Goal: Information Seeking & Learning: Find specific fact

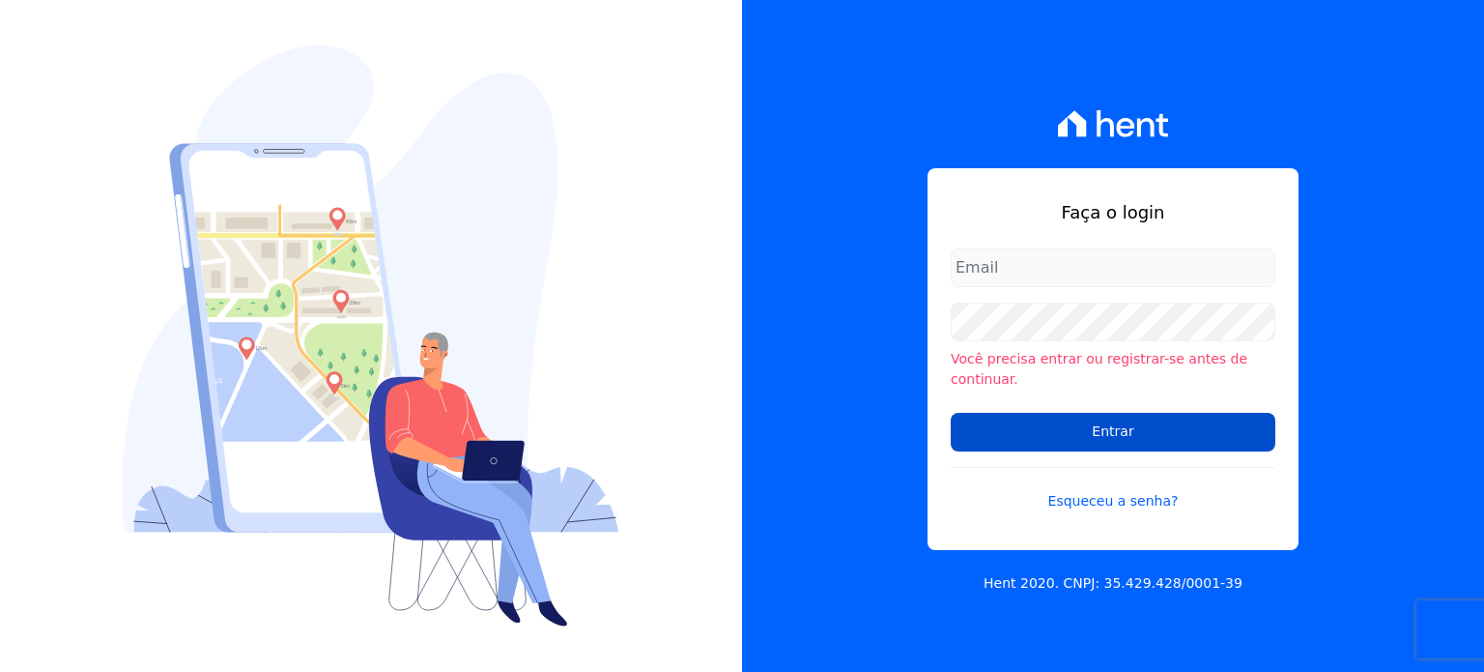
type input "[PERSON_NAME][EMAIL_ADDRESS][DOMAIN_NAME]"
click at [1125, 422] on input "Entrar" at bounding box center [1113, 432] width 325 height 39
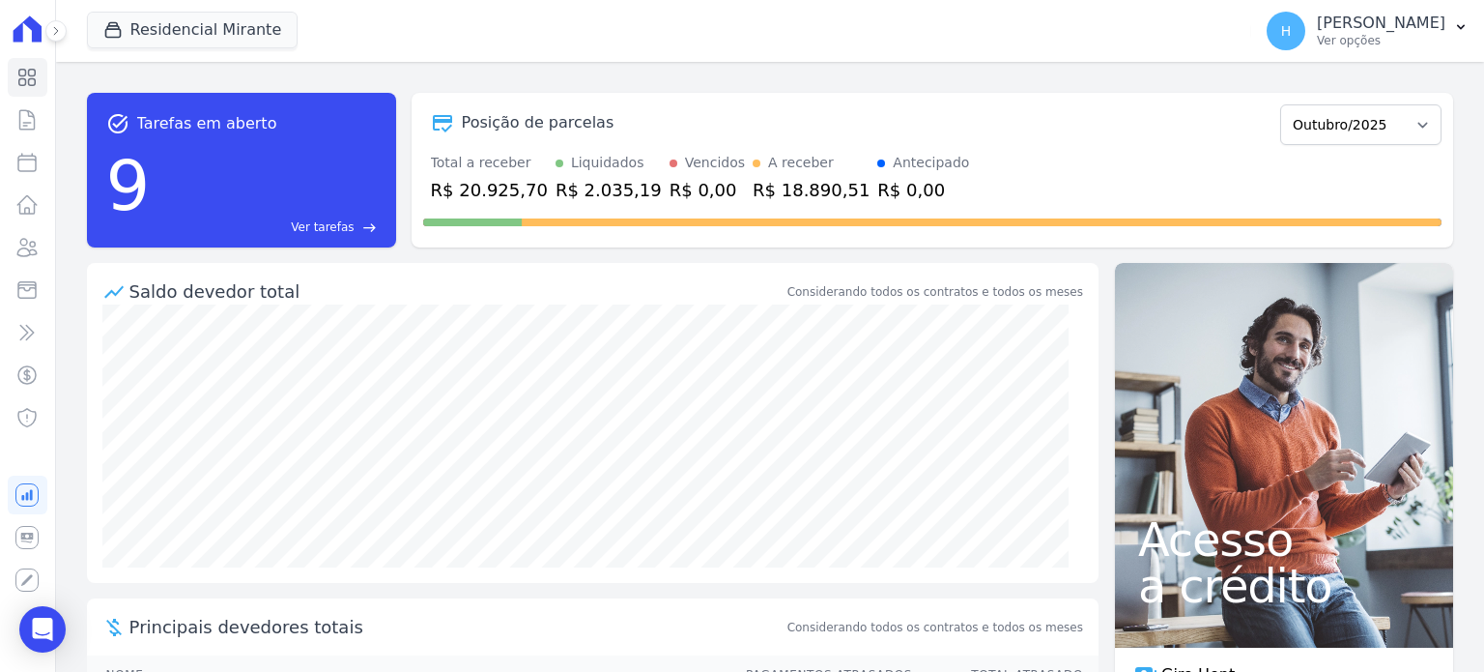
click at [34, 269] on ul "Visão Geral Contratos [GEOGRAPHIC_DATA] Lotes Clientes Minha Carteira Transferê…" at bounding box center [28, 247] width 40 height 379
click at [21, 255] on icon at bounding box center [27, 247] width 19 height 17
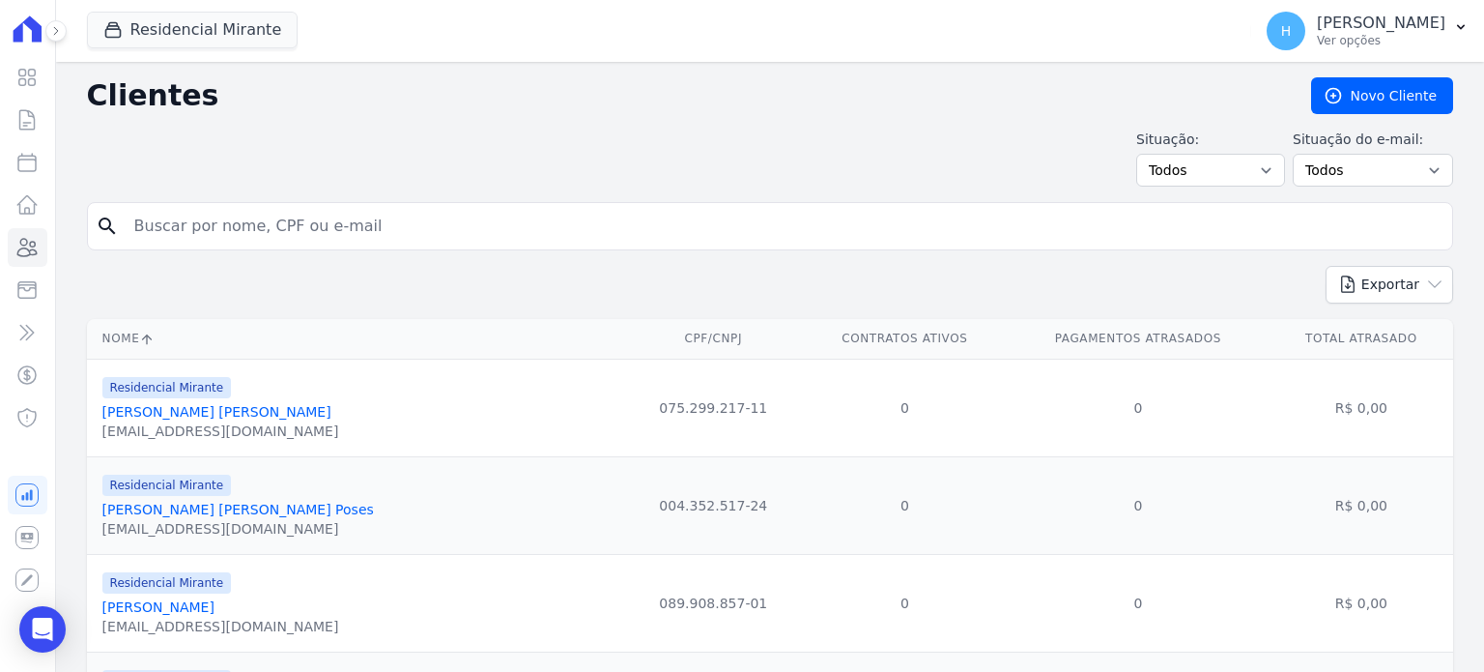
click at [277, 231] on input "search" at bounding box center [784, 226] width 1322 height 39
type input "[PERSON_NAME]"
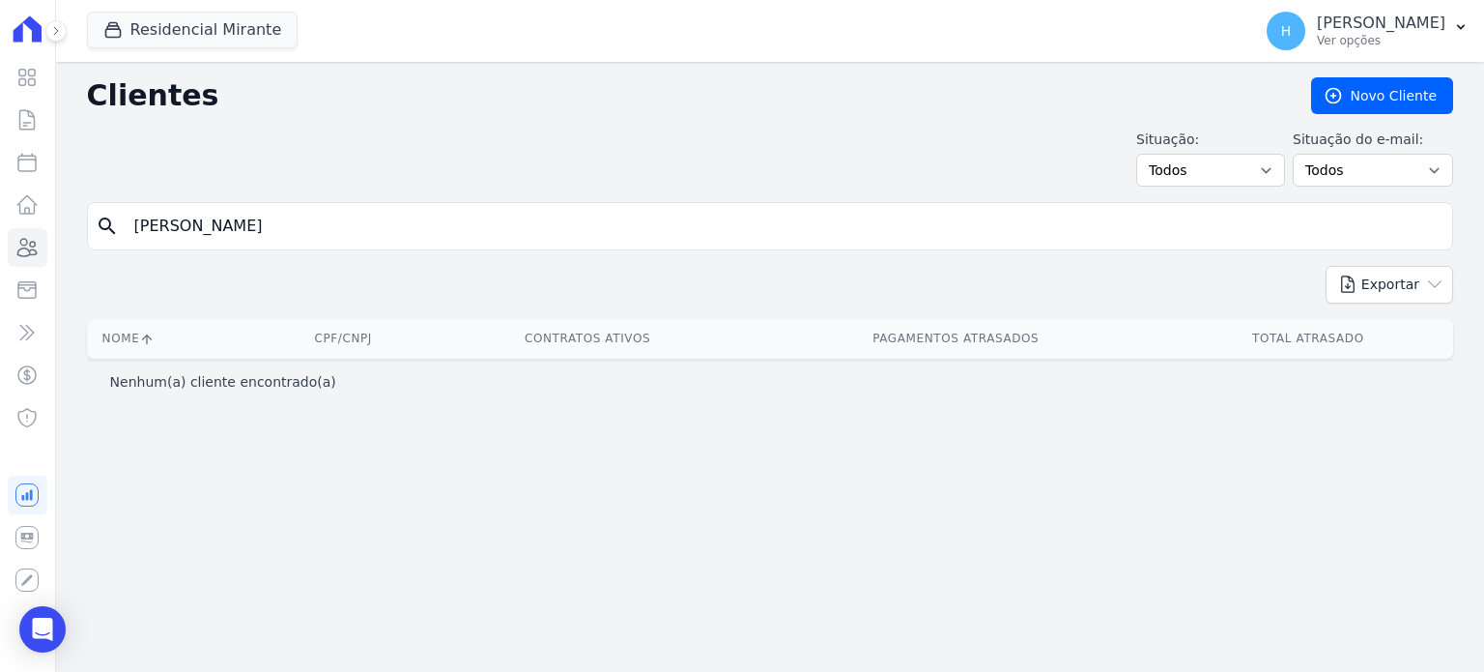
click at [224, 216] on input "[PERSON_NAME]" at bounding box center [784, 226] width 1322 height 39
click at [212, 34] on button "Residencial Mirante" at bounding box center [193, 30] width 212 height 37
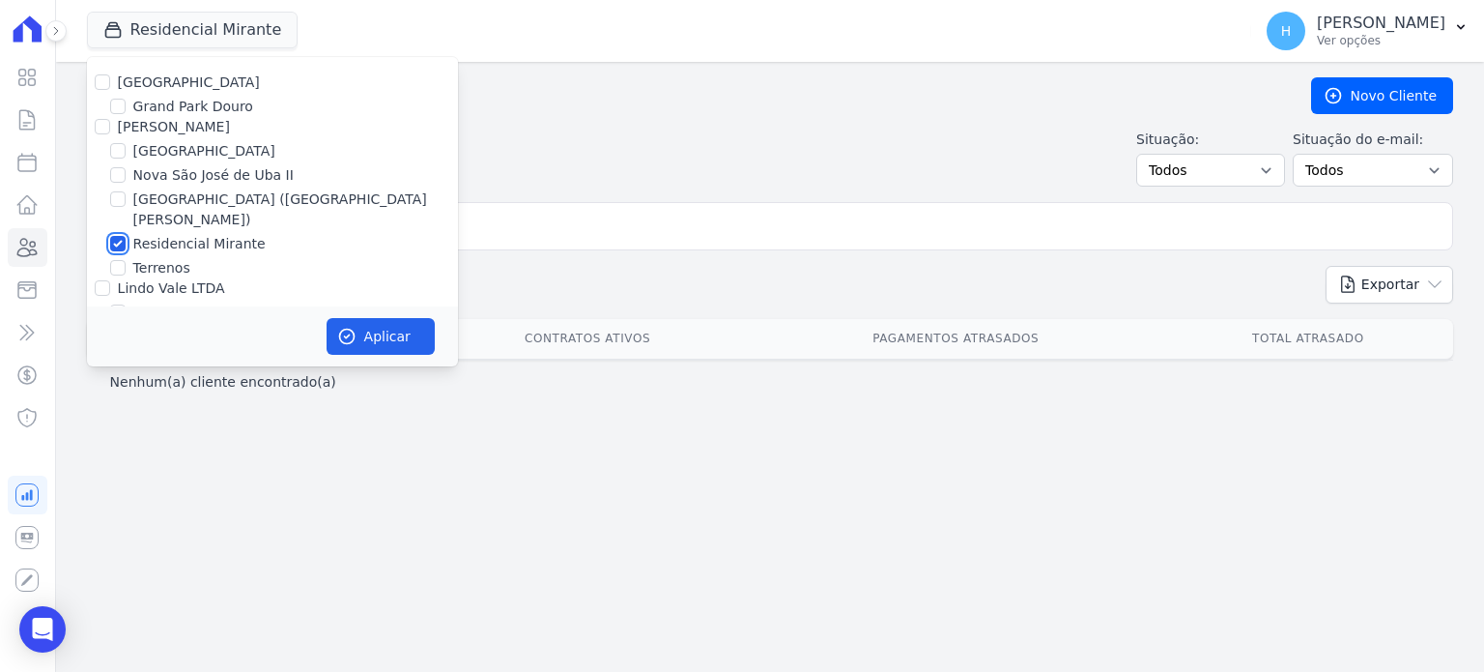
click at [117, 236] on input "Residencial Mirante" at bounding box center [117, 243] width 15 height 15
checkbox input "false"
click at [111, 151] on input "[GEOGRAPHIC_DATA]" at bounding box center [117, 150] width 15 height 15
checkbox input "true"
click at [372, 342] on button "Aplicar" at bounding box center [381, 336] width 108 height 37
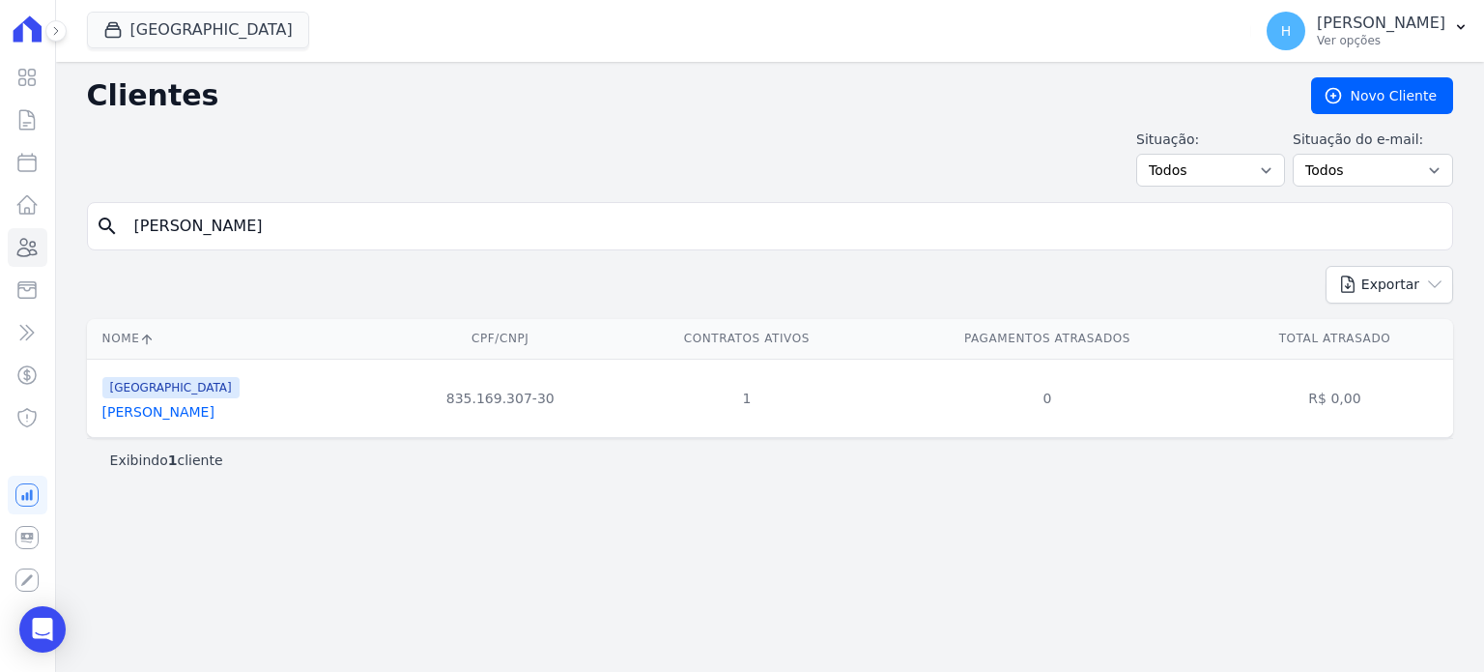
click at [192, 405] on link "[PERSON_NAME]" at bounding box center [158, 411] width 112 height 15
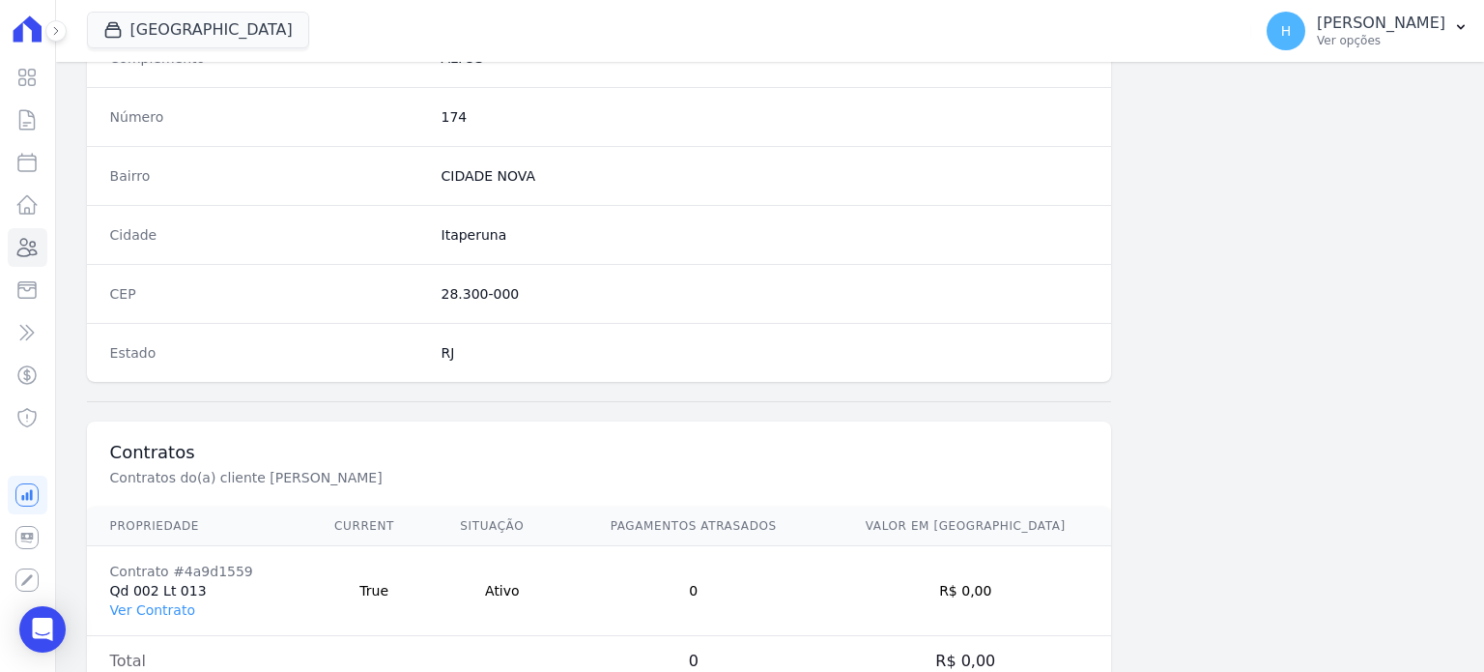
scroll to position [1130, 0]
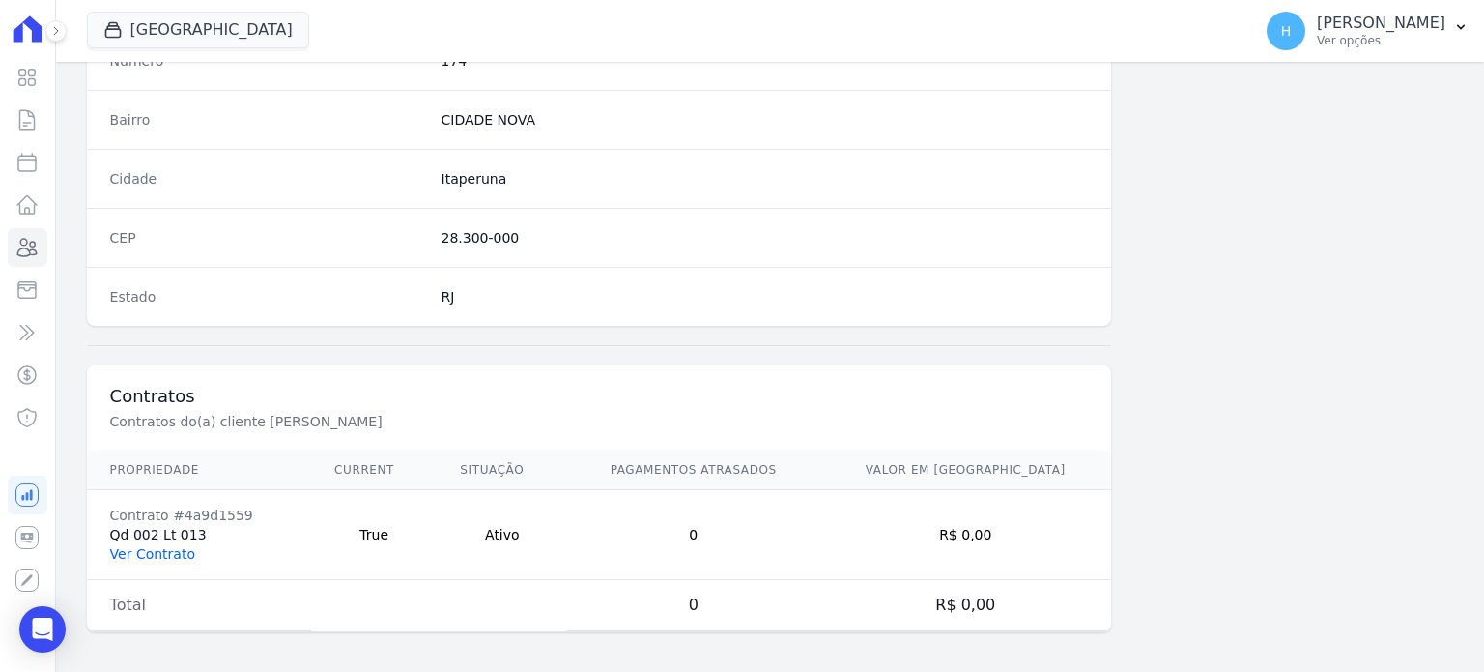
click at [151, 546] on link "Ver Contrato" at bounding box center [152, 553] width 85 height 15
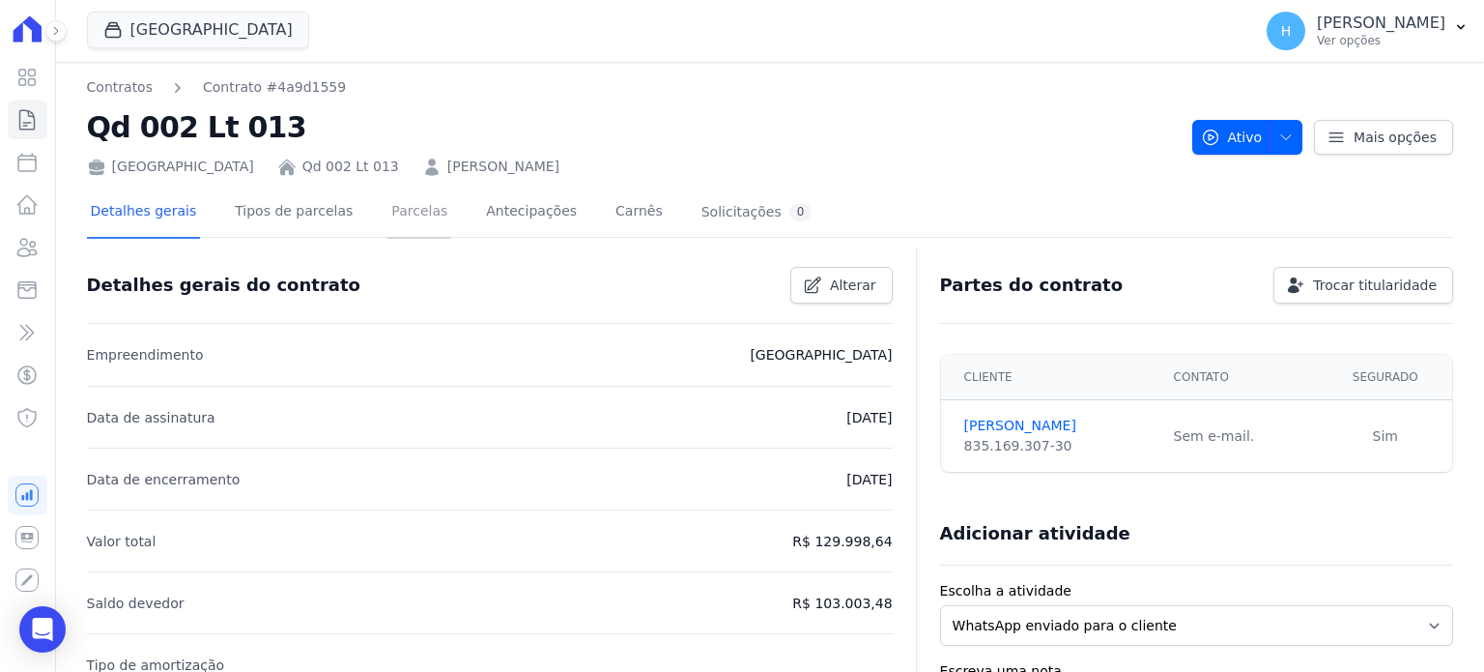
drag, startPoint x: 402, startPoint y: 209, endPoint x: 410, endPoint y: 227, distance: 19.9
click at [402, 209] on link "Parcelas" at bounding box center [420, 212] width 64 height 51
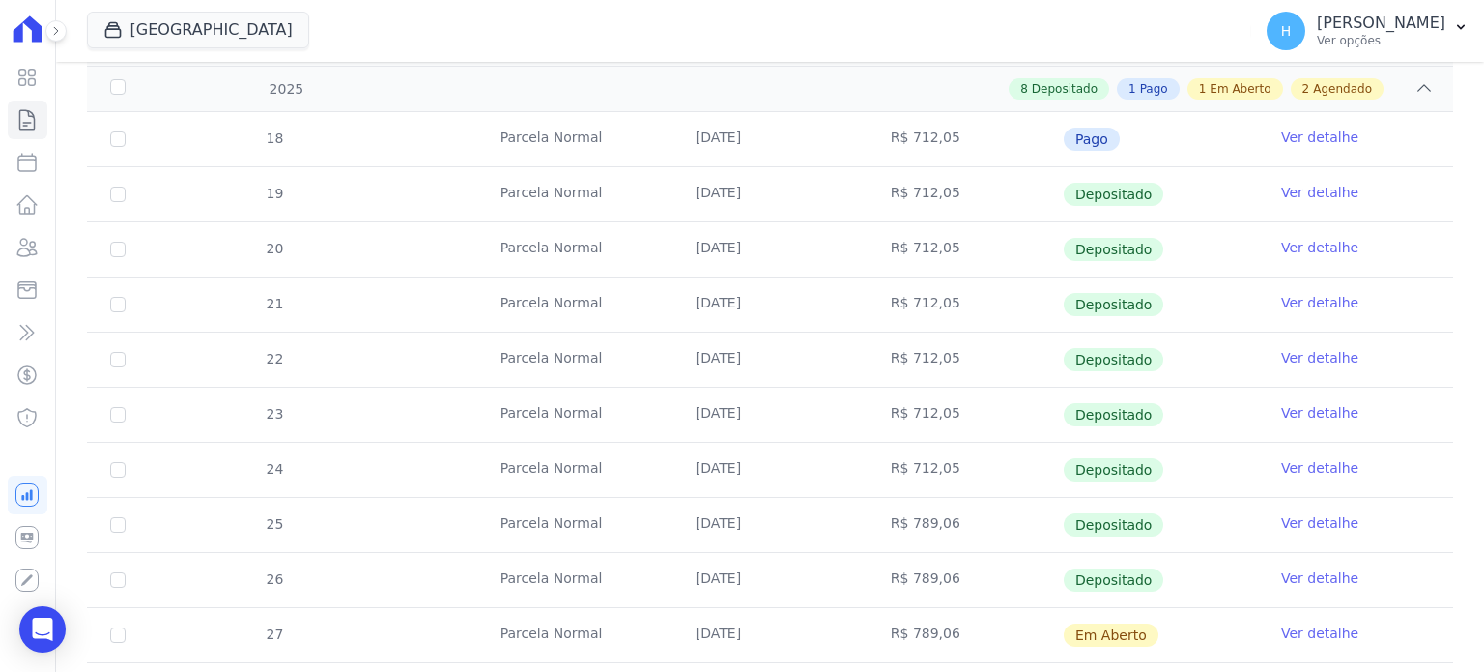
scroll to position [580, 0]
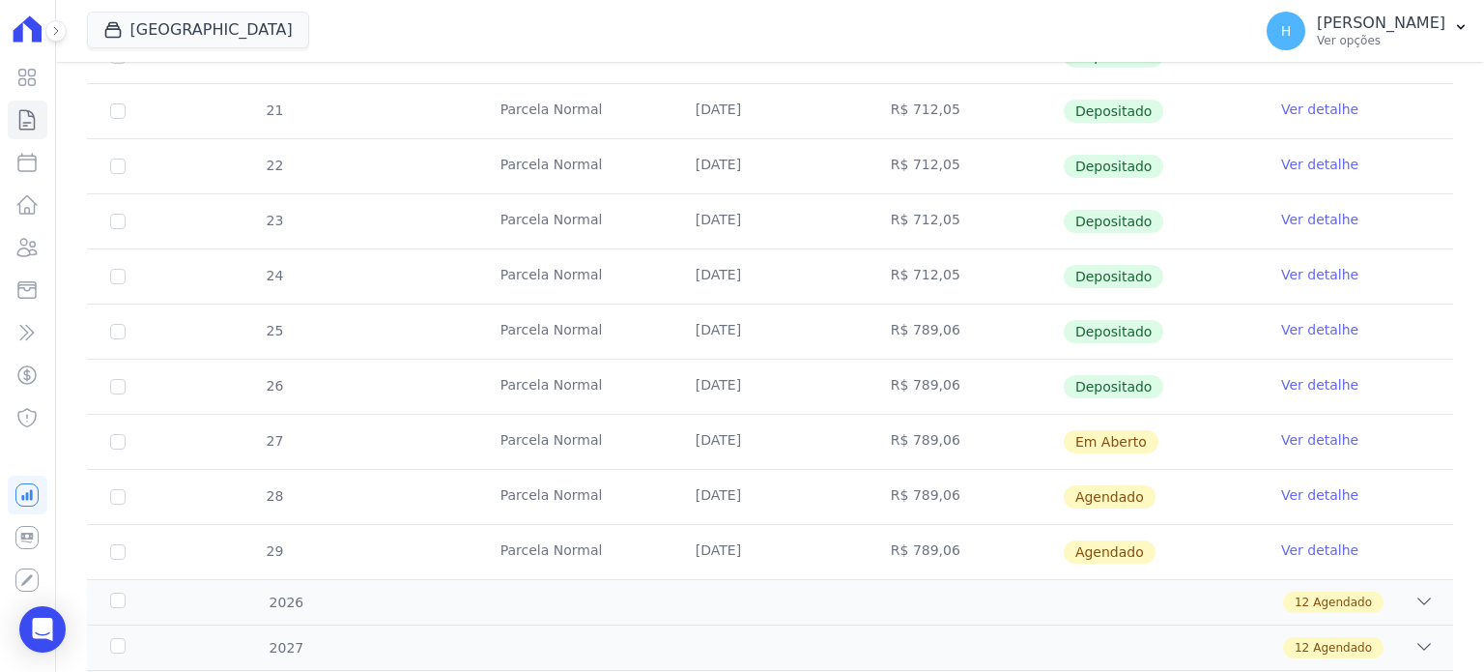
click at [1311, 438] on link "Ver detalhe" at bounding box center [1319, 439] width 77 height 19
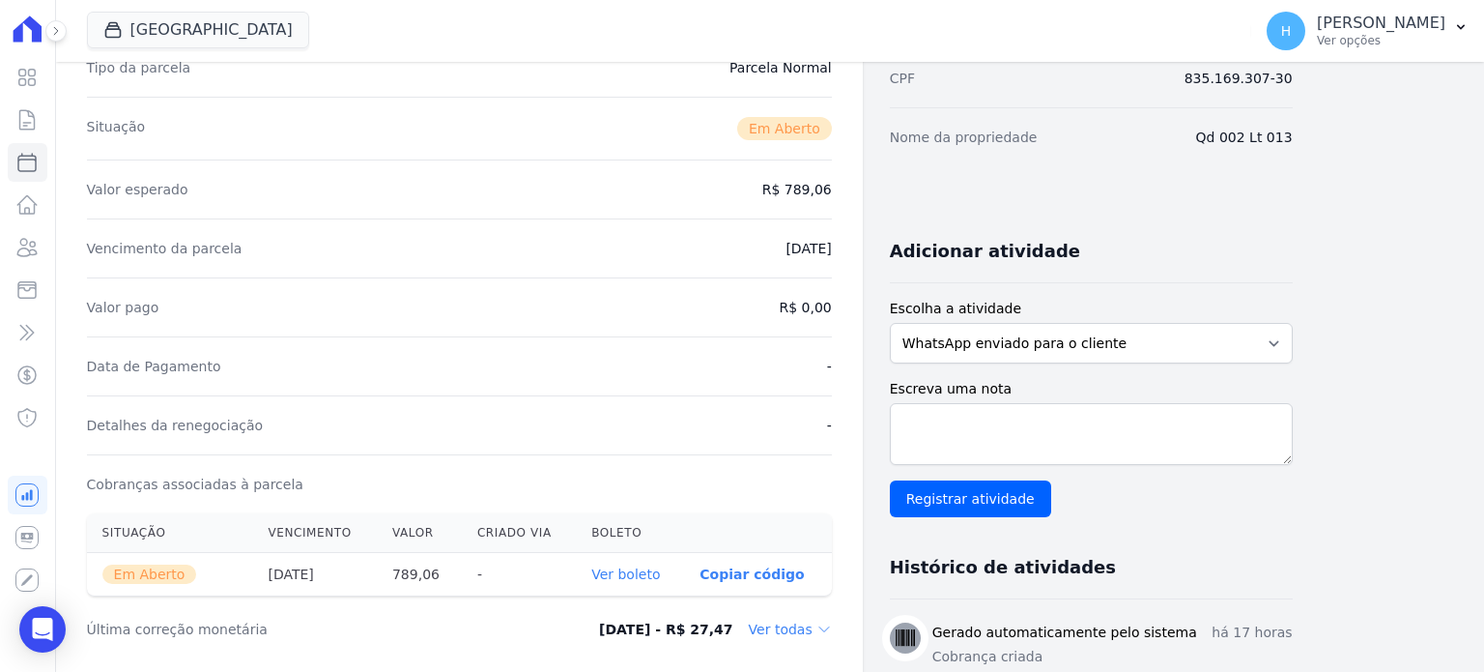
scroll to position [483, 0]
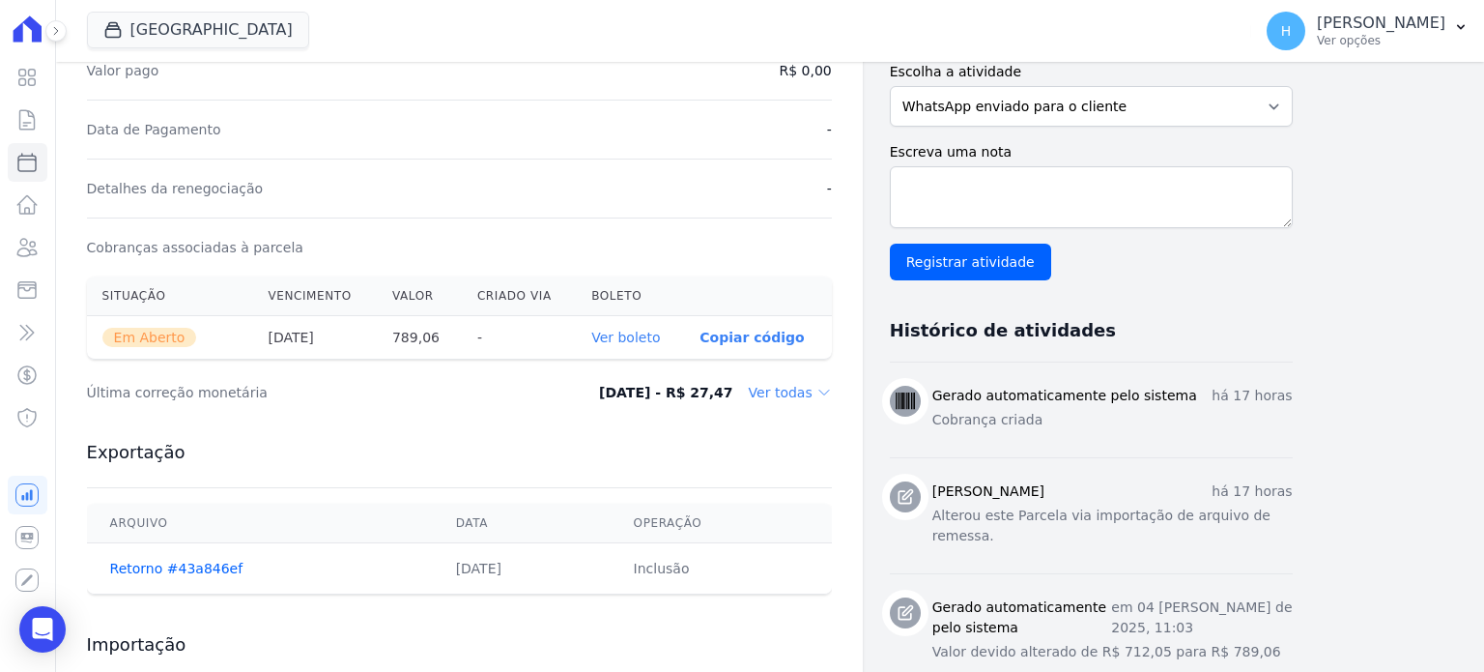
click at [646, 333] on link "Ver boleto" at bounding box center [625, 337] width 69 height 15
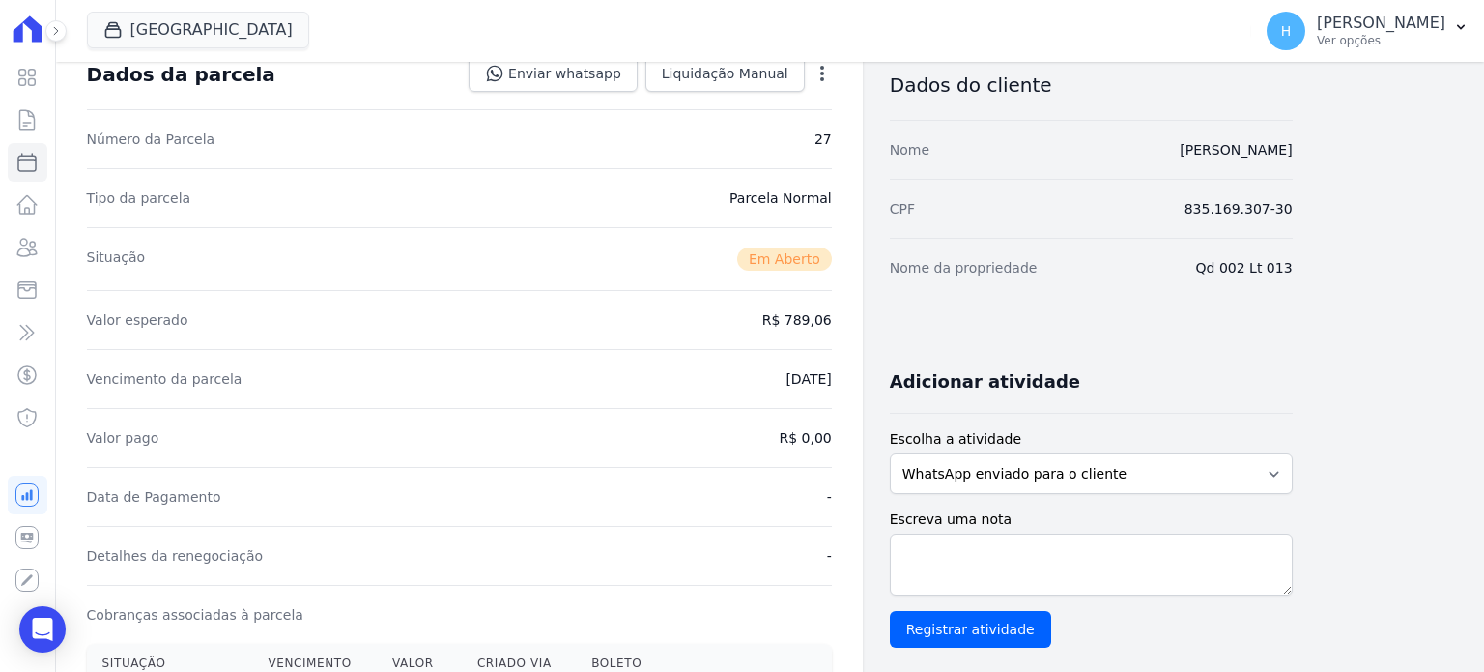
scroll to position [0, 0]
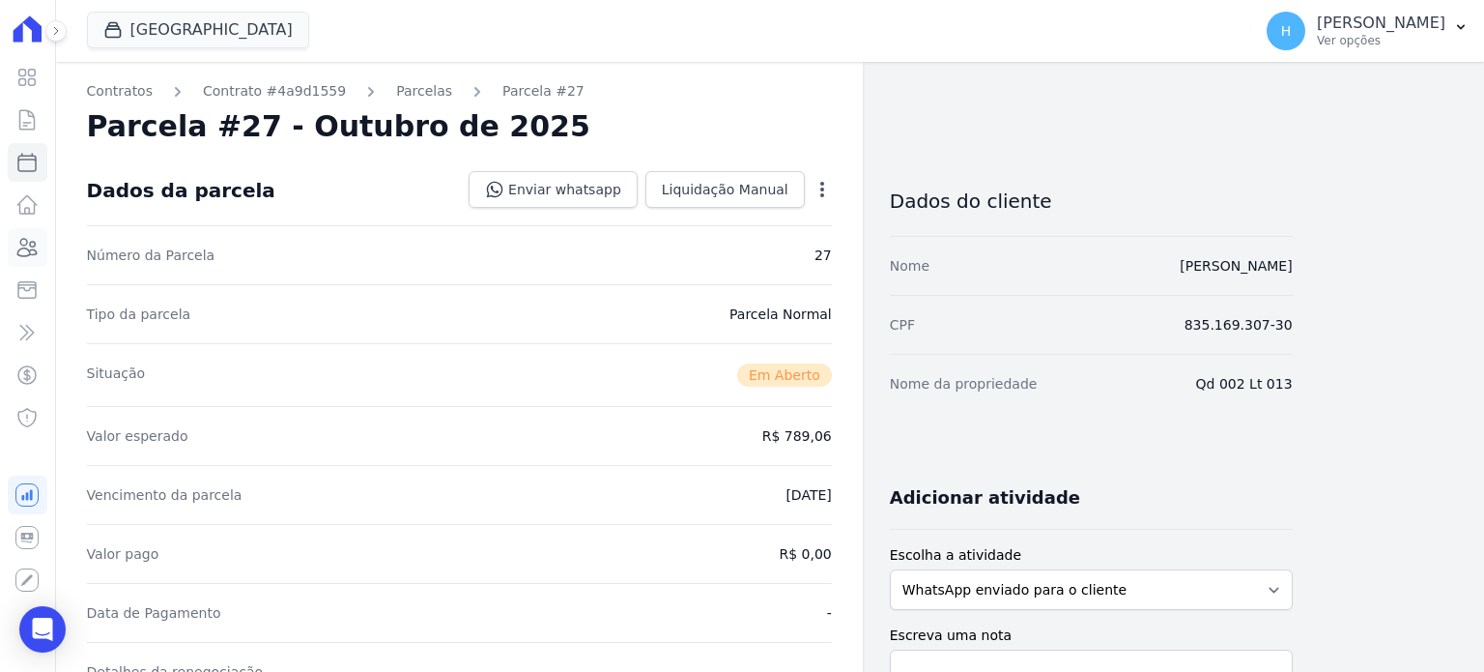
click at [27, 247] on icon at bounding box center [27, 247] width 19 height 17
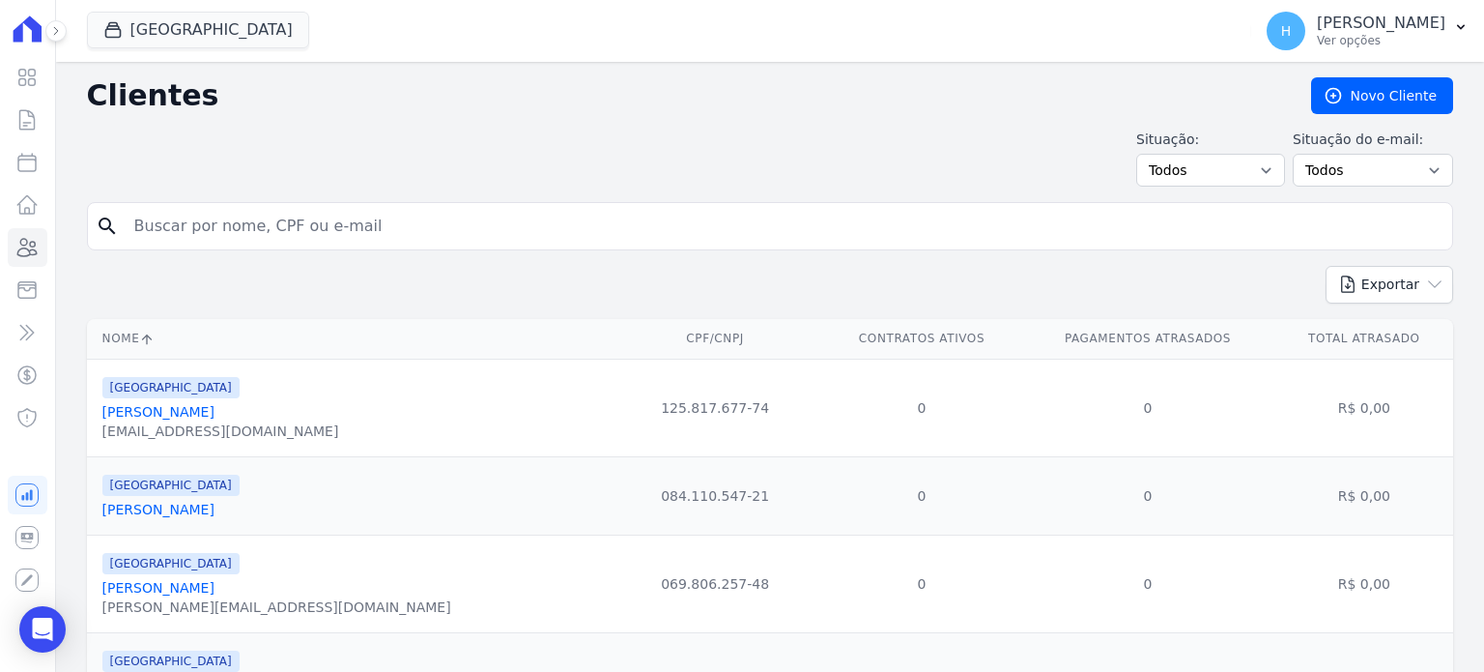
click at [236, 207] on input "search" at bounding box center [784, 226] width 1322 height 39
type input "[PERSON_NAME]"
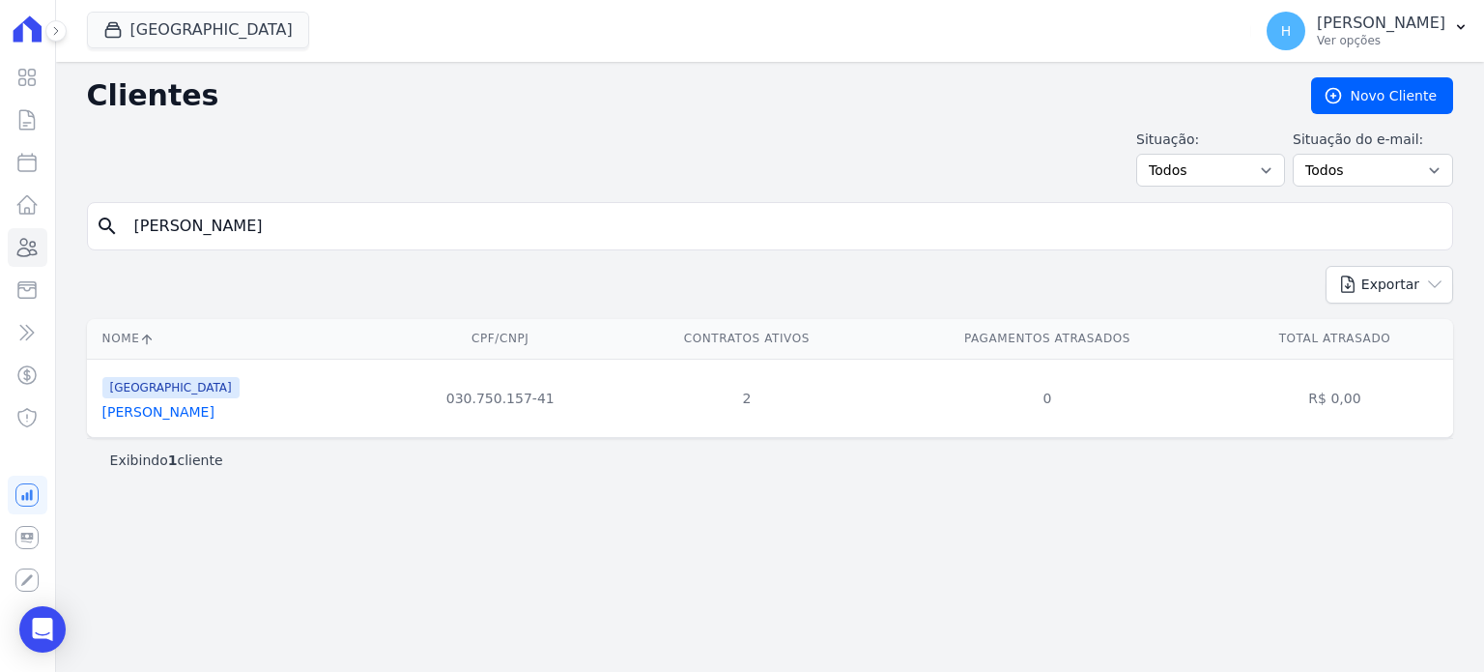
click at [164, 418] on link "[PERSON_NAME]" at bounding box center [158, 411] width 112 height 15
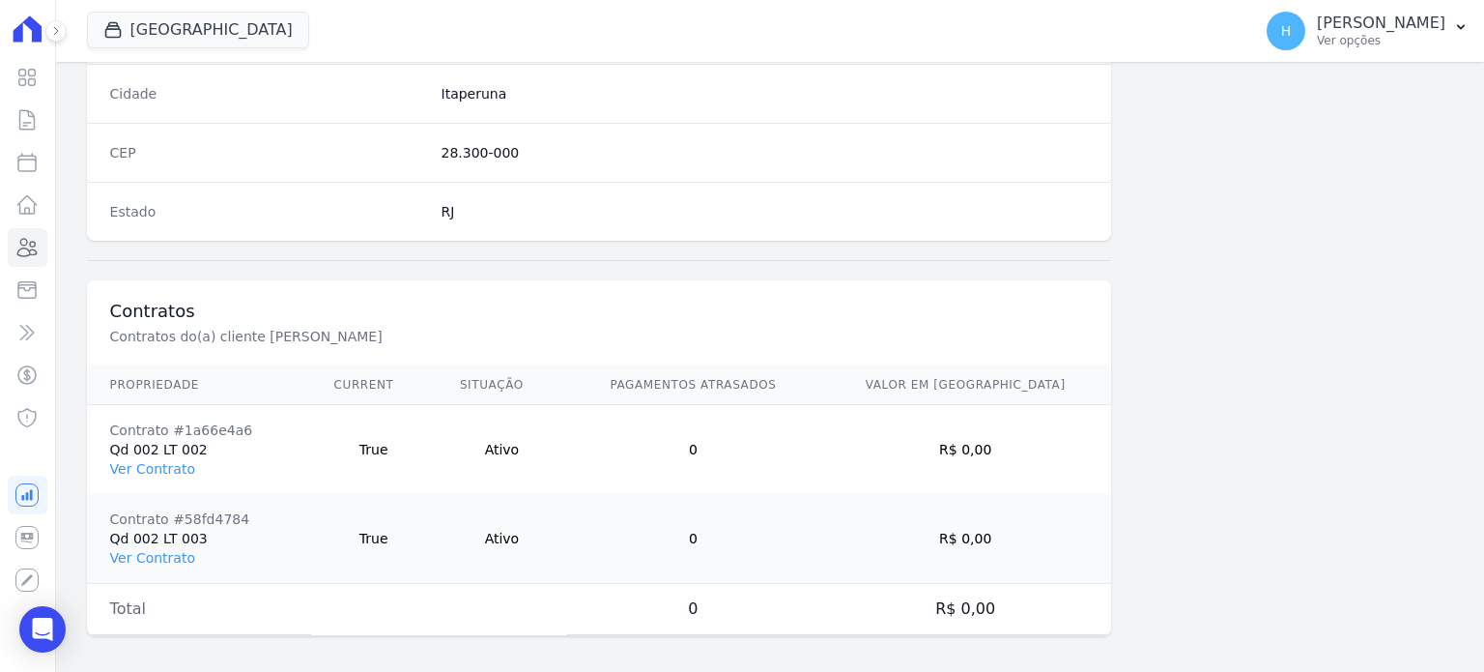
scroll to position [1219, 0]
click at [174, 459] on link "Ver Contrato" at bounding box center [152, 464] width 85 height 15
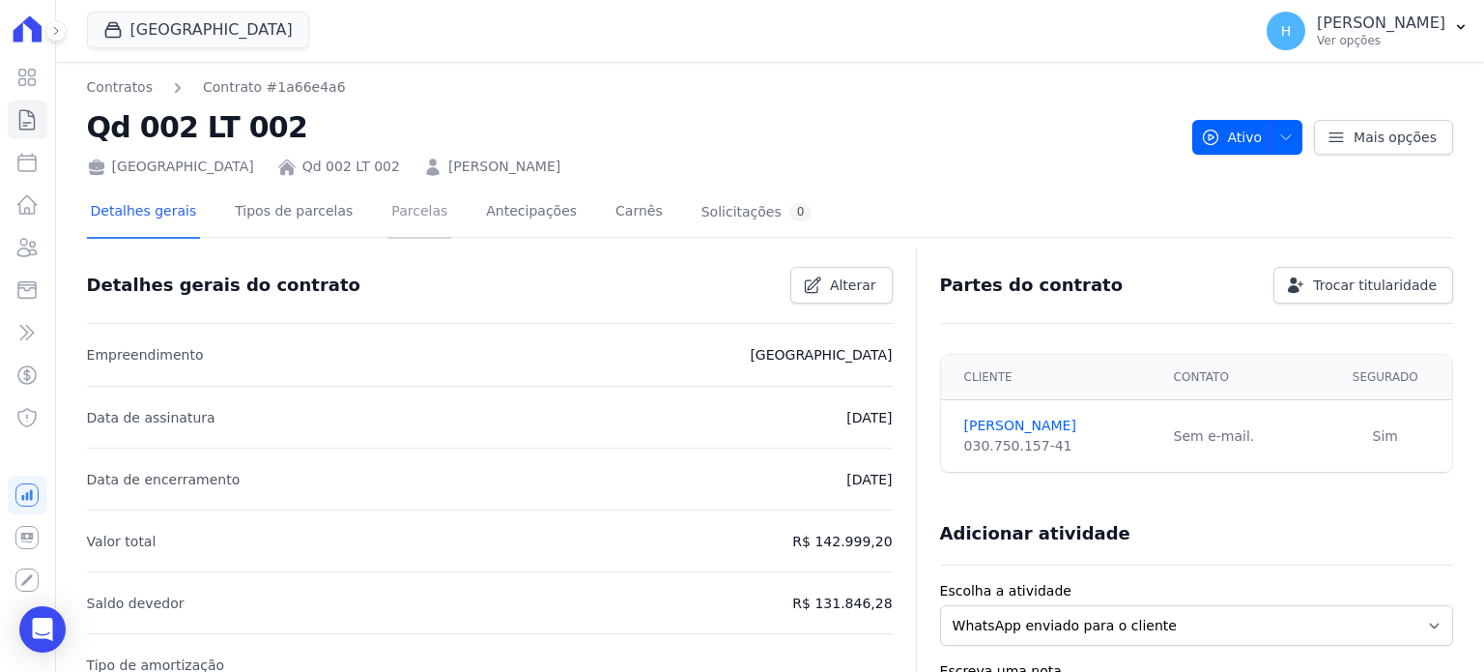
click at [404, 220] on link "Parcelas" at bounding box center [420, 212] width 64 height 51
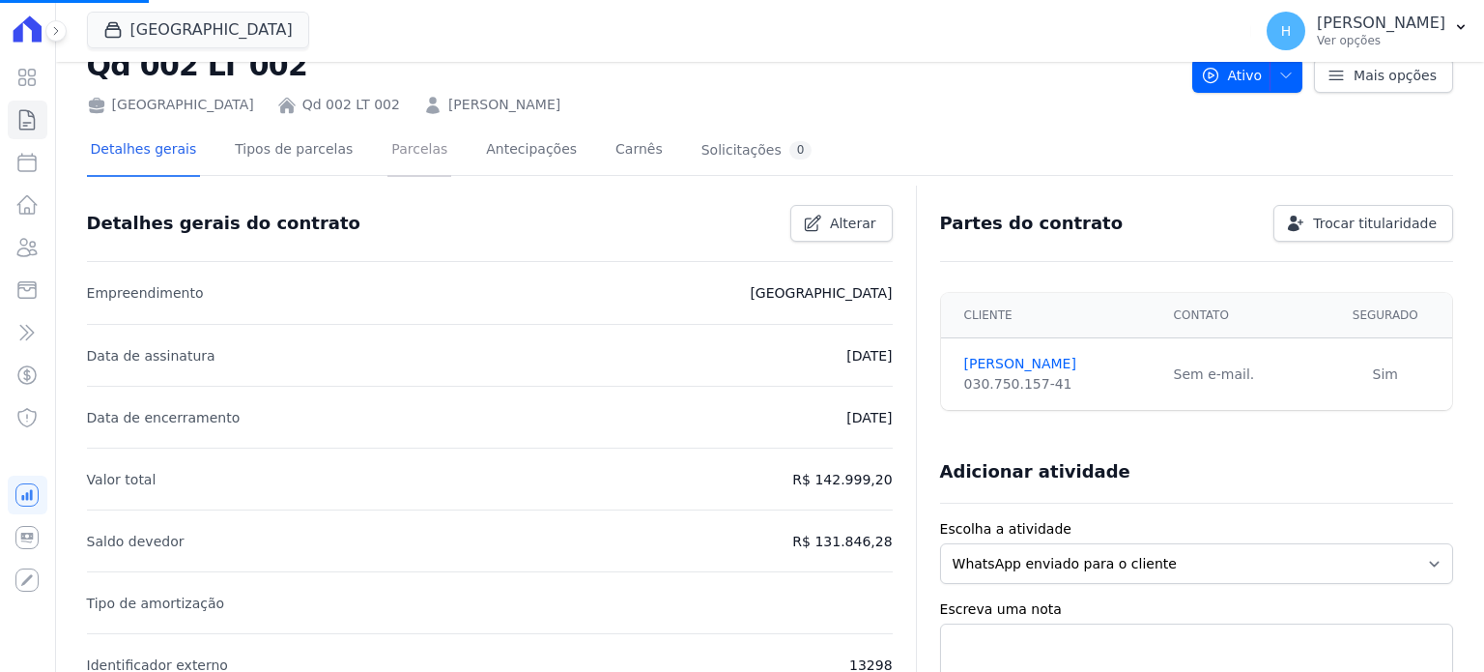
scroll to position [97, 0]
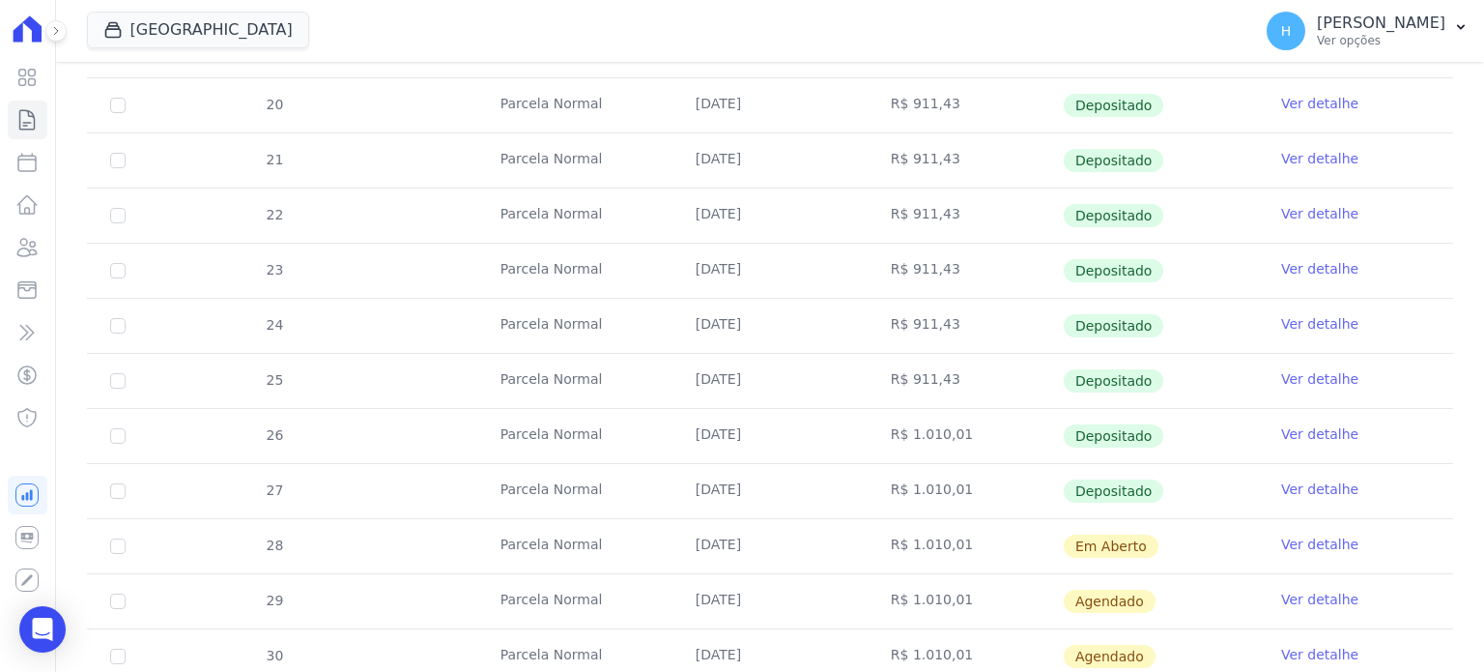
scroll to position [580, 0]
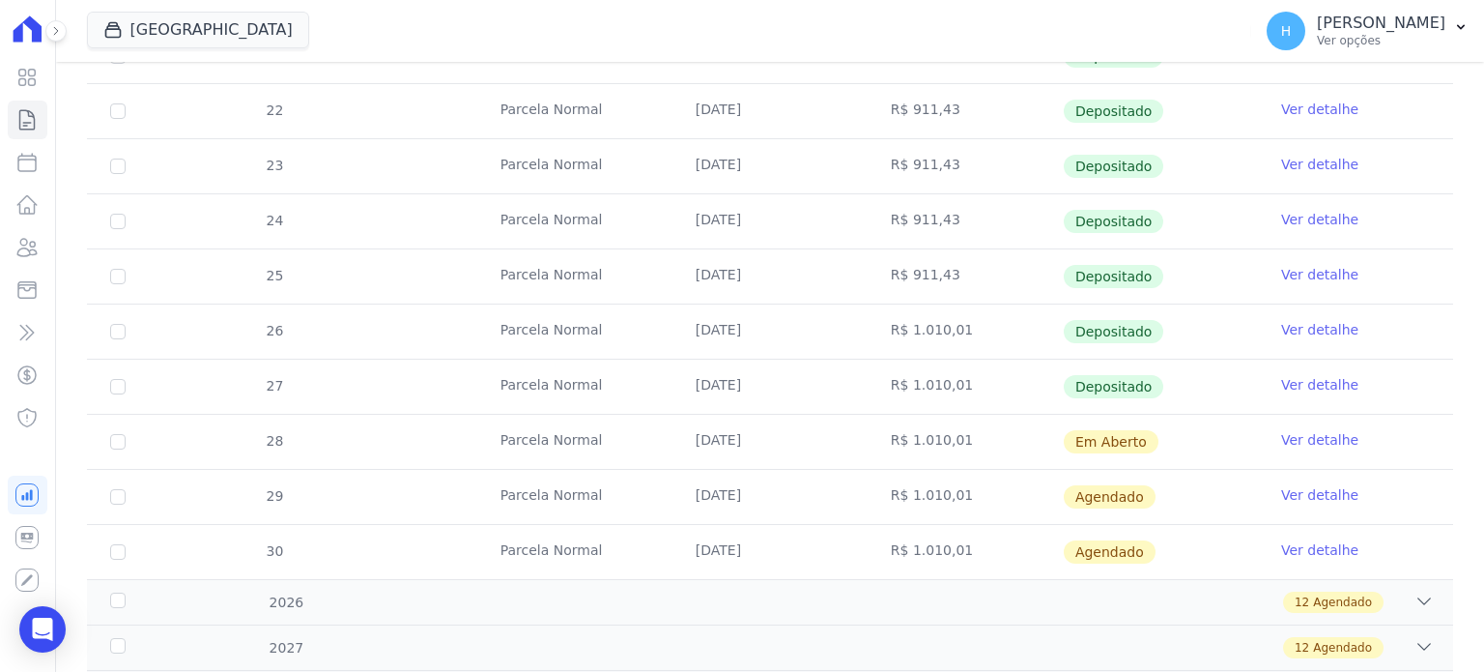
click at [1321, 436] on link "Ver detalhe" at bounding box center [1319, 439] width 77 height 19
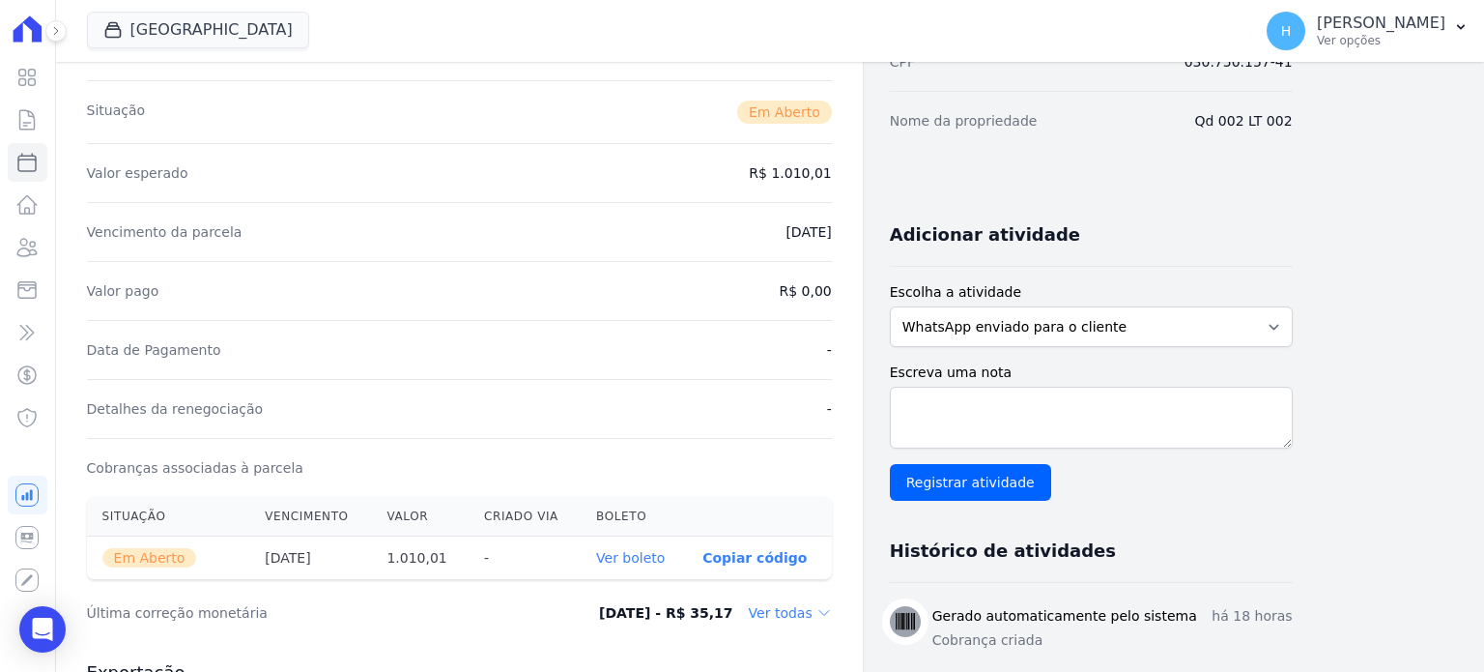
scroll to position [483, 0]
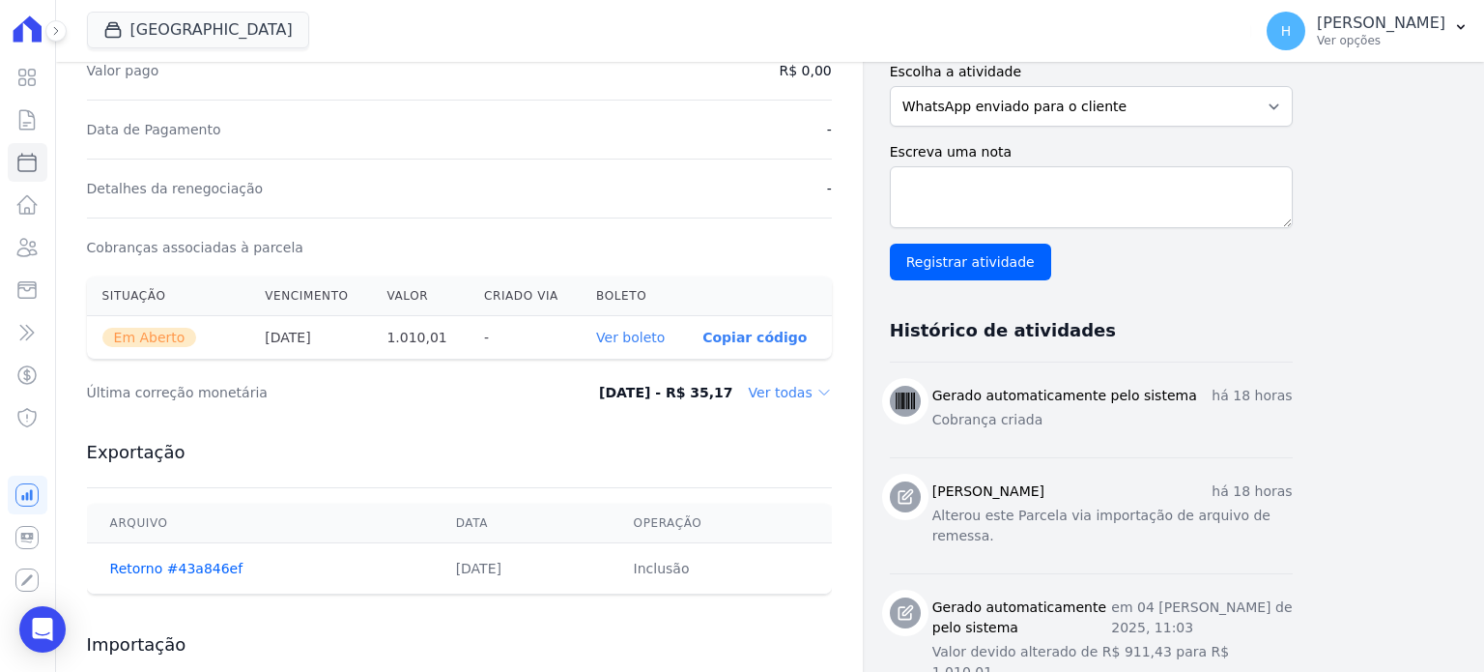
click at [653, 334] on link "Ver boleto" at bounding box center [630, 337] width 69 height 15
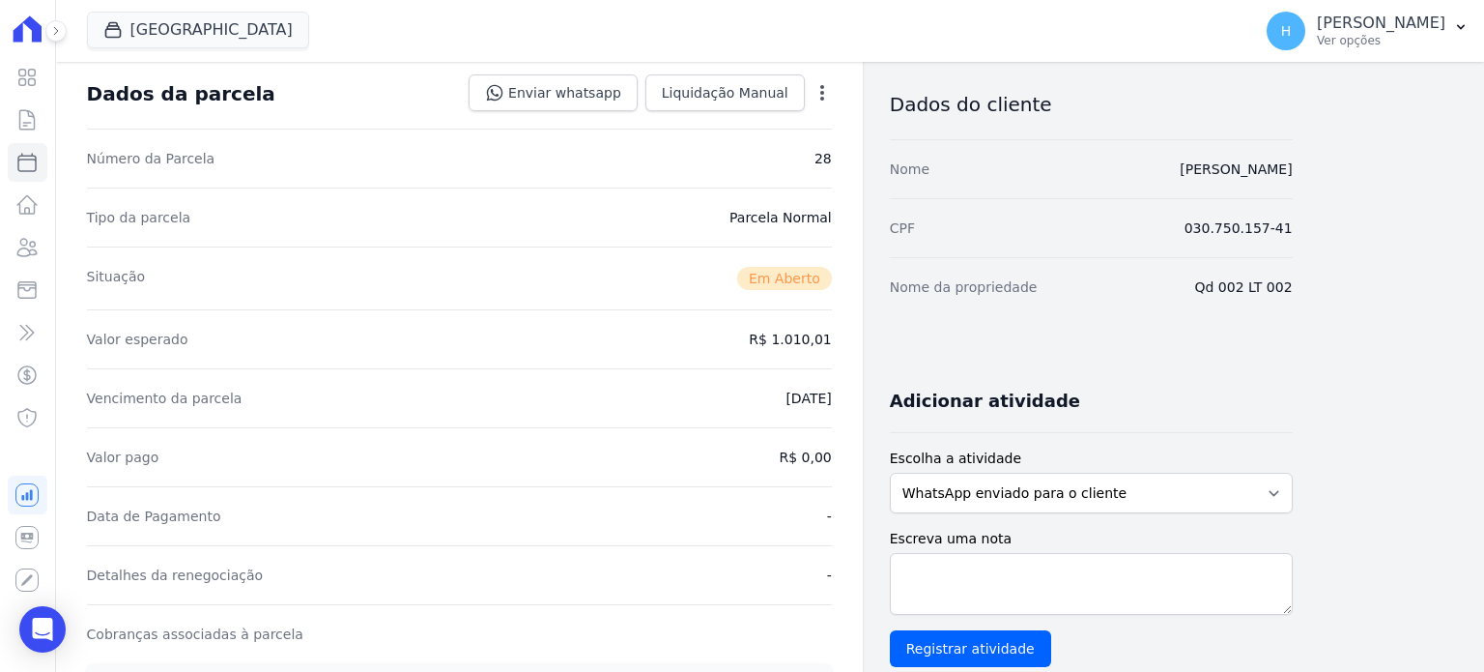
scroll to position [0, 0]
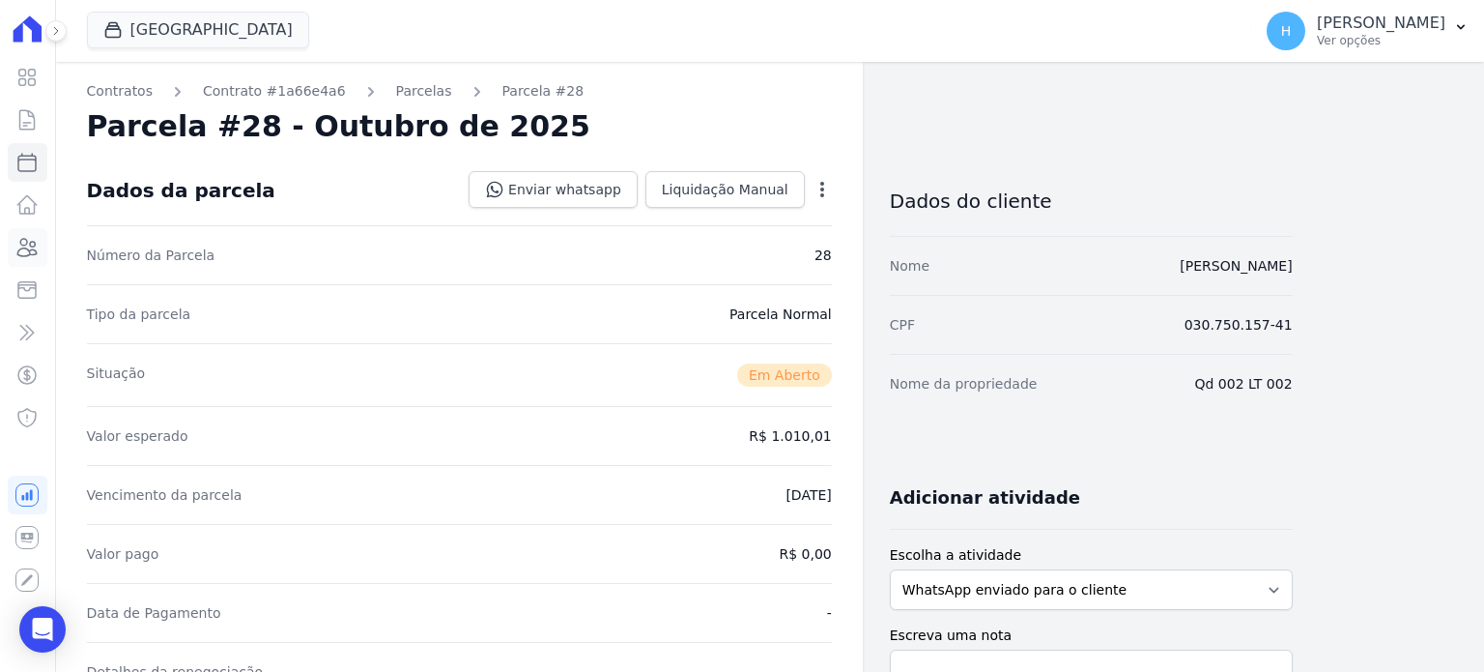
click at [29, 251] on icon at bounding box center [27, 247] width 19 height 17
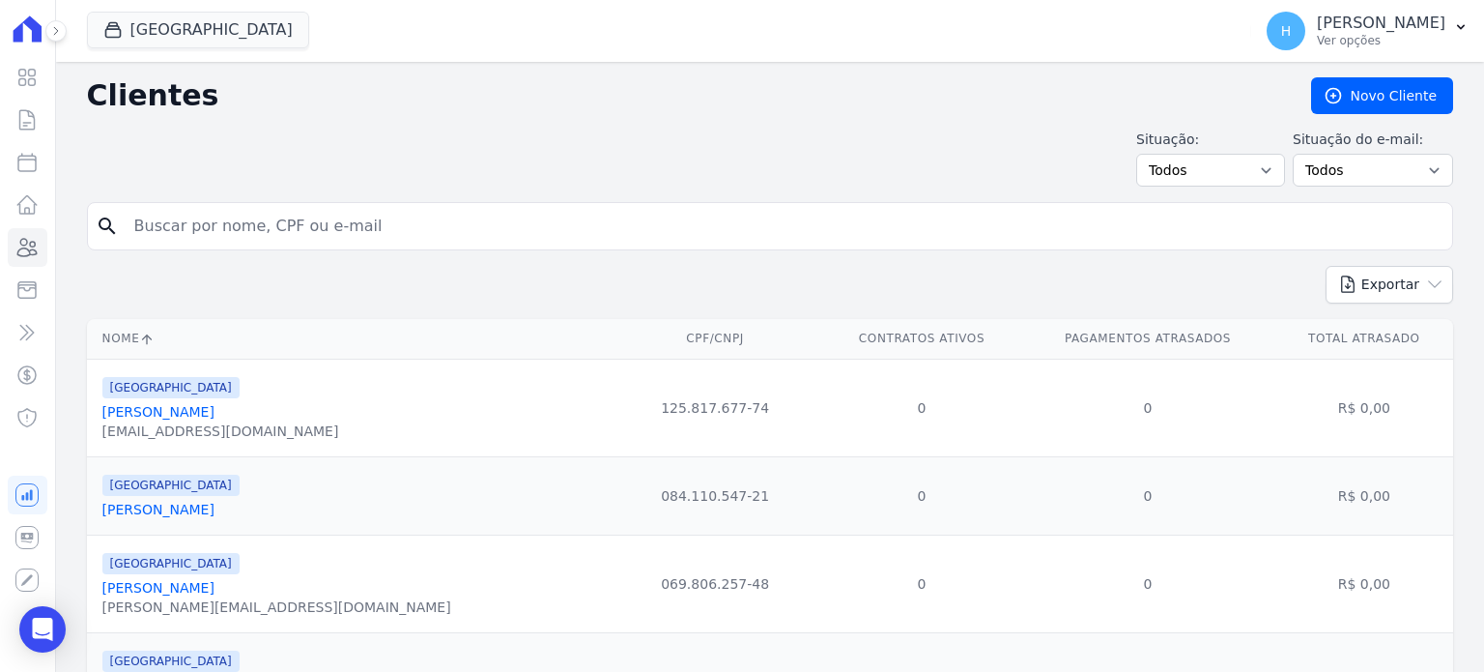
click at [205, 212] on input "search" at bounding box center [784, 226] width 1322 height 39
type input "[PERSON_NAME]"
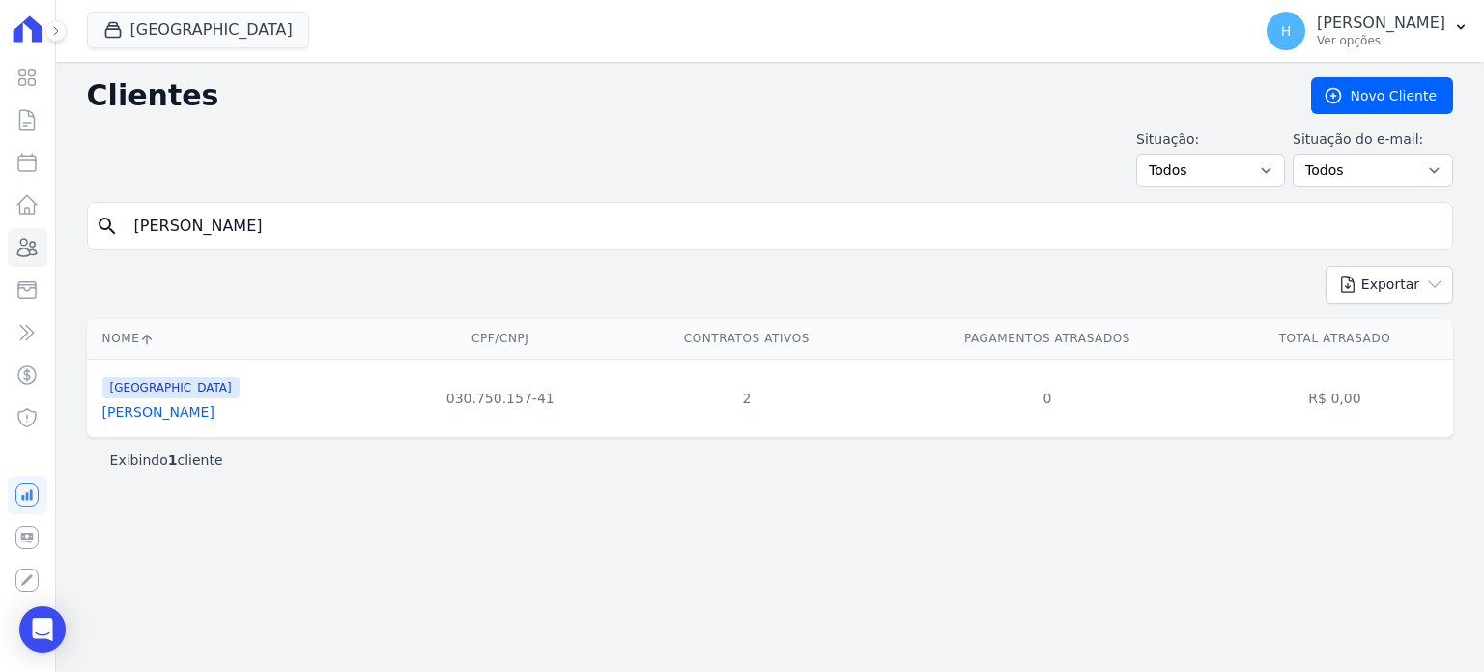
click at [152, 415] on link "[PERSON_NAME]" at bounding box center [158, 411] width 112 height 15
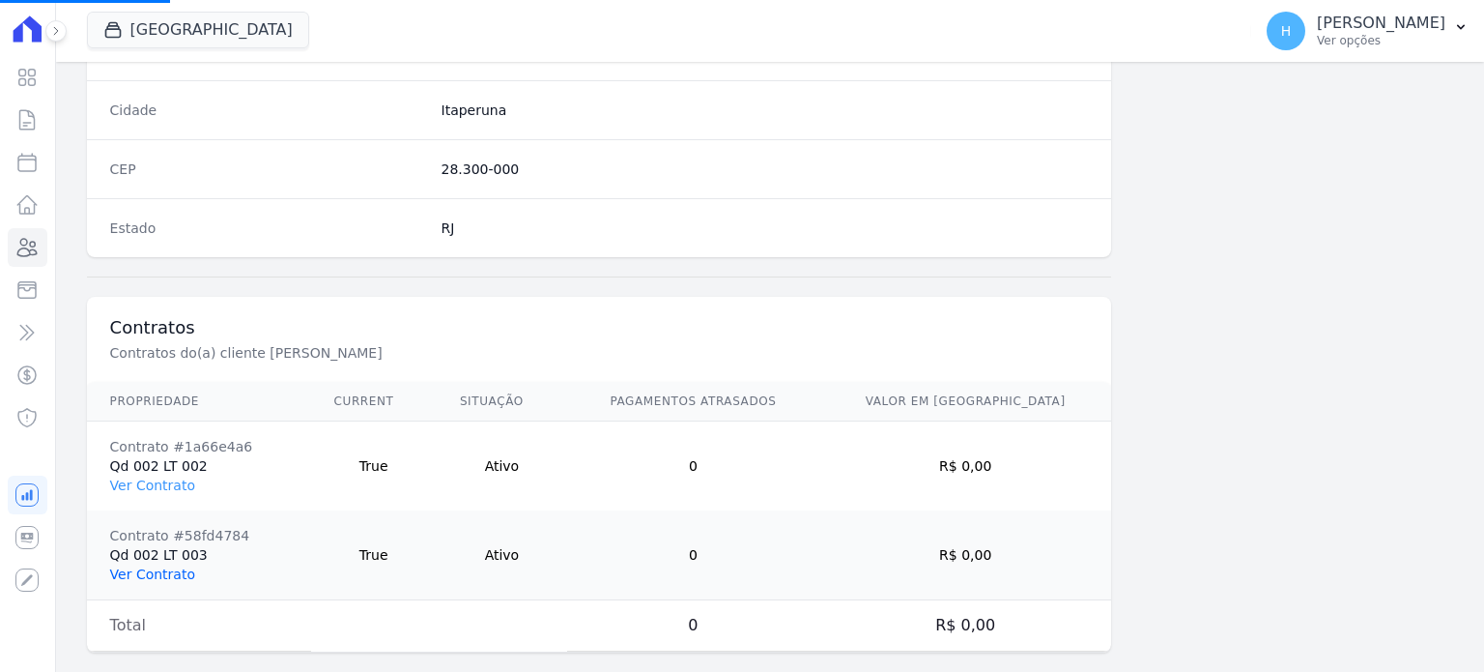
scroll to position [1219, 0]
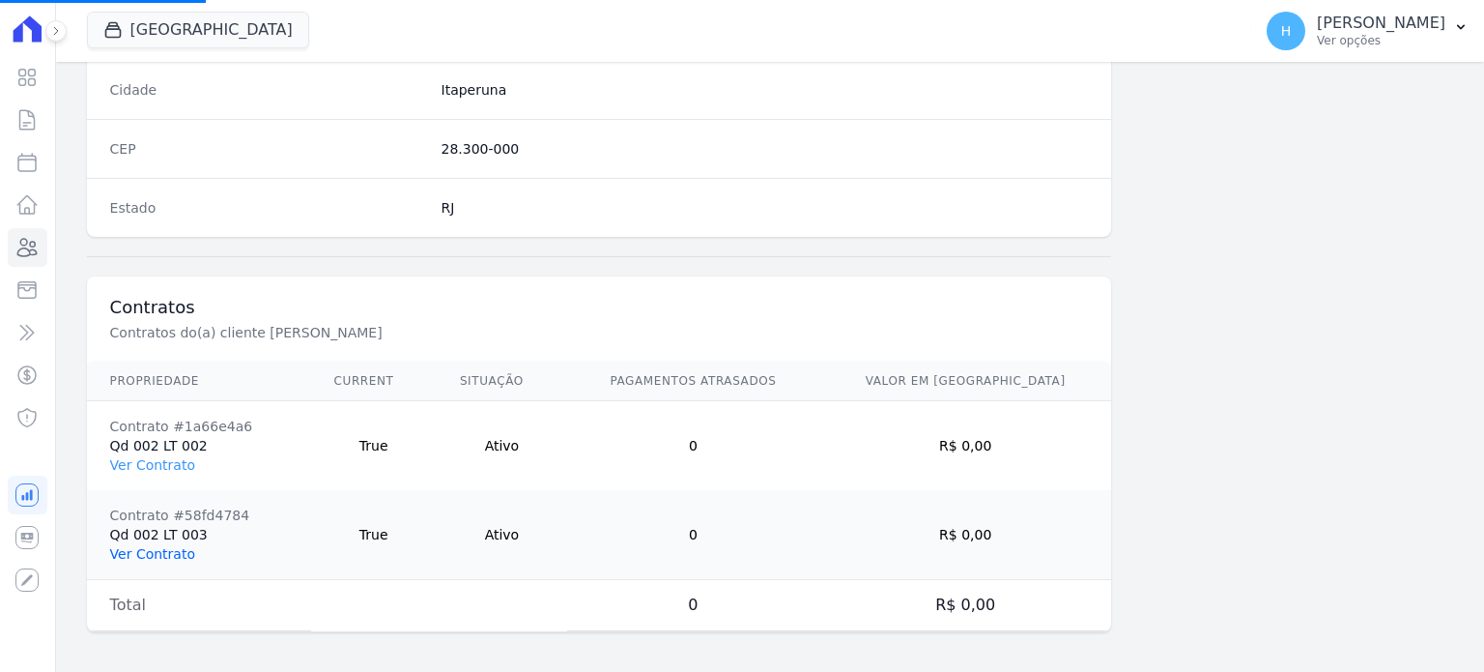
click at [157, 546] on link "Ver Contrato" at bounding box center [152, 553] width 85 height 15
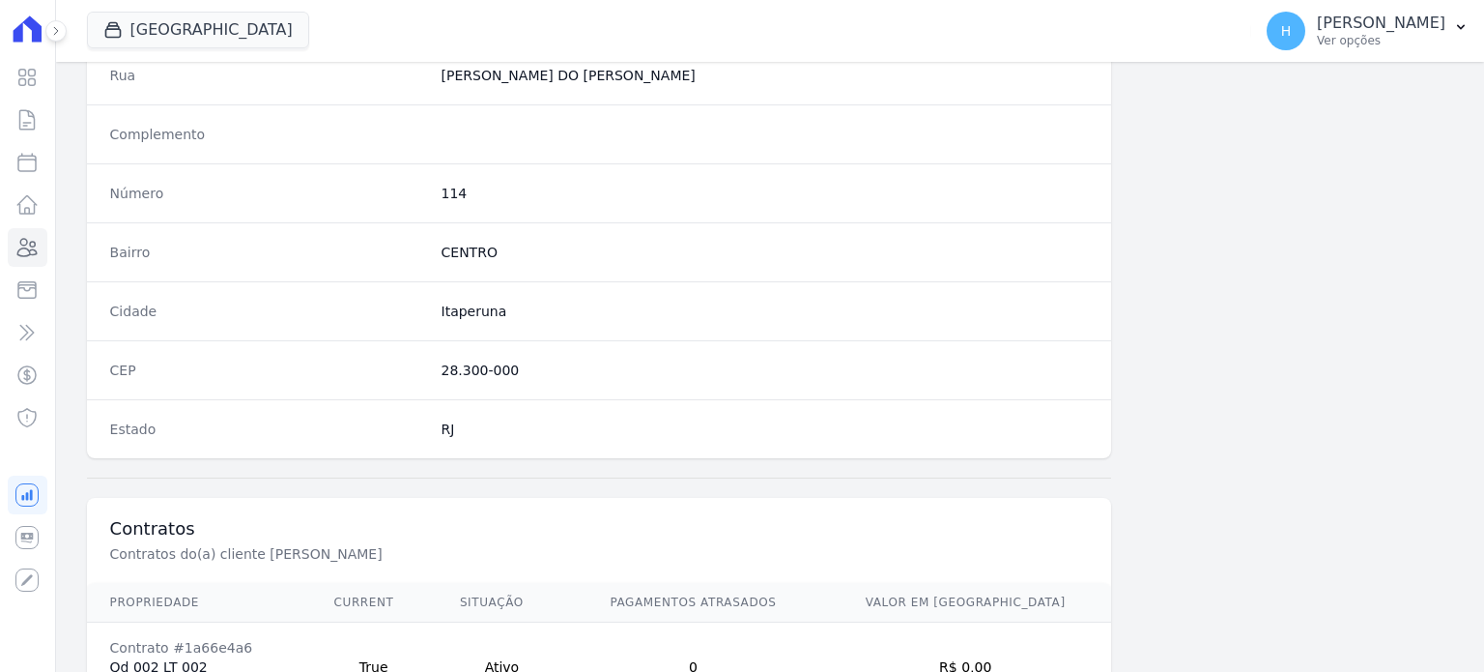
scroll to position [1219, 0]
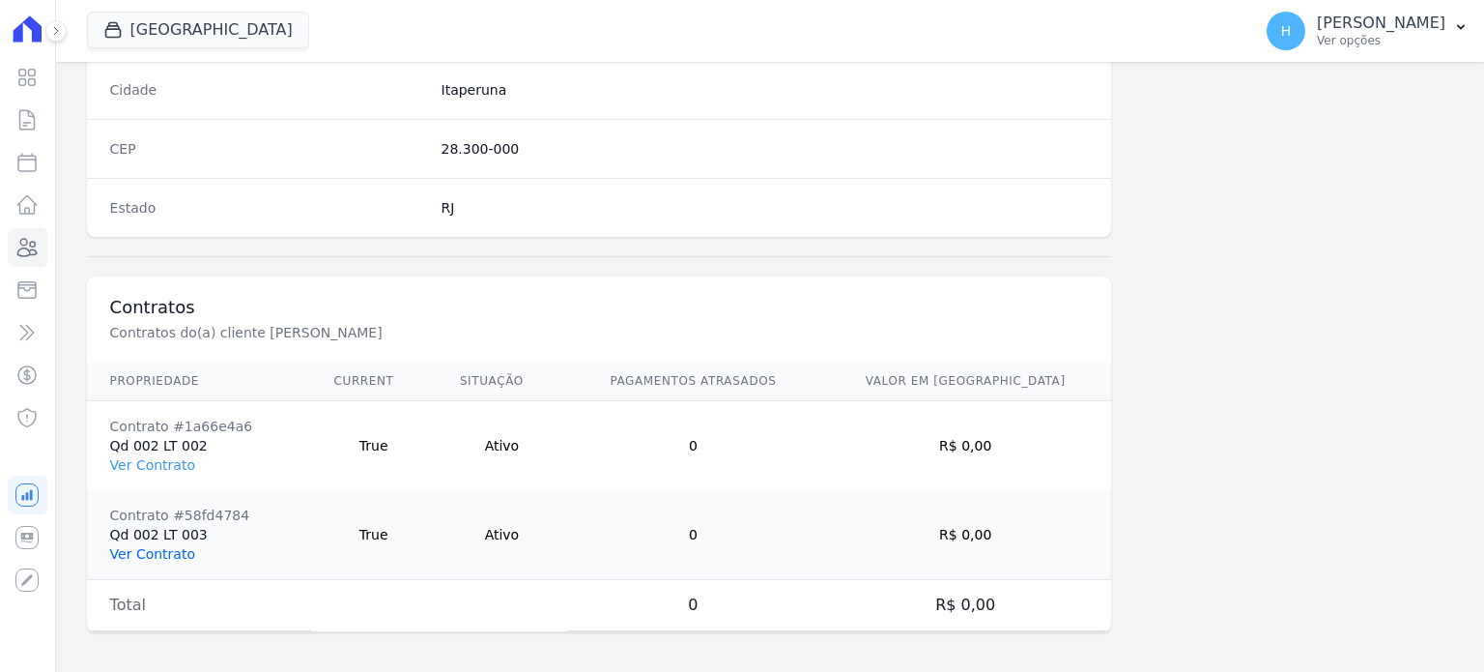
click at [177, 549] on link "Ver Contrato" at bounding box center [152, 553] width 85 height 15
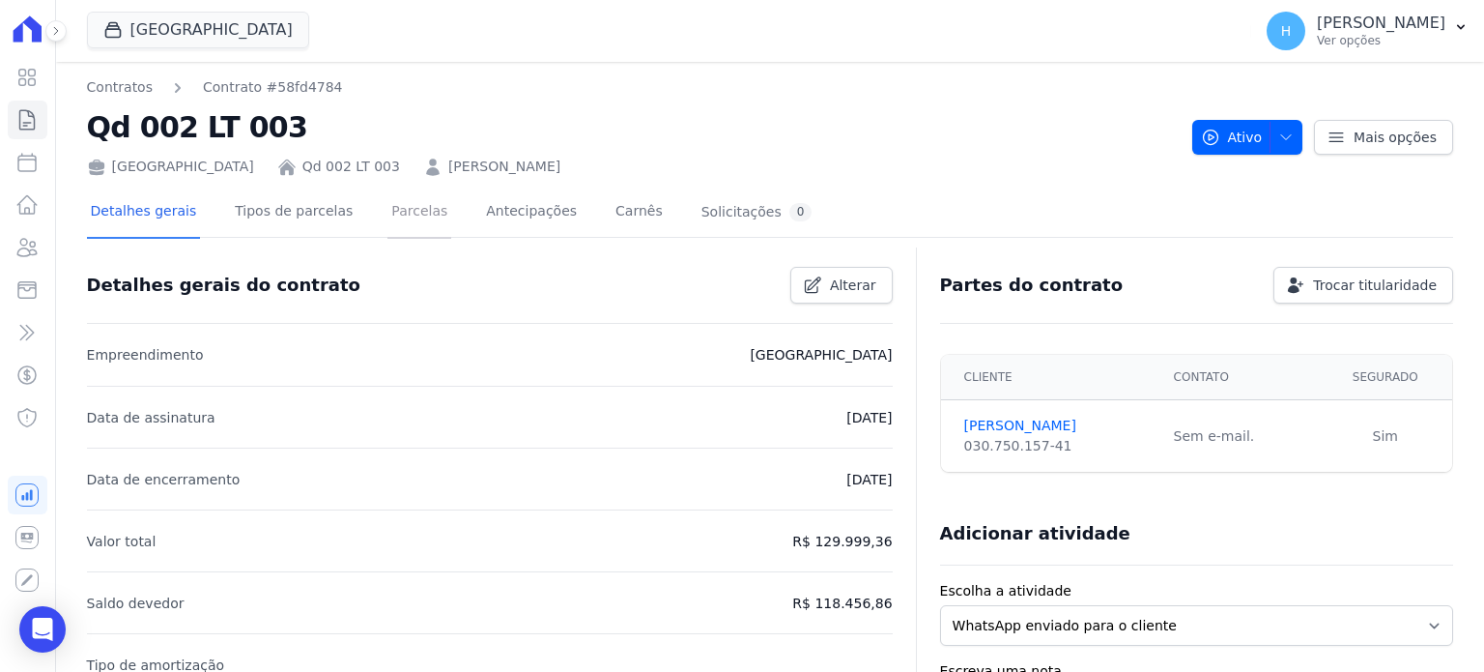
click at [388, 228] on link "Parcelas" at bounding box center [420, 212] width 64 height 51
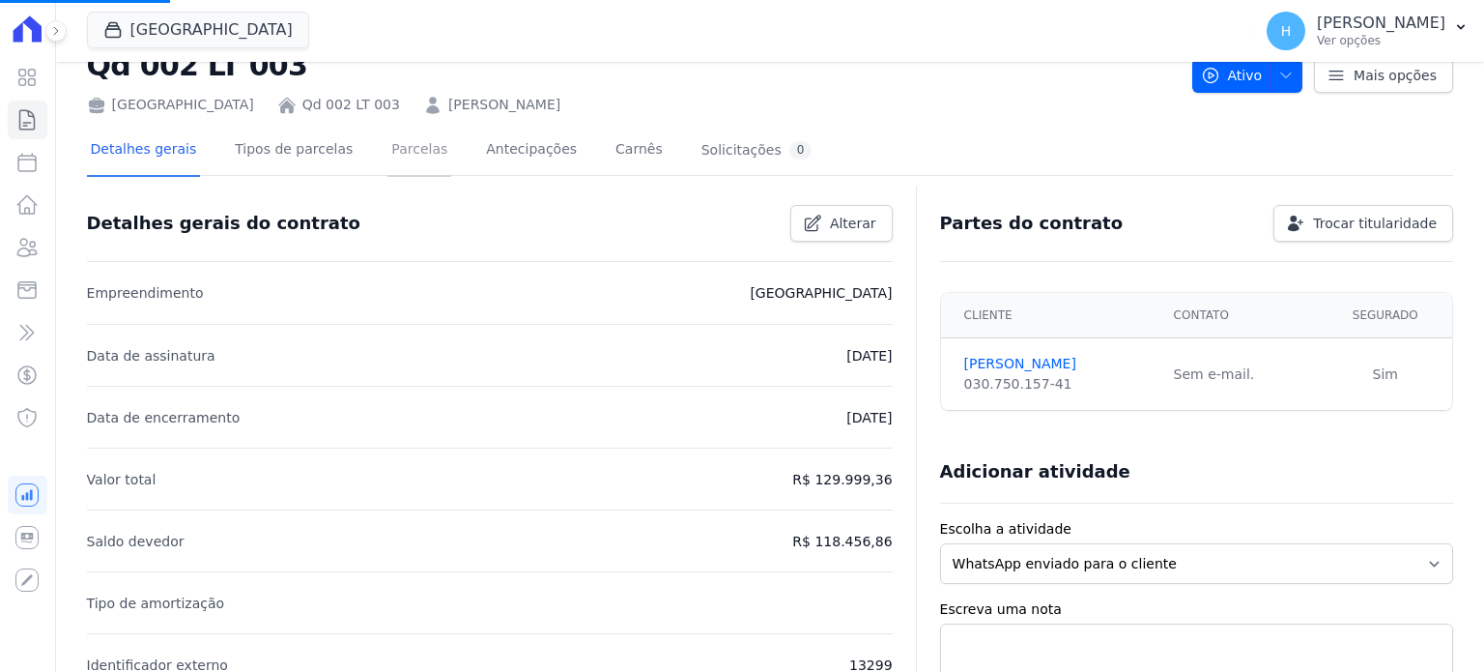
scroll to position [97, 0]
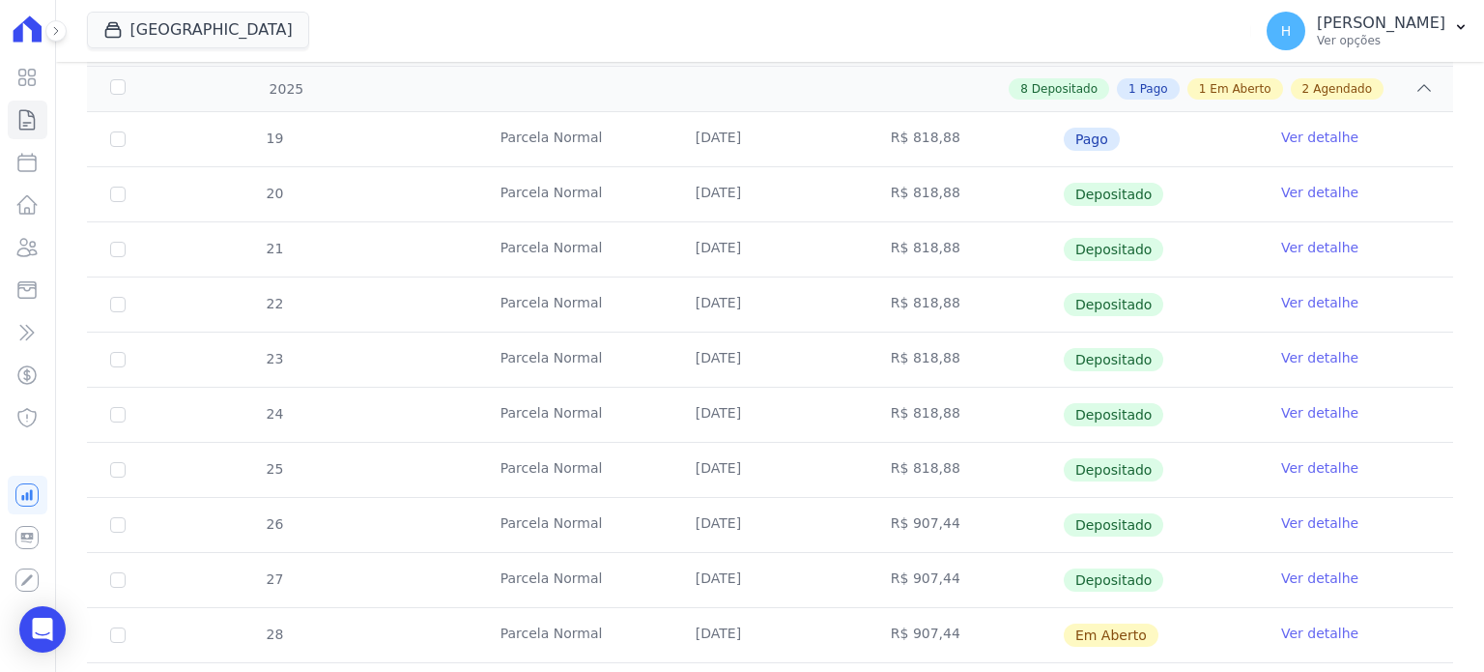
scroll to position [870, 0]
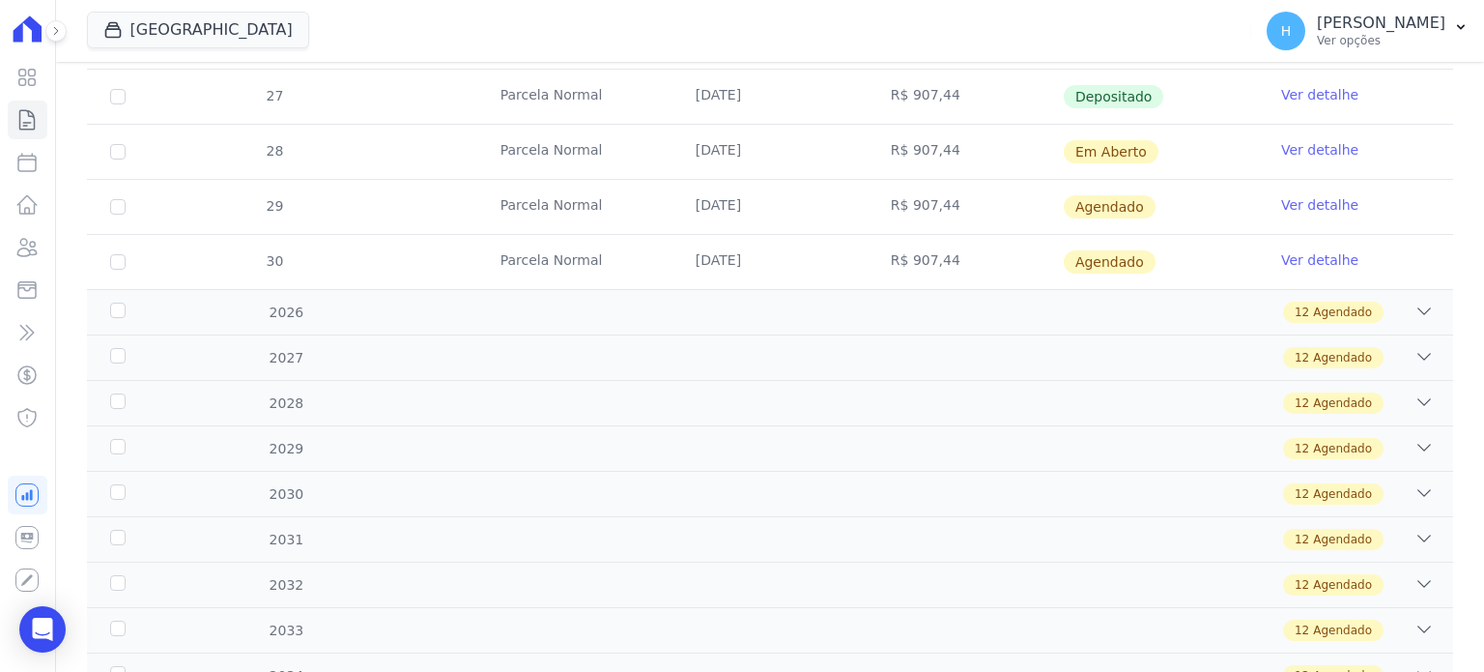
click at [1311, 142] on link "Ver detalhe" at bounding box center [1319, 149] width 77 height 19
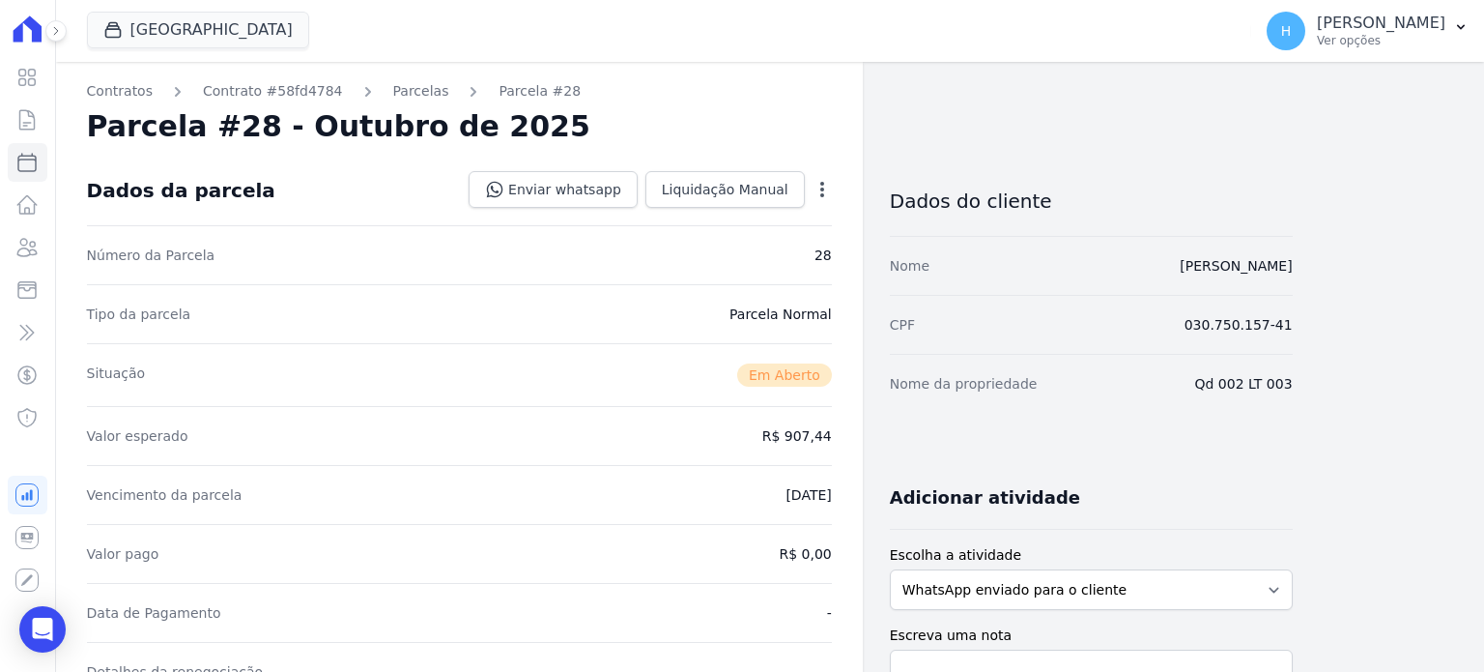
scroll to position [483, 0]
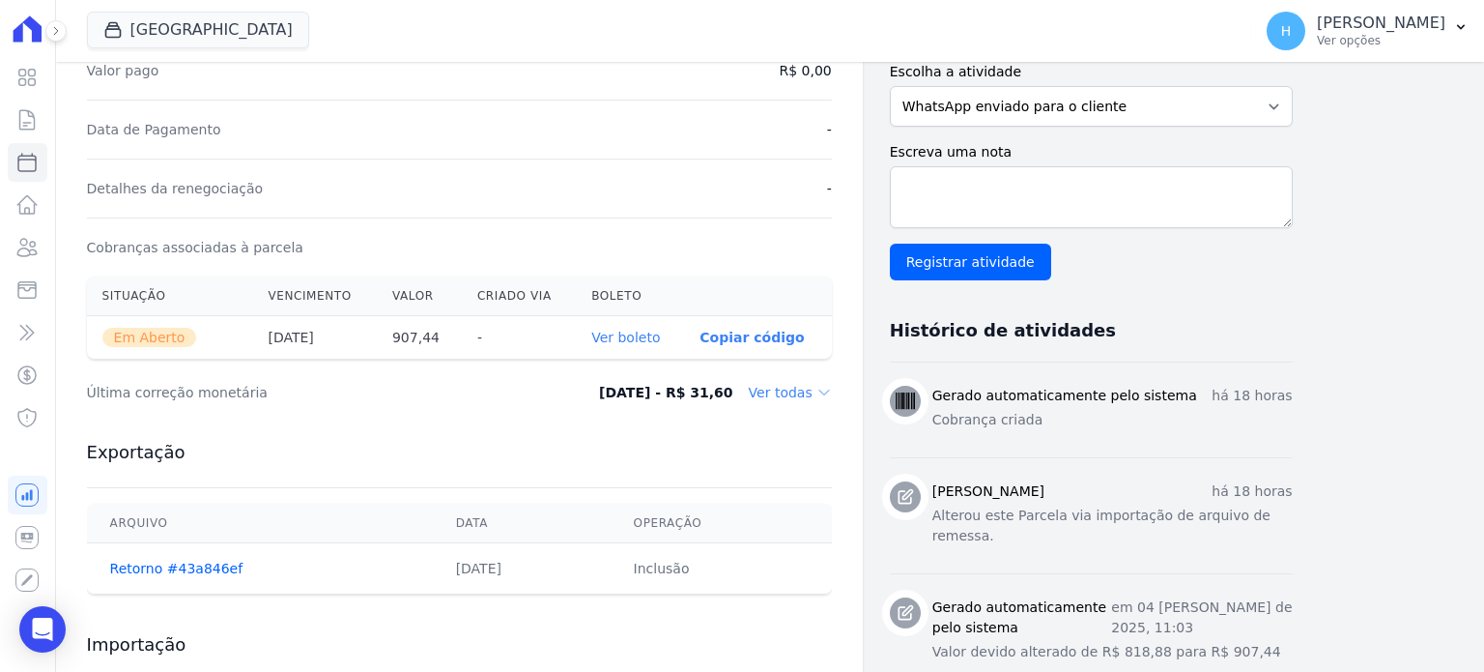
click at [627, 335] on link "Ver boleto" at bounding box center [625, 337] width 69 height 15
click at [31, 253] on icon at bounding box center [26, 247] width 23 height 23
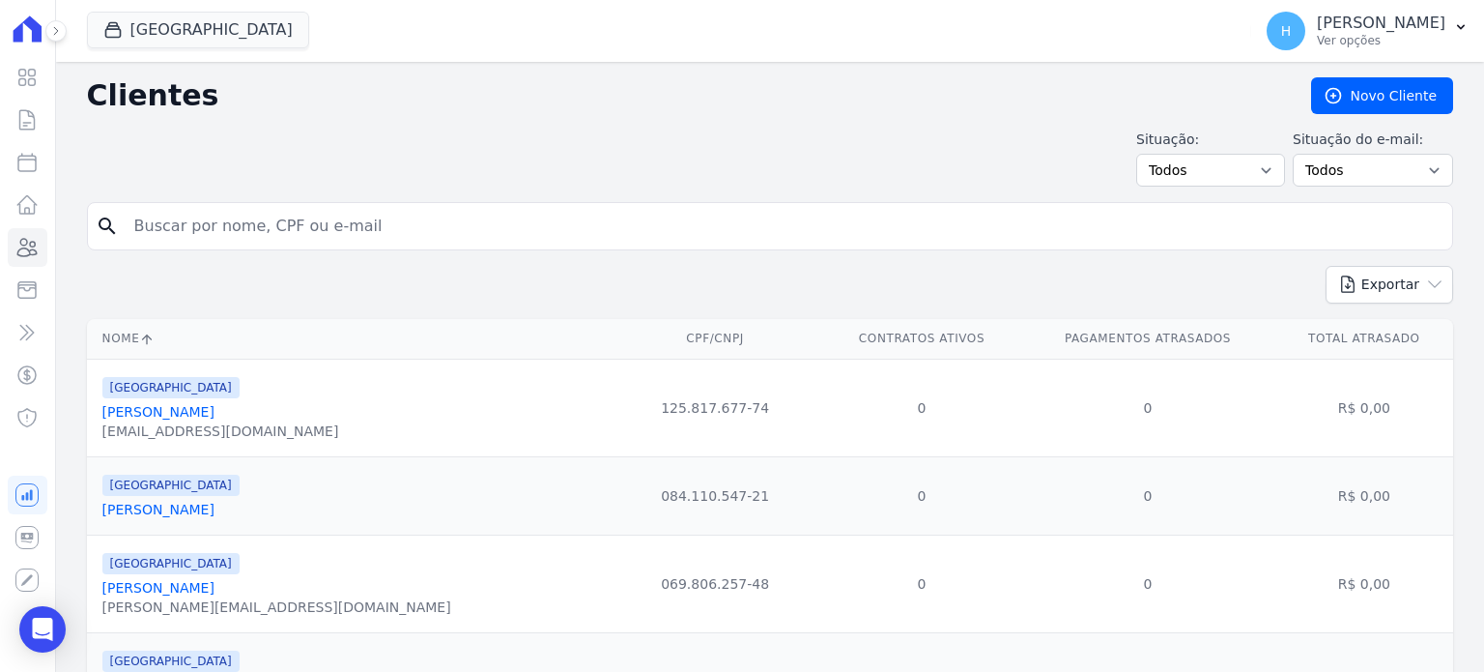
click at [276, 231] on input "search" at bounding box center [784, 226] width 1322 height 39
type input "[PERSON_NAME] ca"
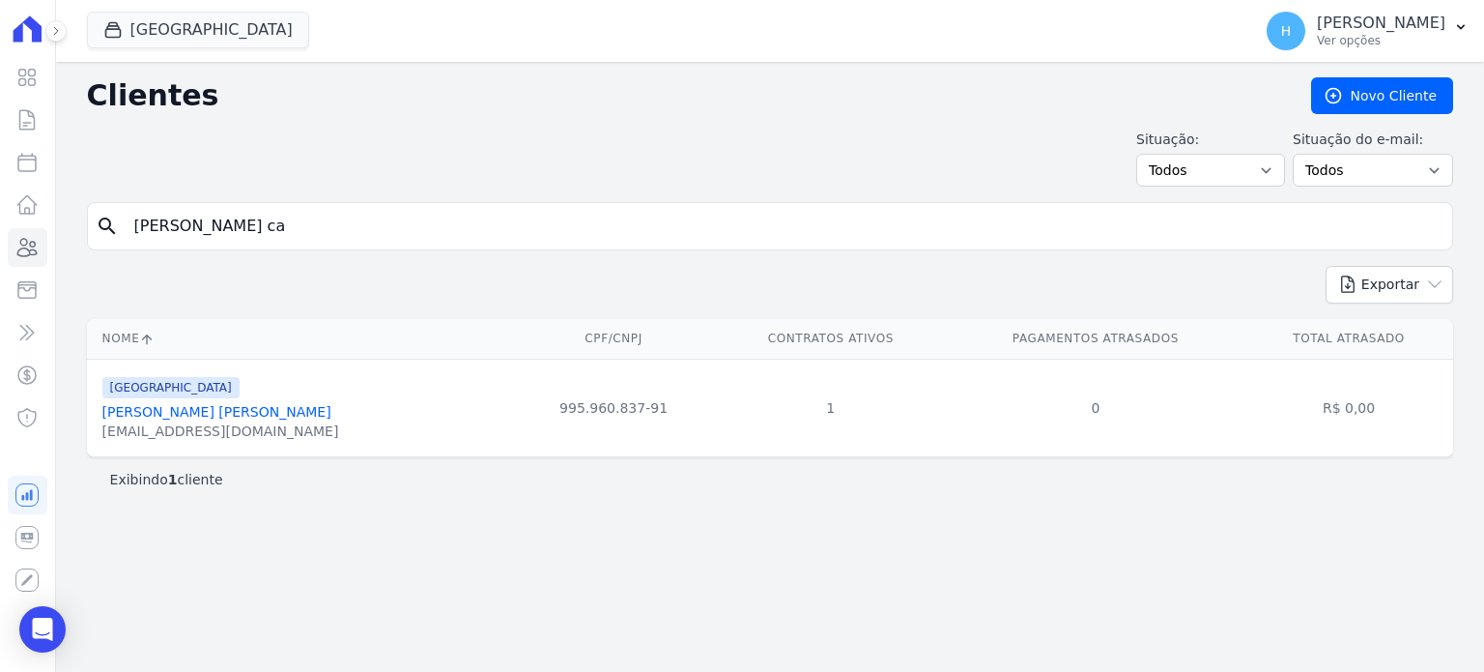
click at [207, 417] on link "[PERSON_NAME] [PERSON_NAME]" at bounding box center [216, 411] width 229 height 15
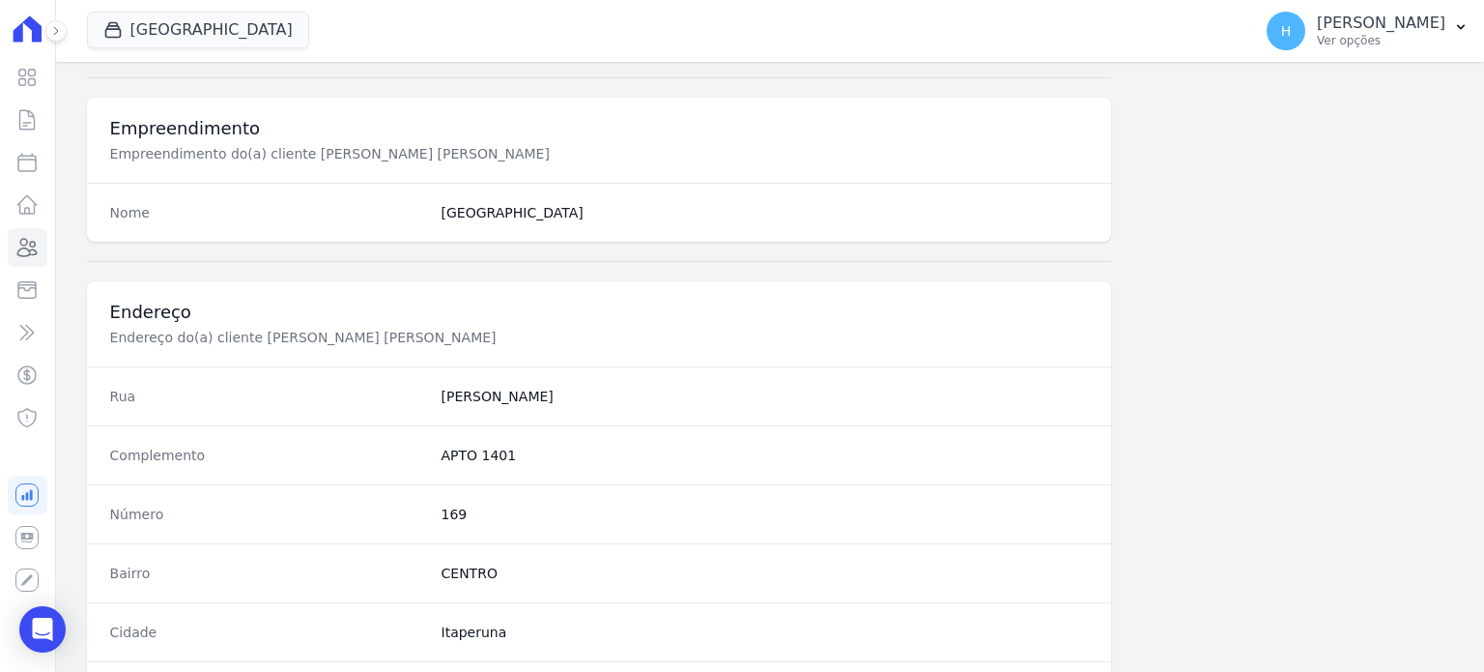
scroll to position [1256, 0]
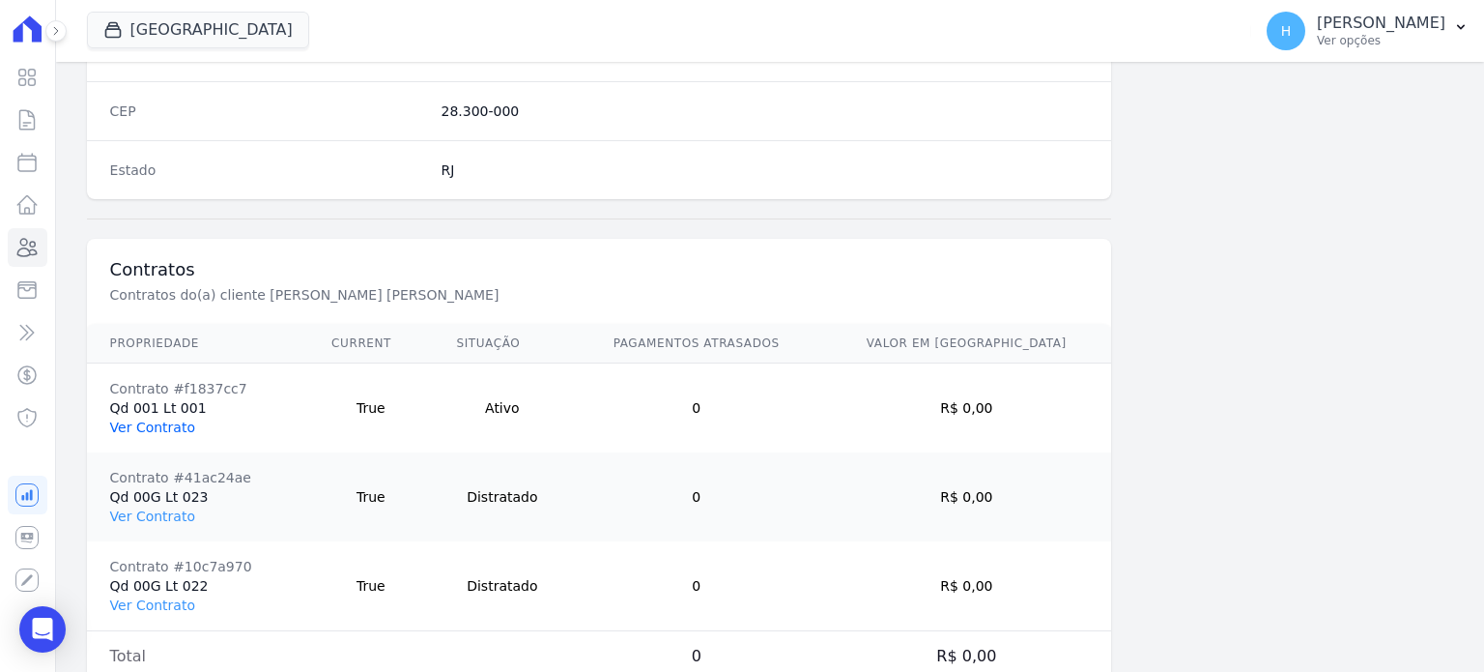
click at [158, 419] on link "Ver Contrato" at bounding box center [152, 426] width 85 height 15
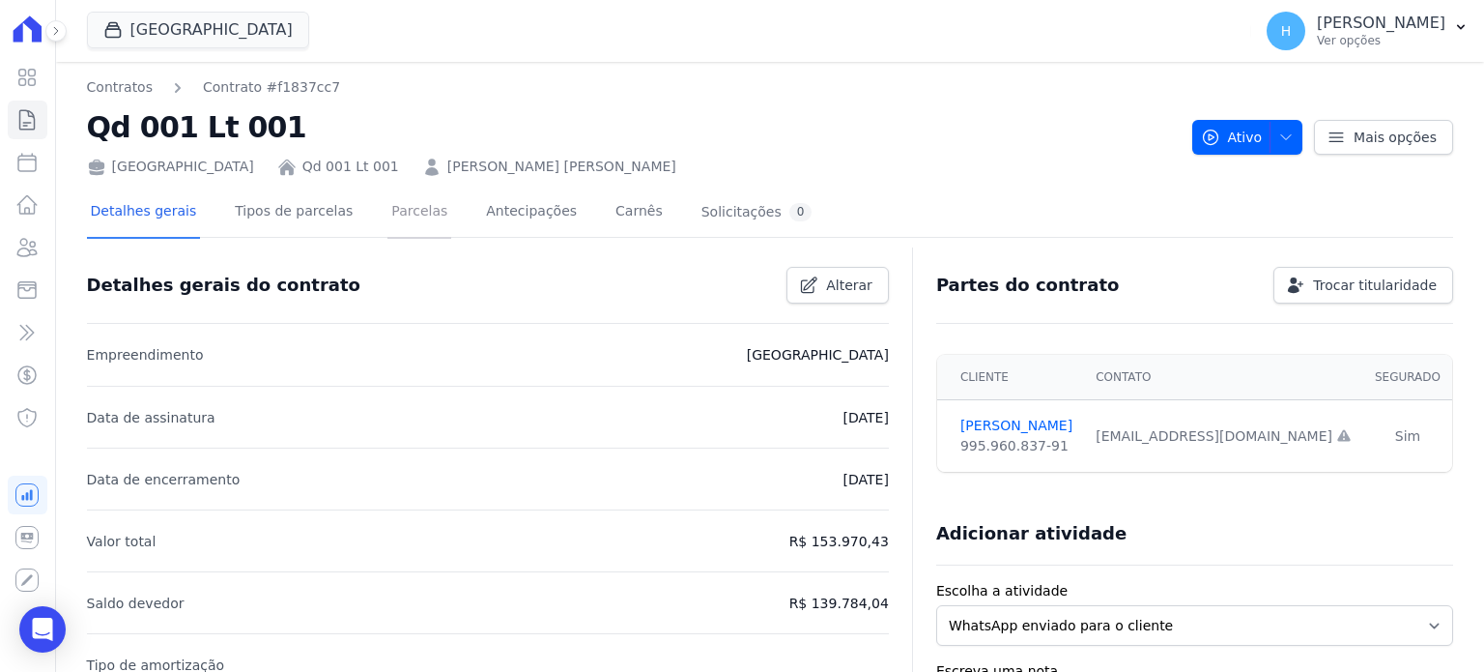
click at [390, 214] on link "Parcelas" at bounding box center [420, 212] width 64 height 51
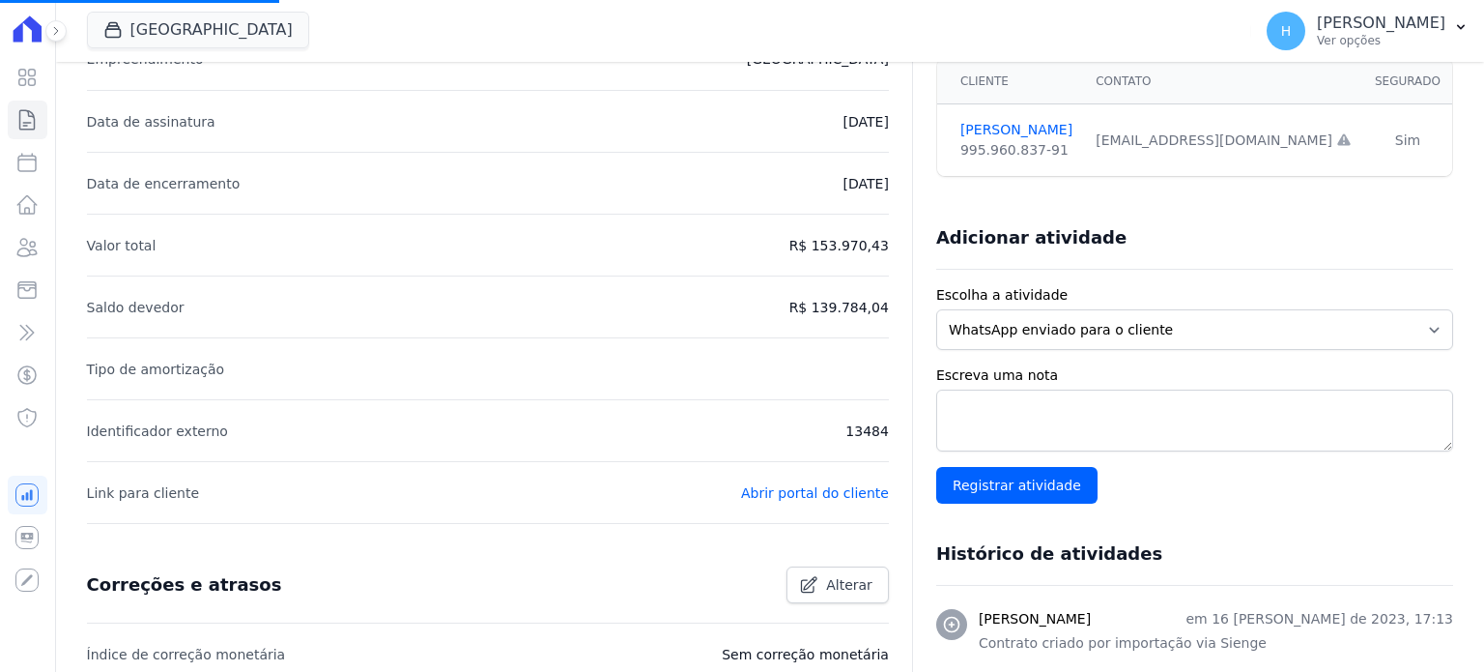
scroll to position [580, 0]
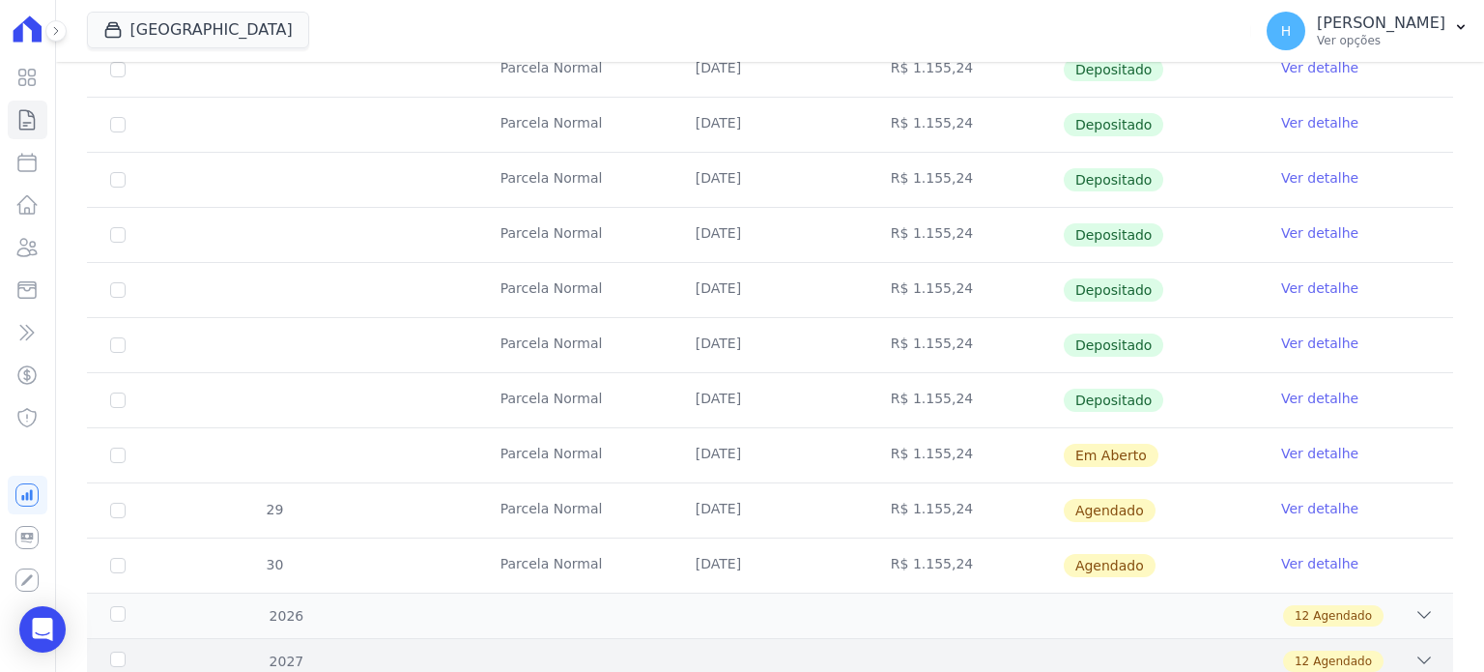
scroll to position [773, 0]
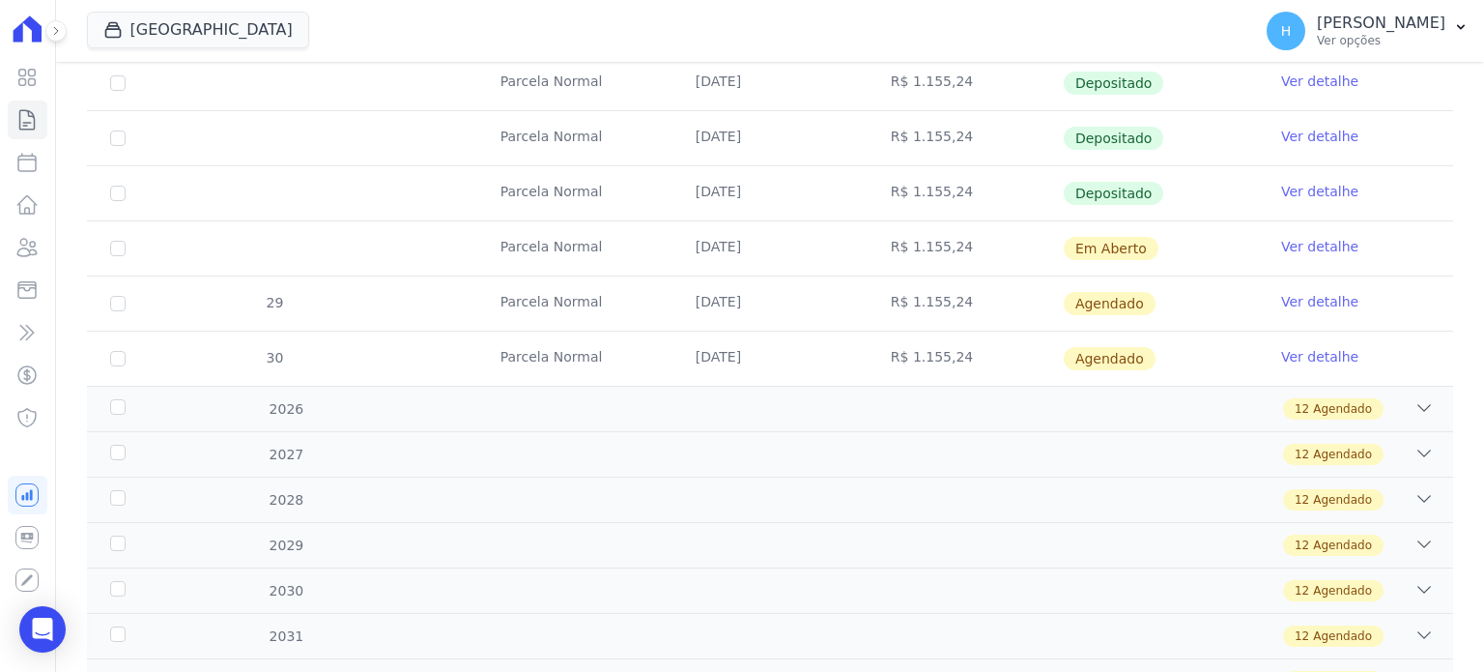
click at [1300, 237] on link "Ver detalhe" at bounding box center [1319, 246] width 77 height 19
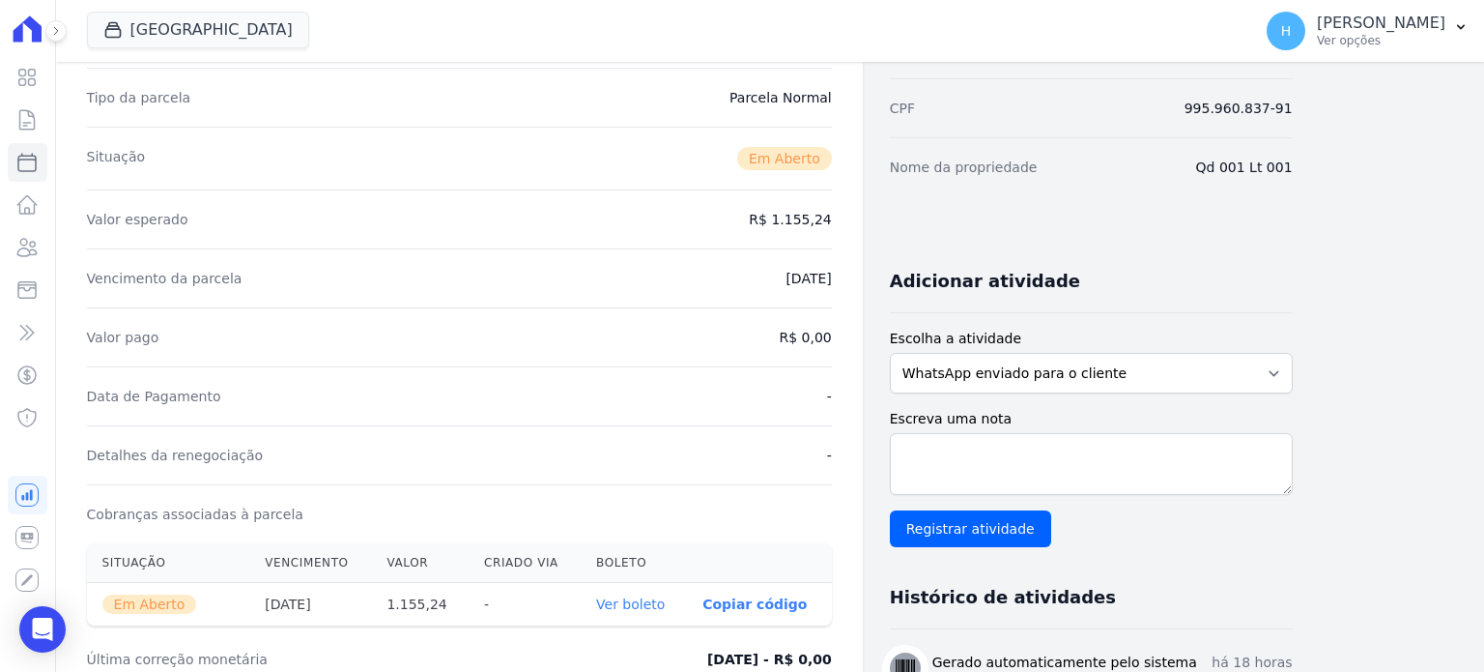
scroll to position [483, 0]
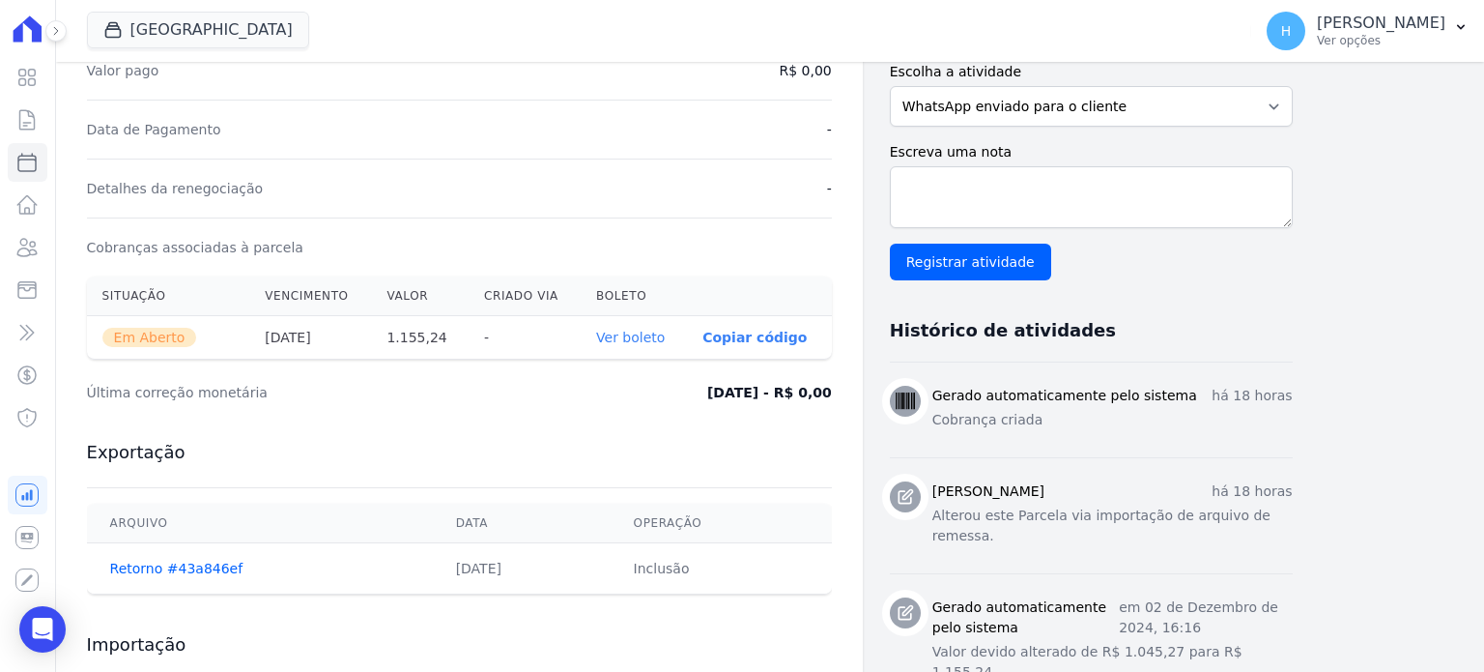
click at [629, 330] on link "Ver boleto" at bounding box center [630, 337] width 69 height 15
click at [19, 250] on icon at bounding box center [27, 247] width 19 height 17
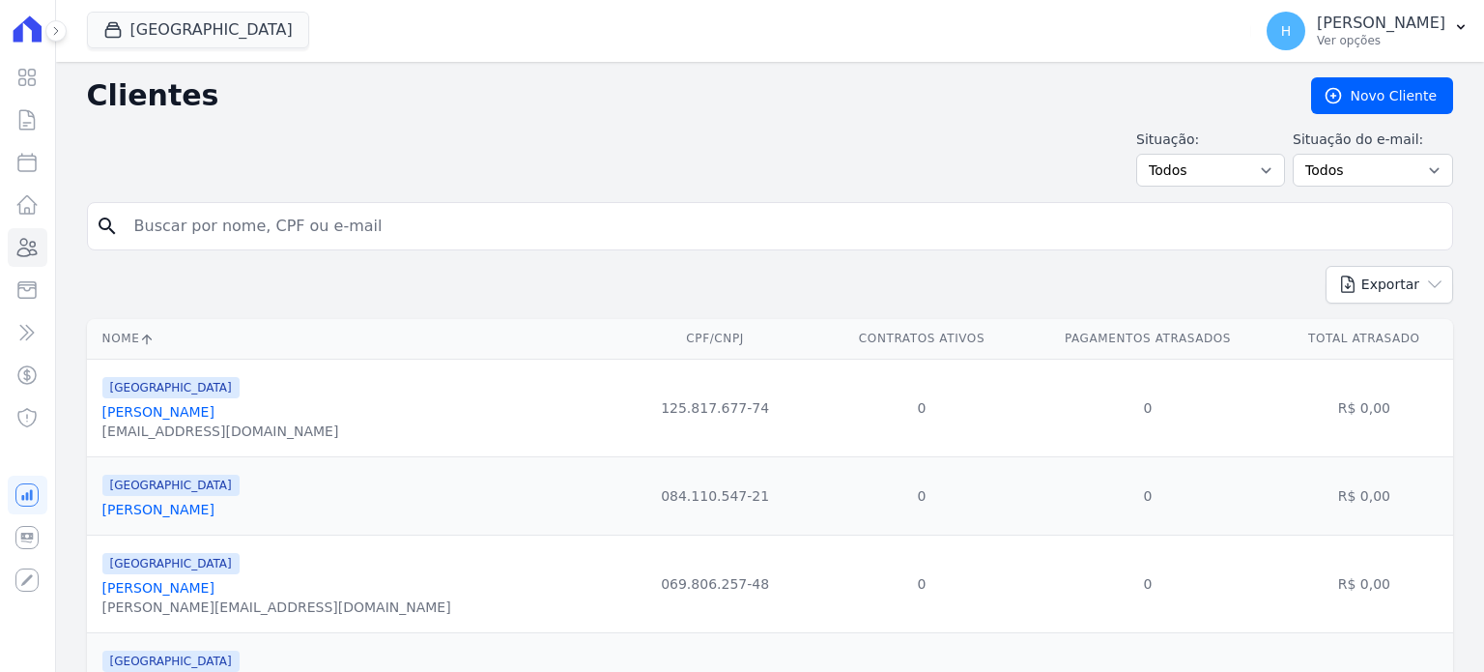
click at [286, 223] on input "search" at bounding box center [784, 226] width 1322 height 39
type input "[PERSON_NAME]"
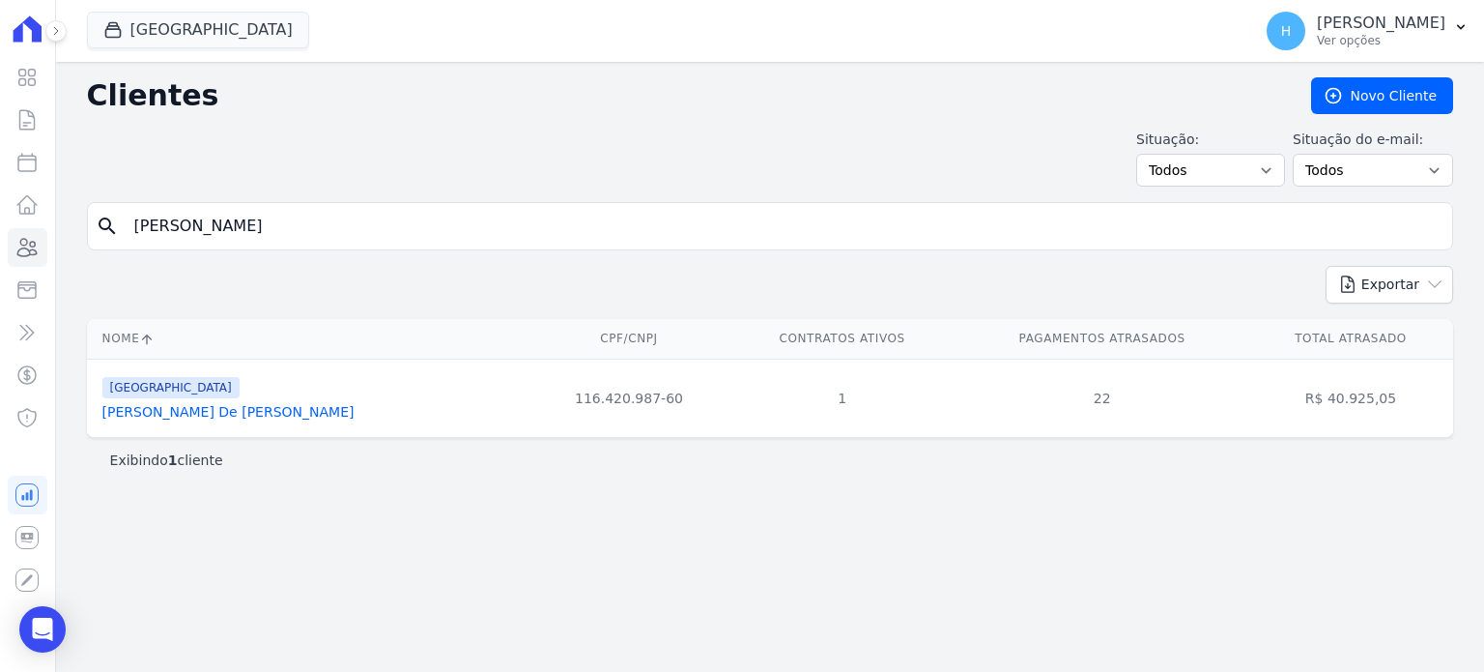
click at [207, 412] on link "[PERSON_NAME] De [PERSON_NAME]" at bounding box center [228, 411] width 252 height 15
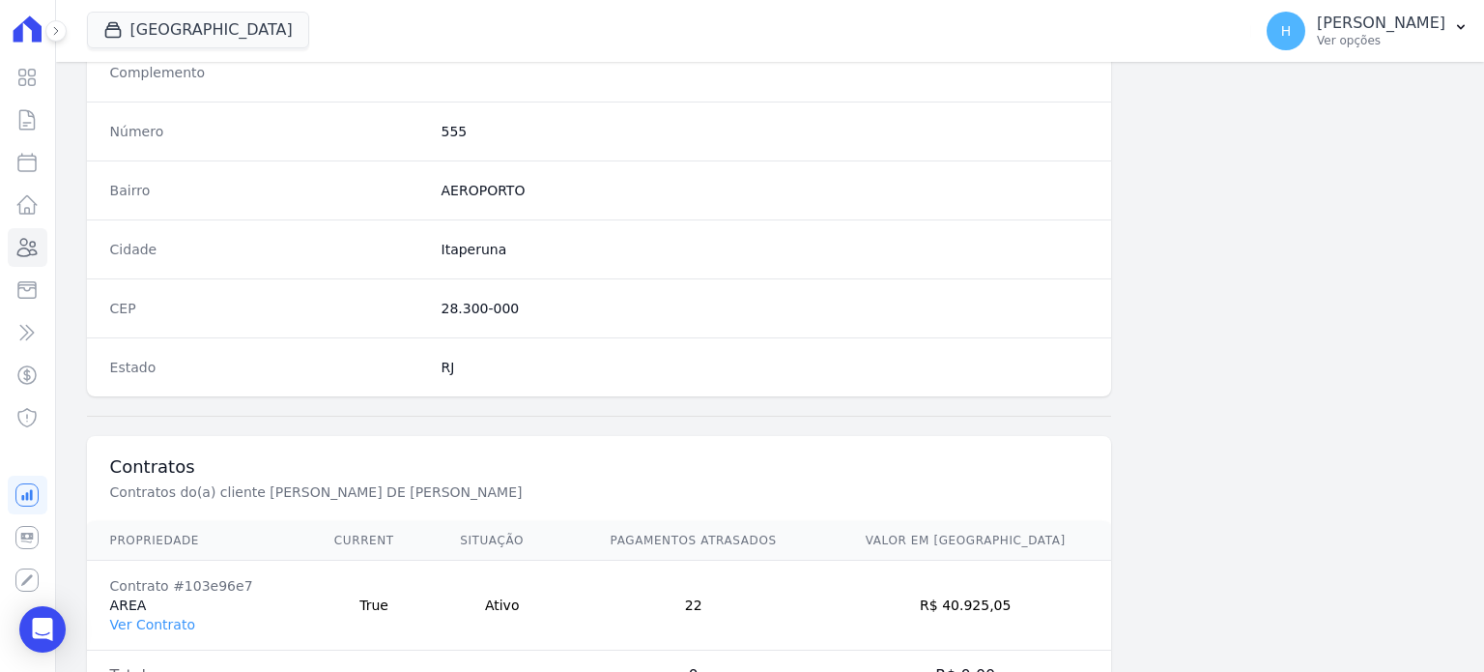
scroll to position [1130, 0]
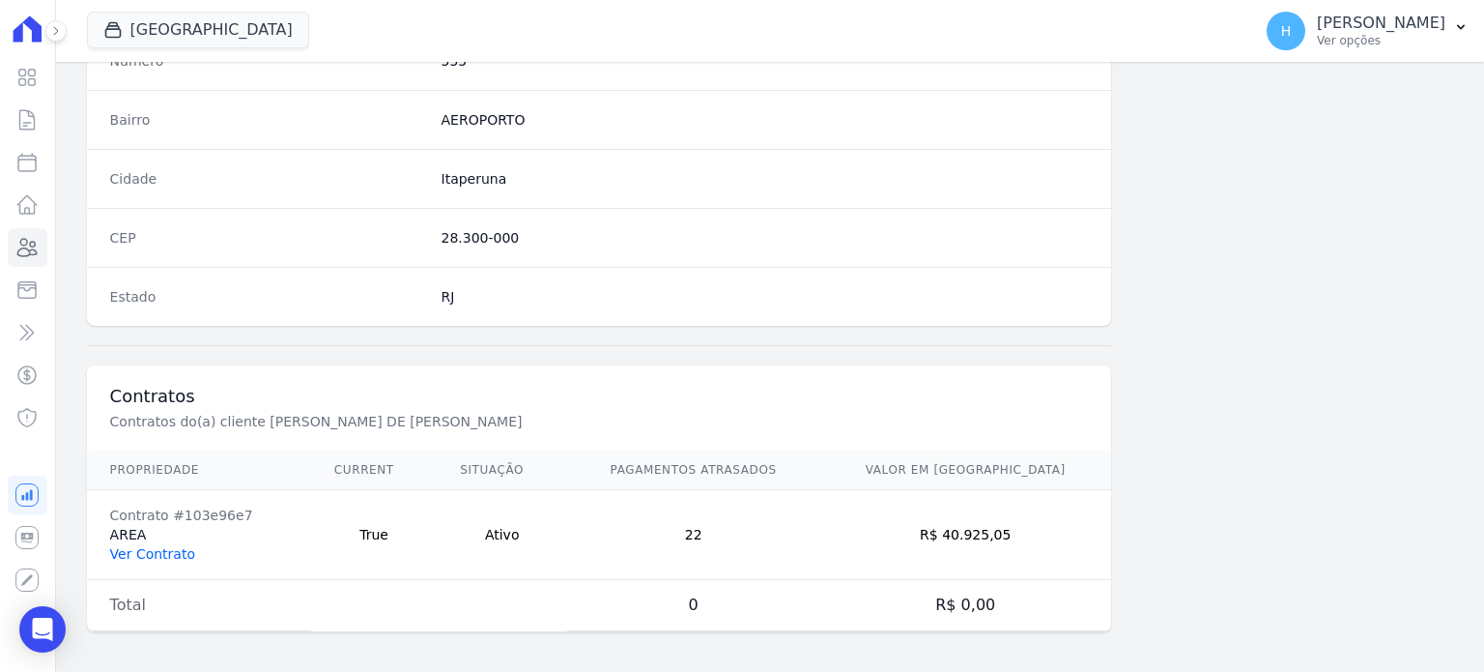
click at [131, 549] on link "Ver Contrato" at bounding box center [152, 553] width 85 height 15
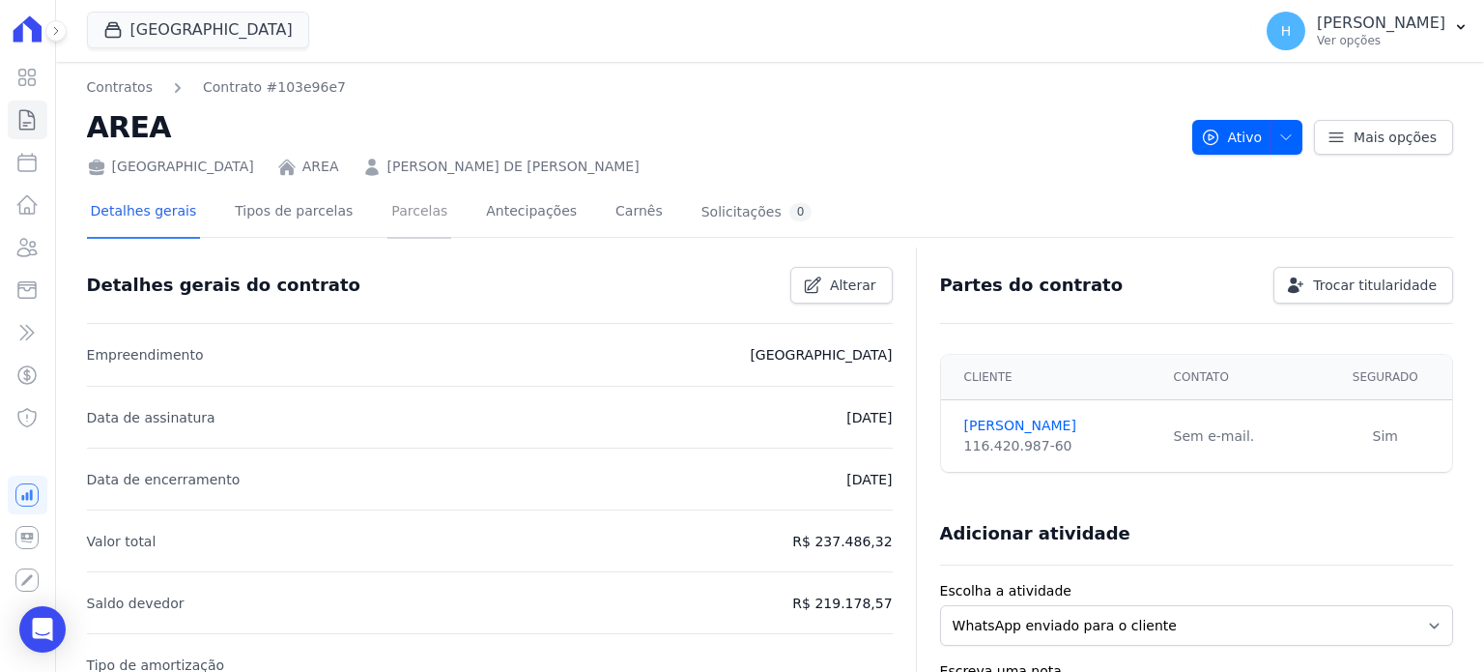
click at [394, 209] on link "Parcelas" at bounding box center [420, 212] width 64 height 51
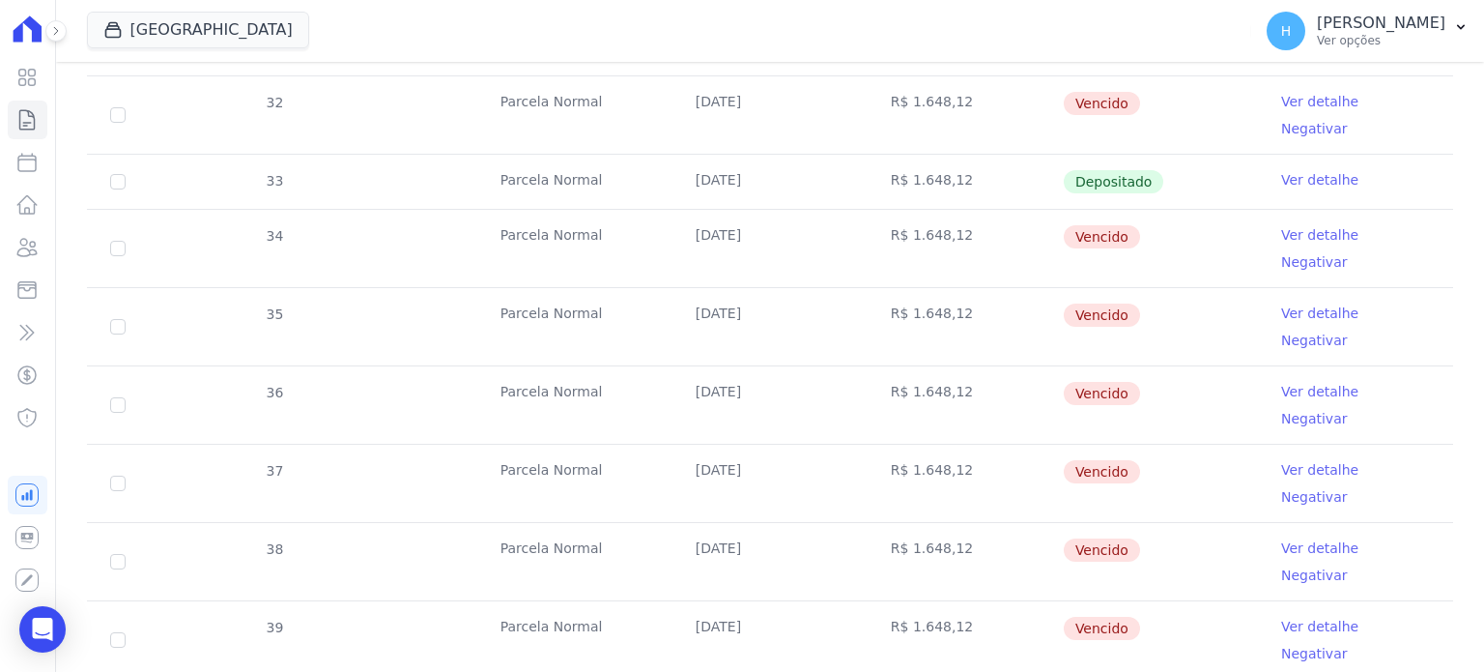
scroll to position [580, 0]
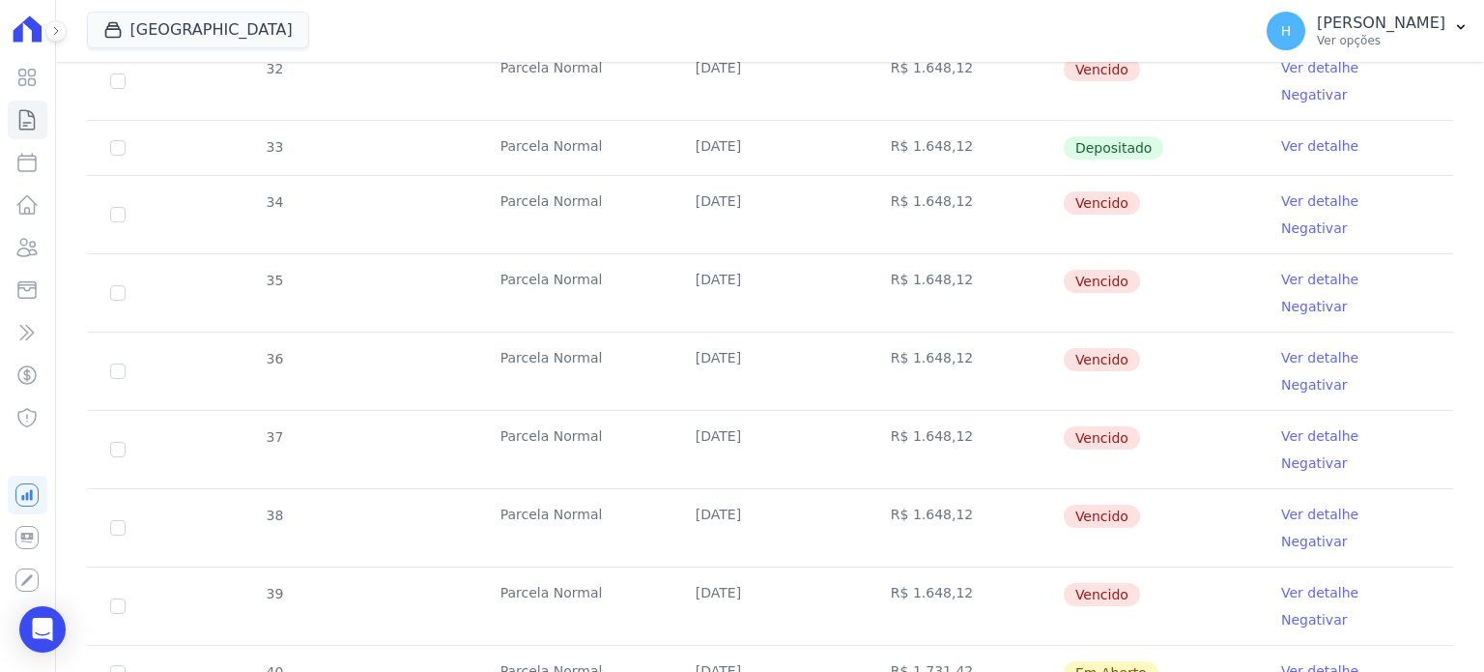
drag, startPoint x: 1314, startPoint y: 483, endPoint x: 1308, endPoint y: 474, distance: 11.8
click at [1312, 661] on link "Ver detalhe" at bounding box center [1319, 670] width 77 height 19
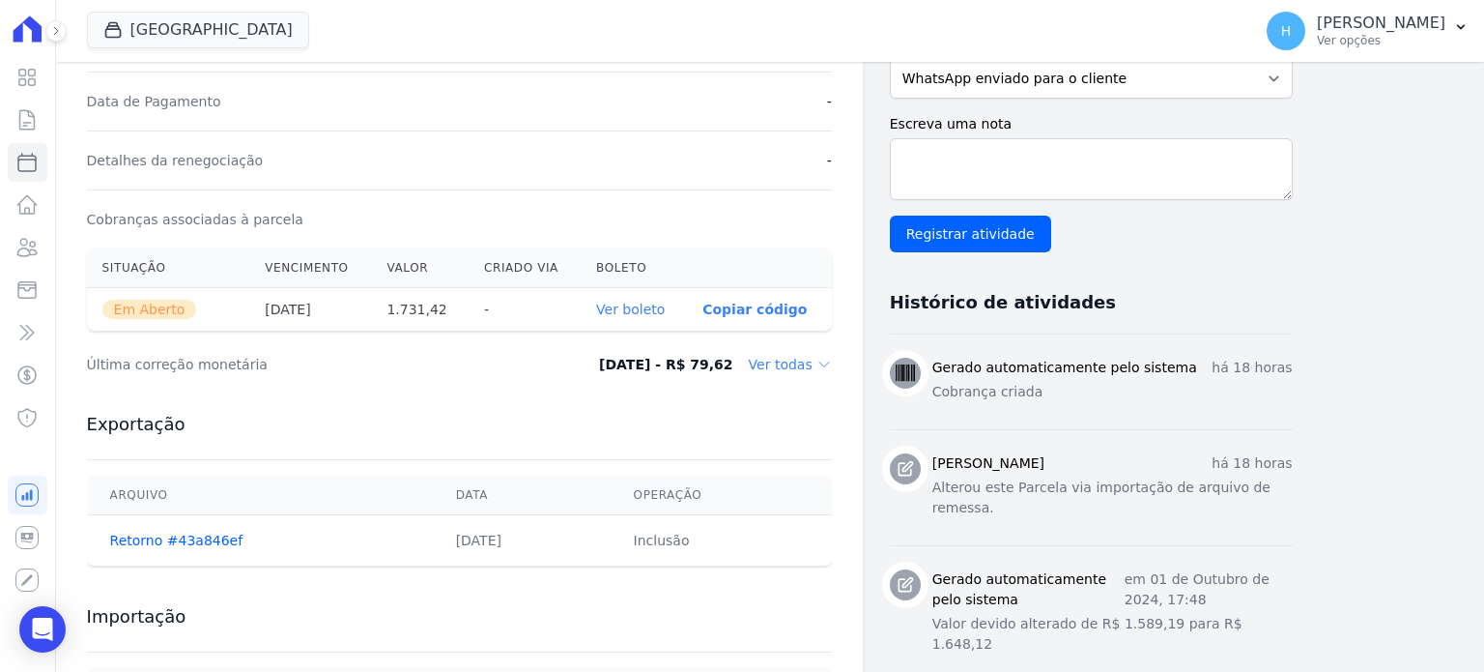
scroll to position [580, 0]
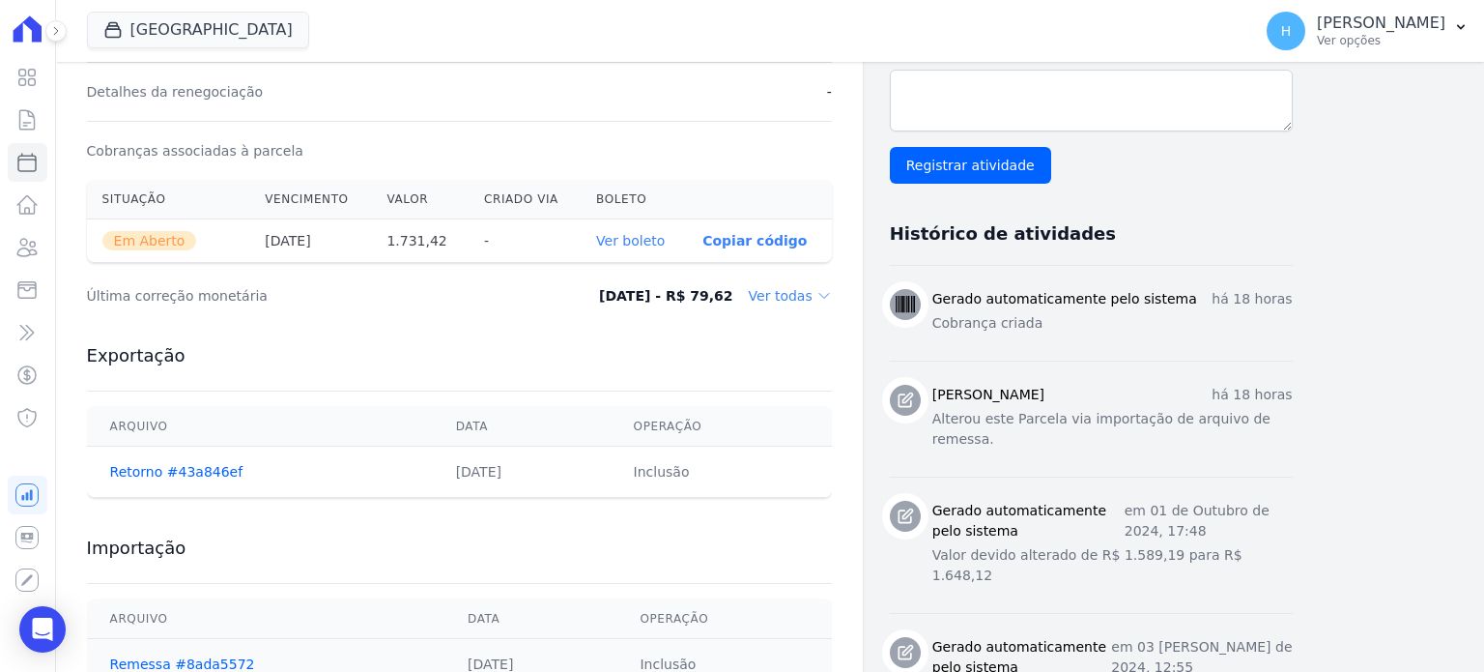
click at [646, 237] on link "Ver boleto" at bounding box center [630, 240] width 69 height 15
click at [41, 246] on link "Clientes" at bounding box center [28, 247] width 40 height 39
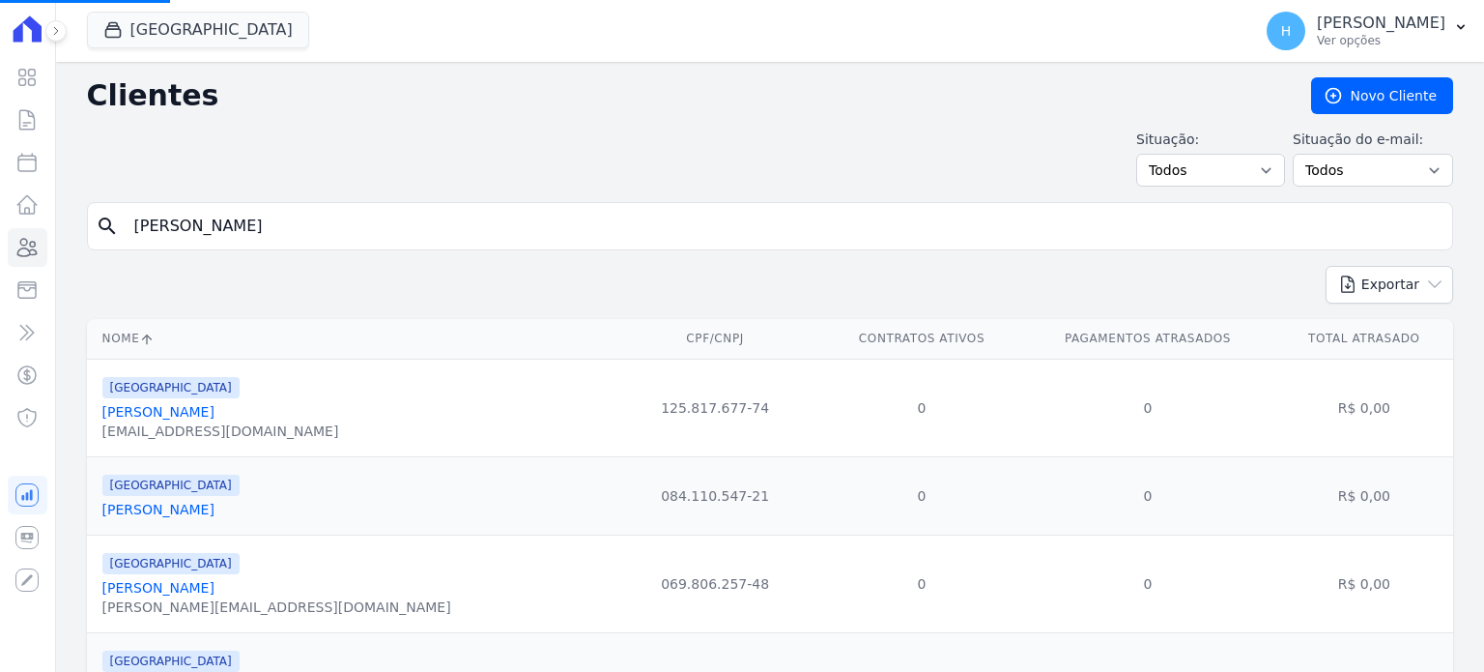
click at [193, 225] on input "[PERSON_NAME]" at bounding box center [784, 226] width 1322 height 39
click at [271, 133] on div "Situação: Todos Adimplentes Inadimplentes Situação do e-mail: Todos Confirmado …" at bounding box center [770, 157] width 1366 height 57
click at [203, 220] on input "search" at bounding box center [784, 226] width 1322 height 39
type input "[PERSON_NAME]"
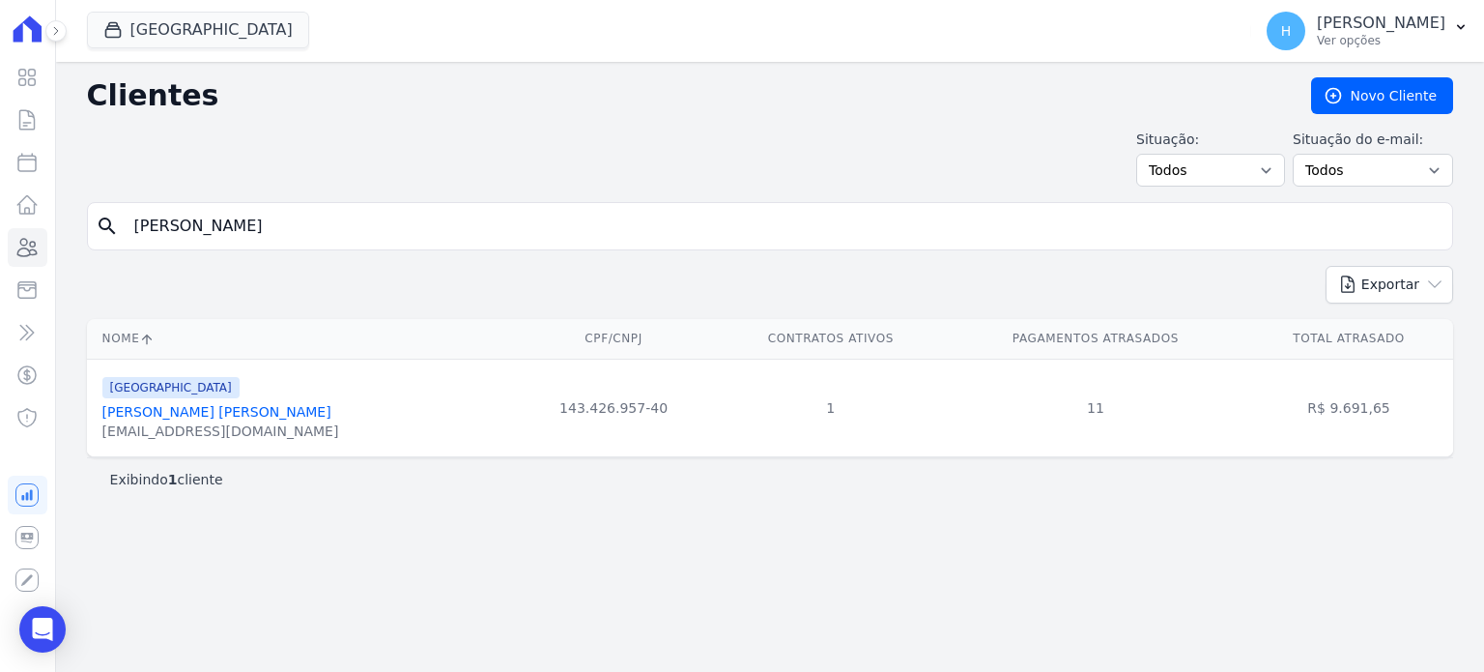
click at [231, 411] on link "[PERSON_NAME] [PERSON_NAME]" at bounding box center [216, 411] width 229 height 15
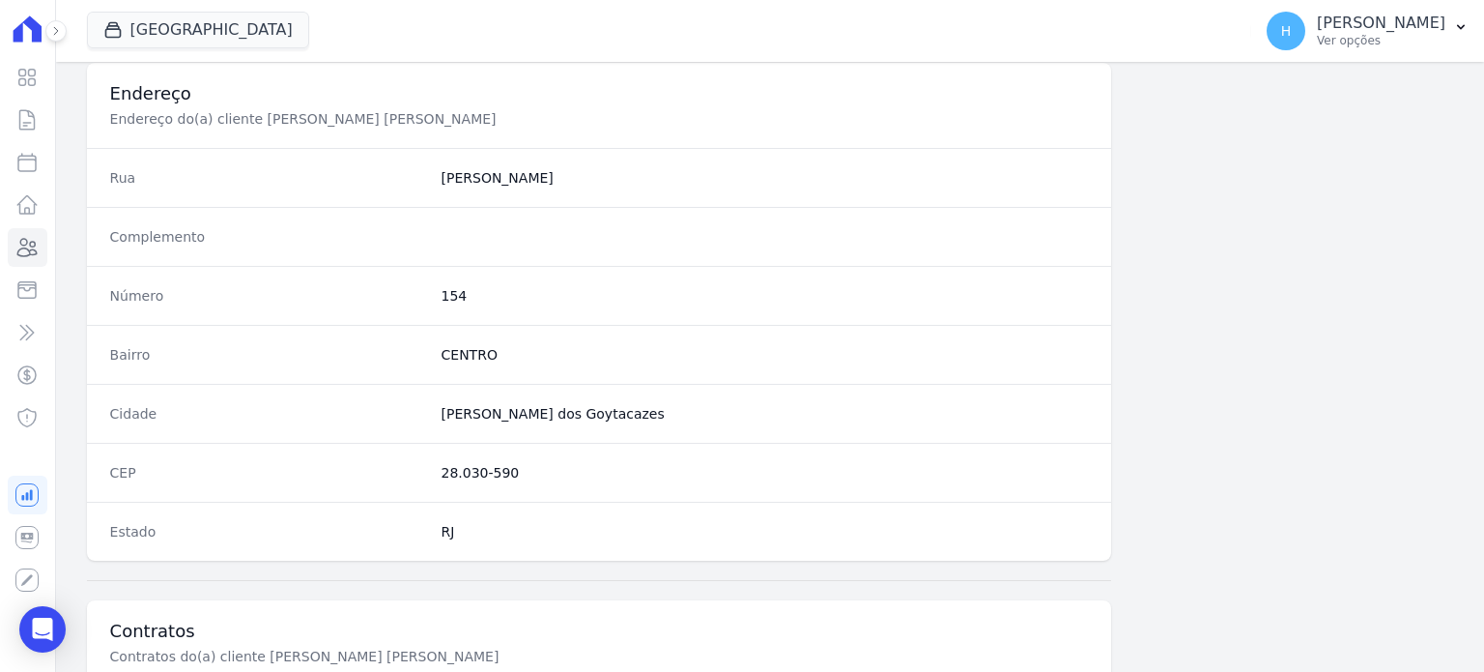
scroll to position [1130, 0]
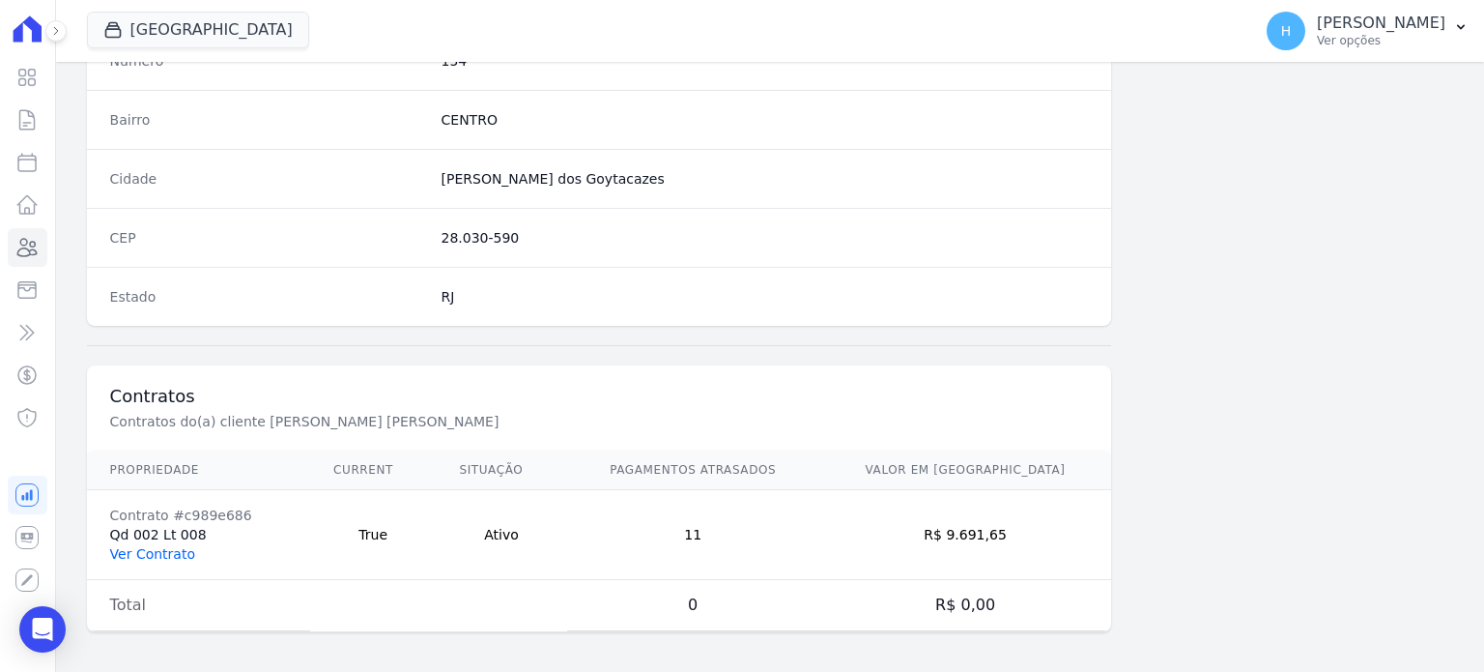
click at [171, 546] on link "Ver Contrato" at bounding box center [152, 553] width 85 height 15
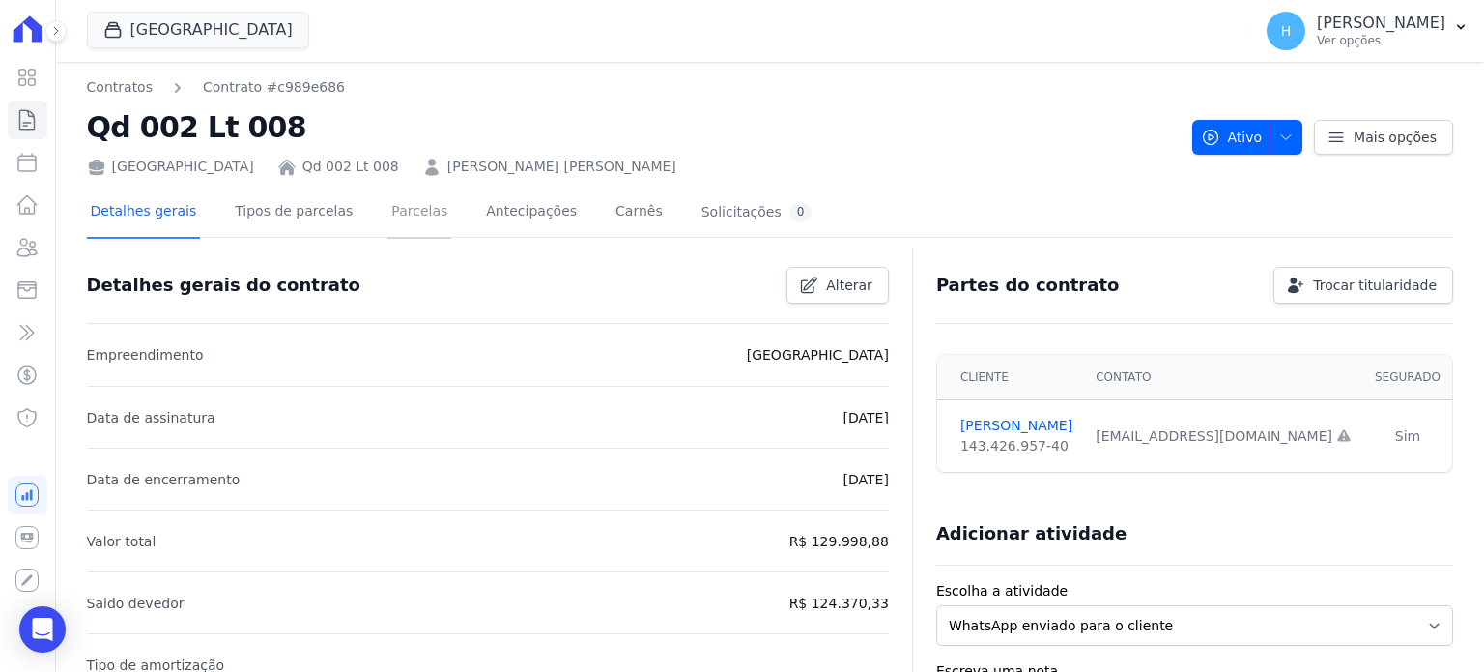
click at [390, 212] on link "Parcelas" at bounding box center [420, 212] width 64 height 51
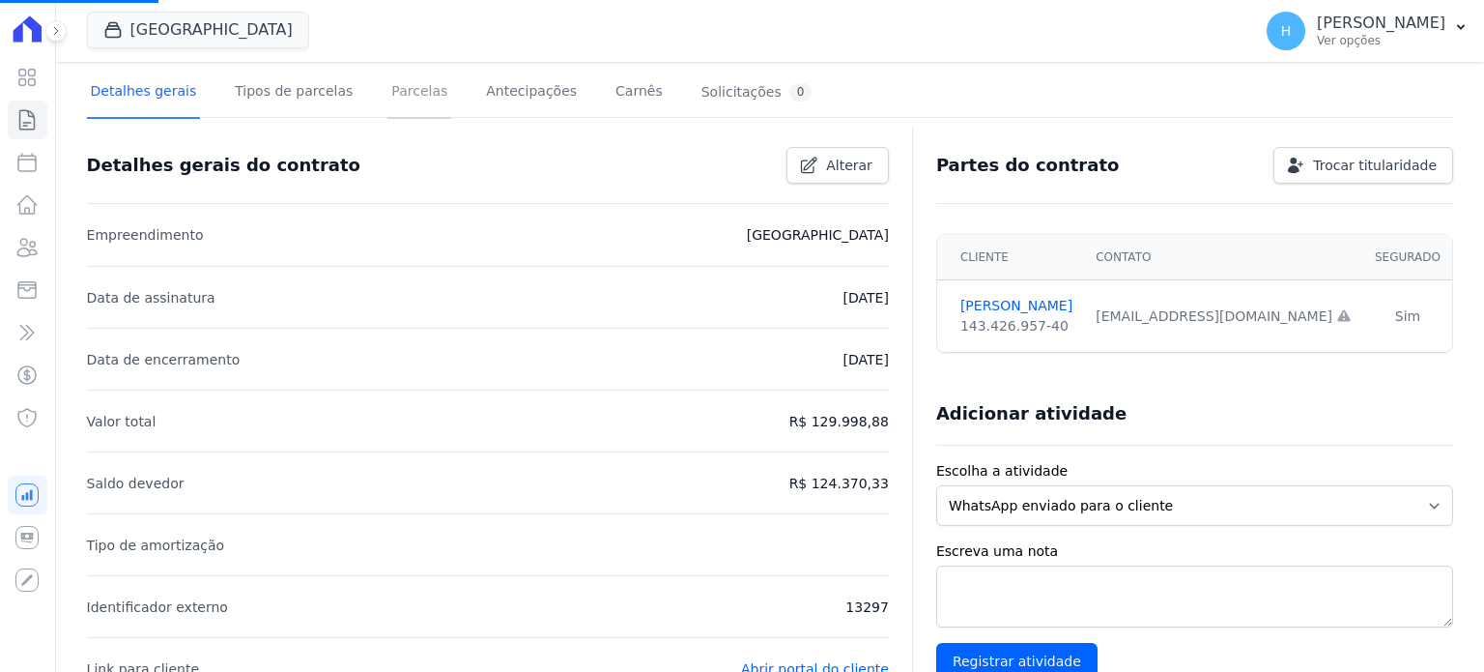
scroll to position [387, 0]
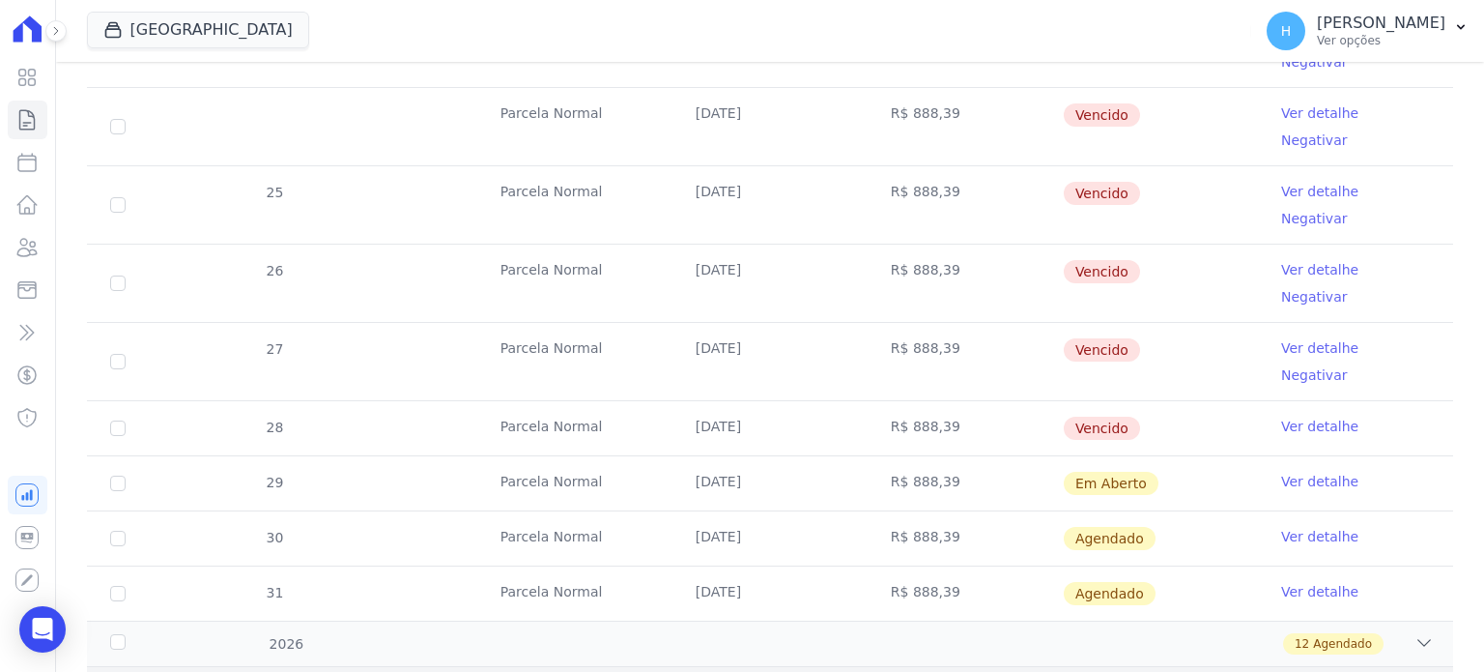
scroll to position [870, 0]
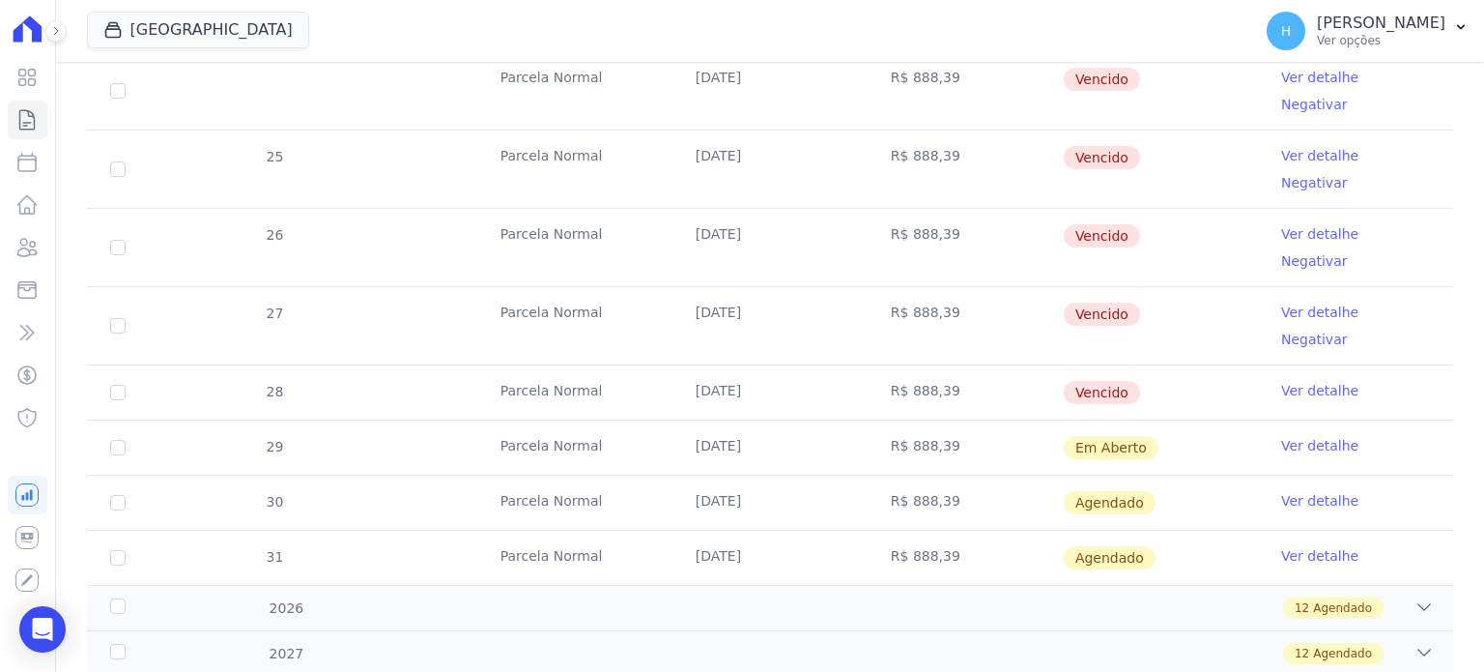
click at [1315, 436] on link "Ver detalhe" at bounding box center [1319, 445] width 77 height 19
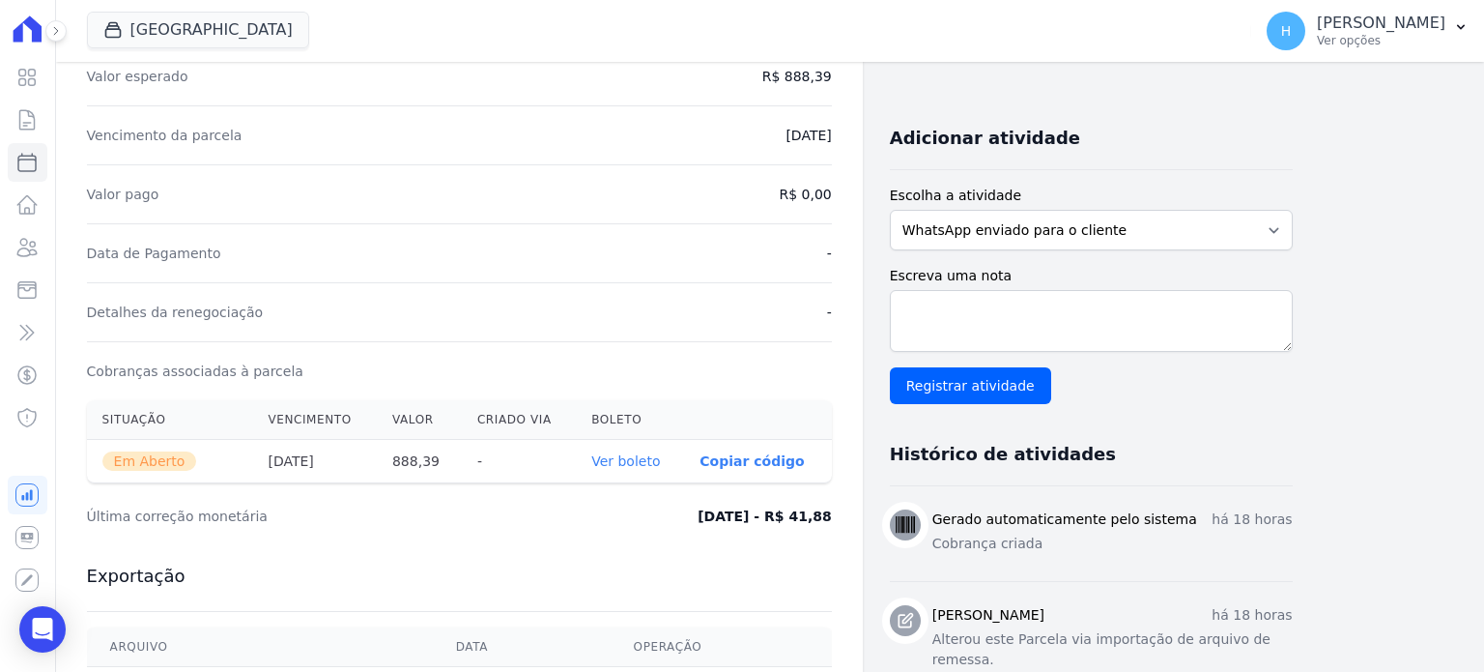
scroll to position [580, 0]
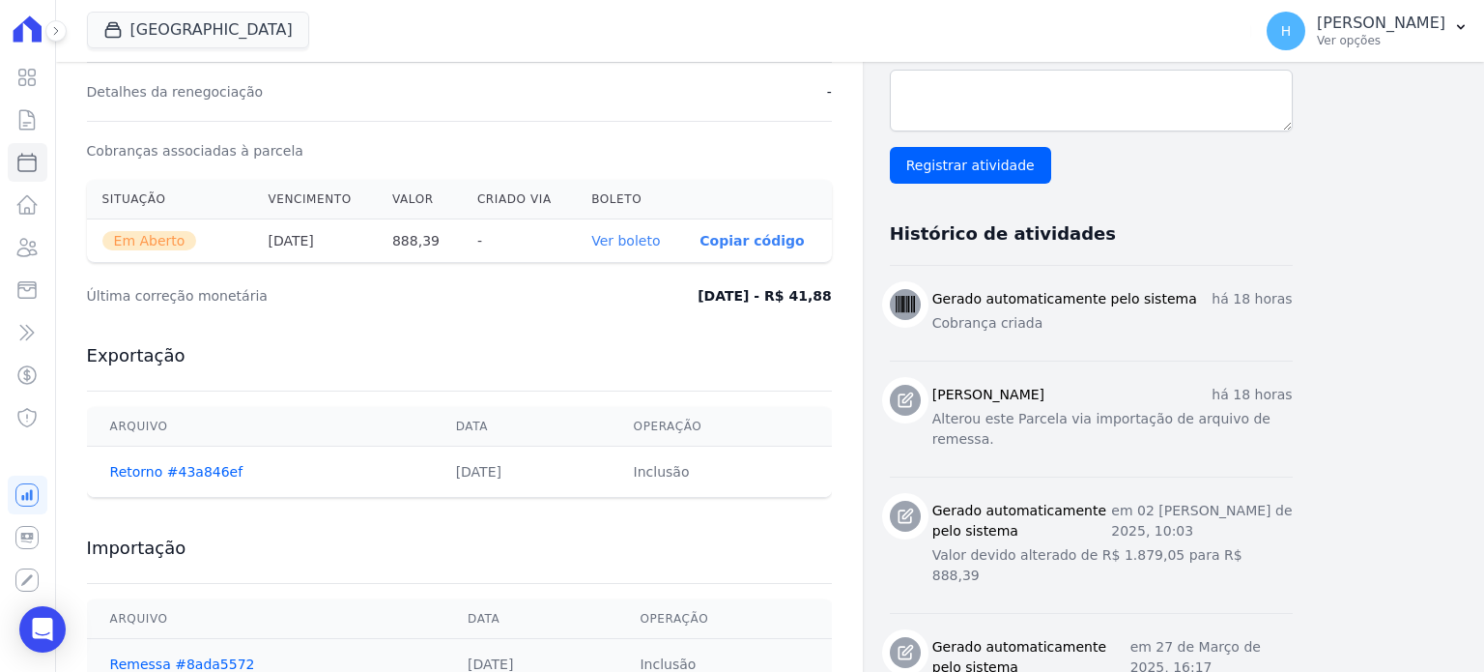
click at [648, 240] on link "Ver boleto" at bounding box center [625, 240] width 69 height 15
click at [25, 252] on icon at bounding box center [26, 247] width 23 height 23
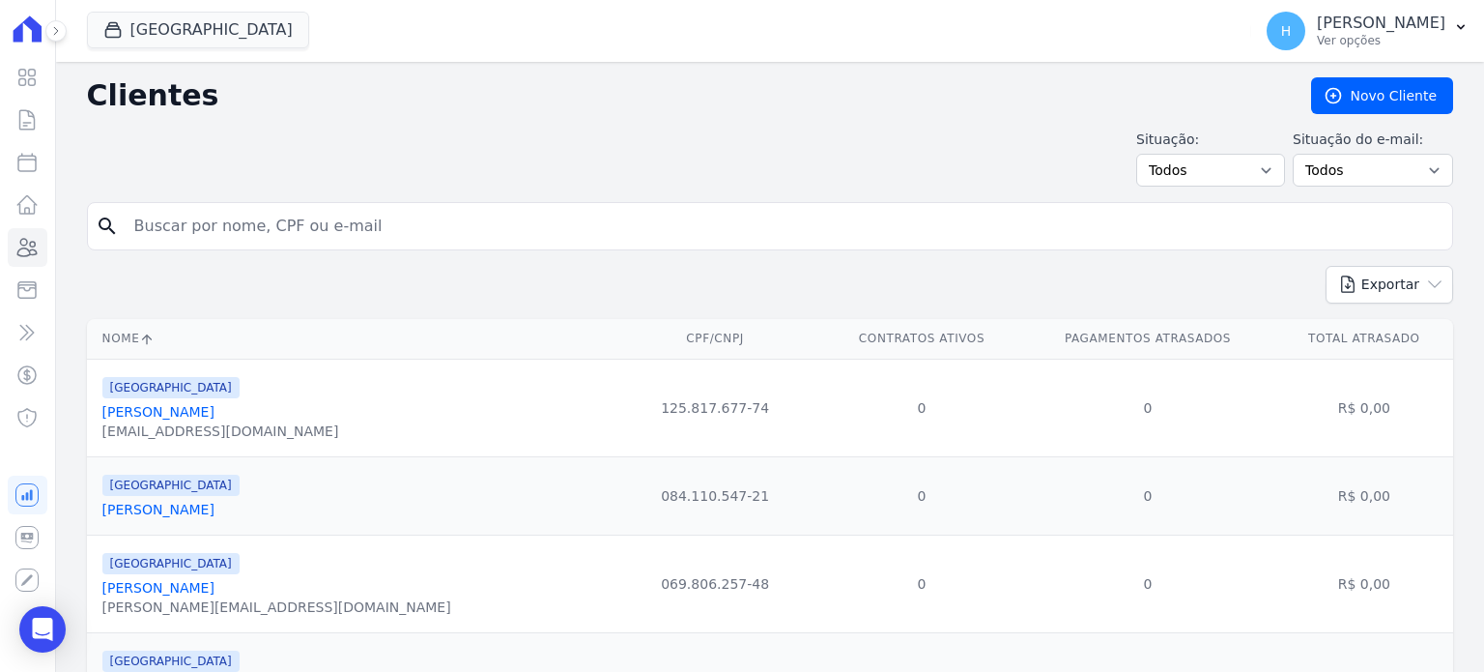
click at [317, 224] on input "search" at bounding box center [784, 226] width 1322 height 39
type input "[PERSON_NAME]"
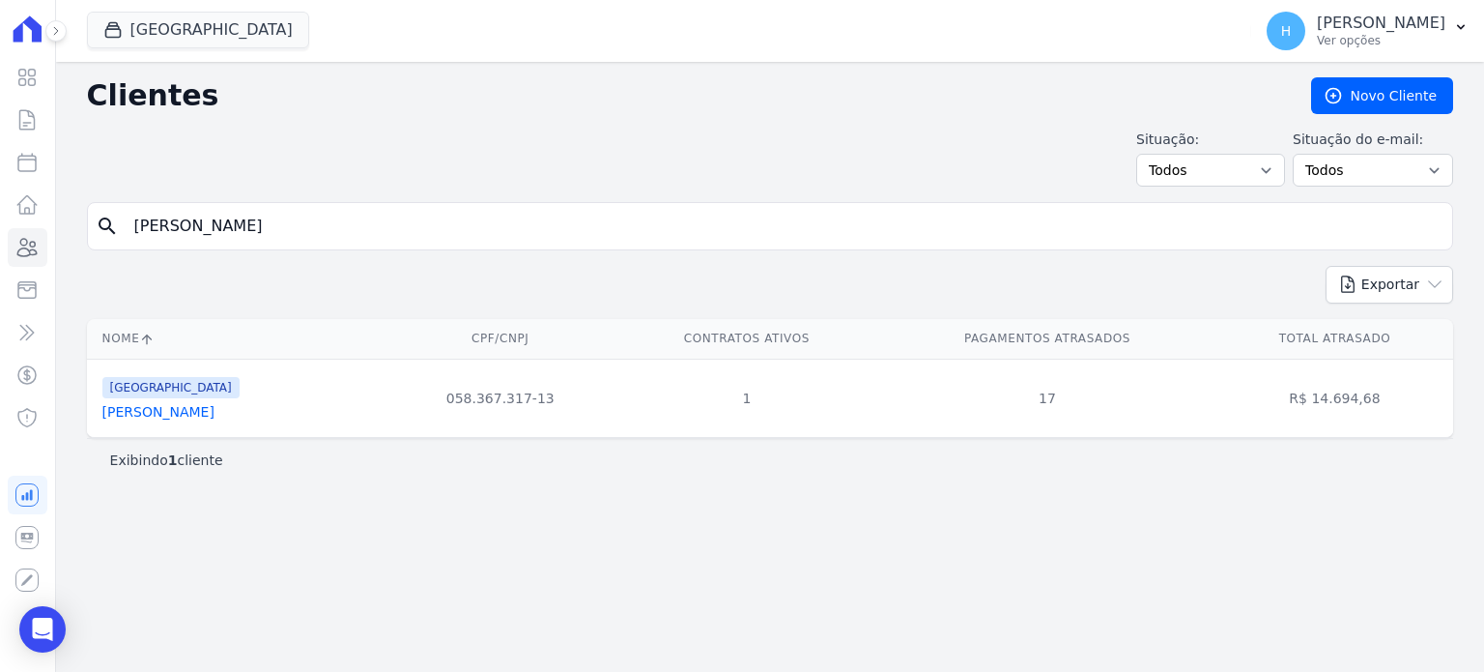
click at [188, 417] on link "[PERSON_NAME]" at bounding box center [158, 411] width 112 height 15
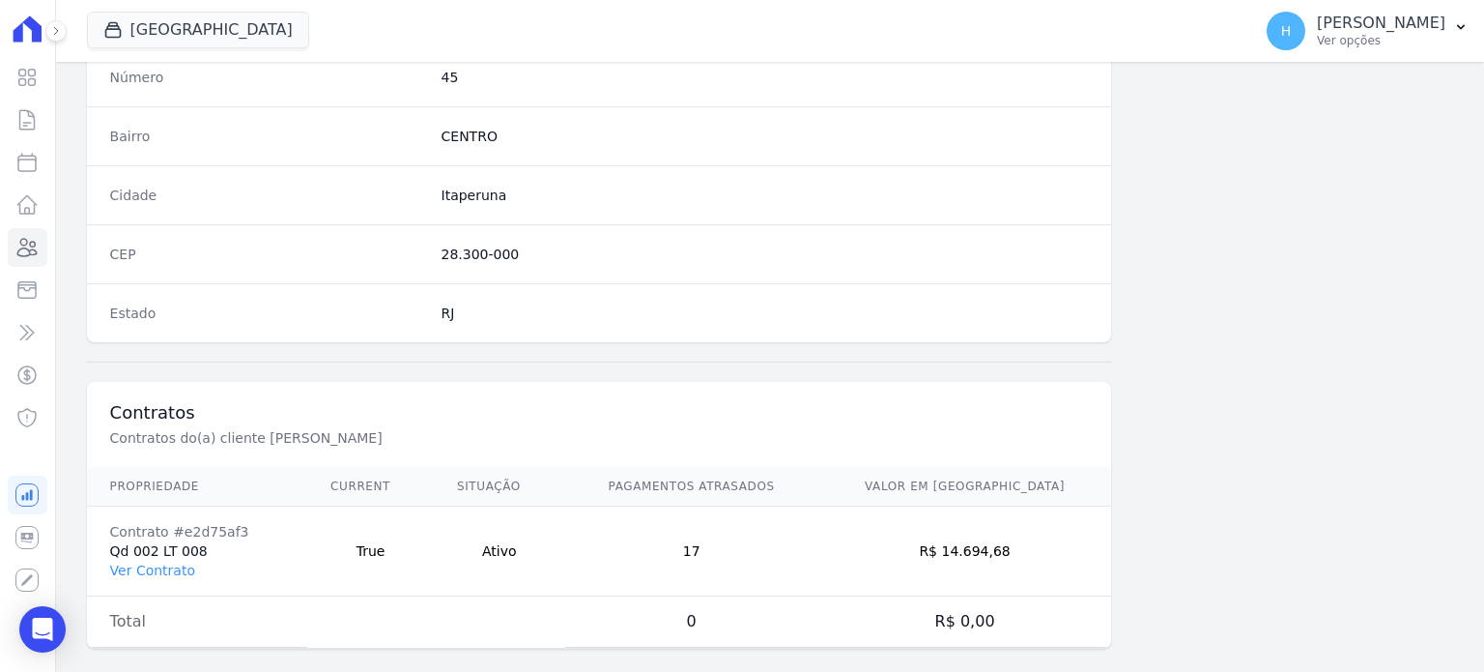
scroll to position [1130, 0]
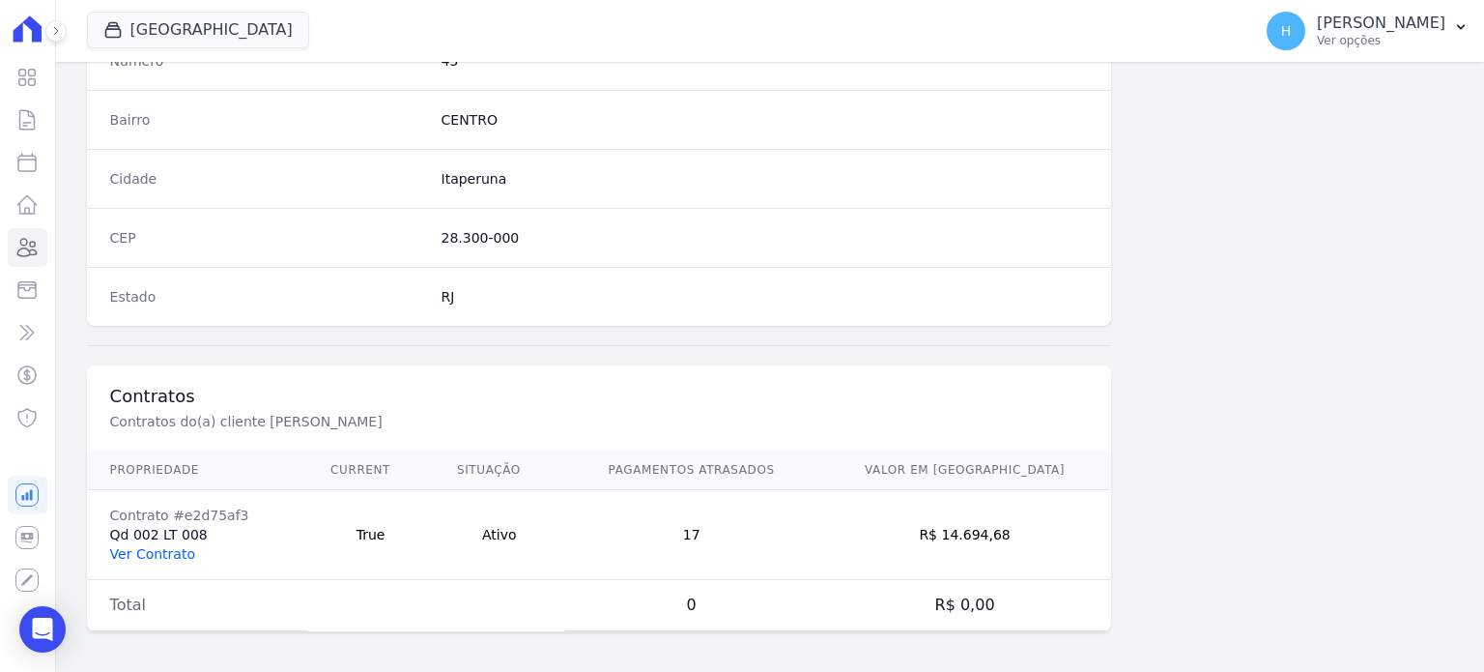
click at [157, 546] on link "Ver Contrato" at bounding box center [152, 553] width 85 height 15
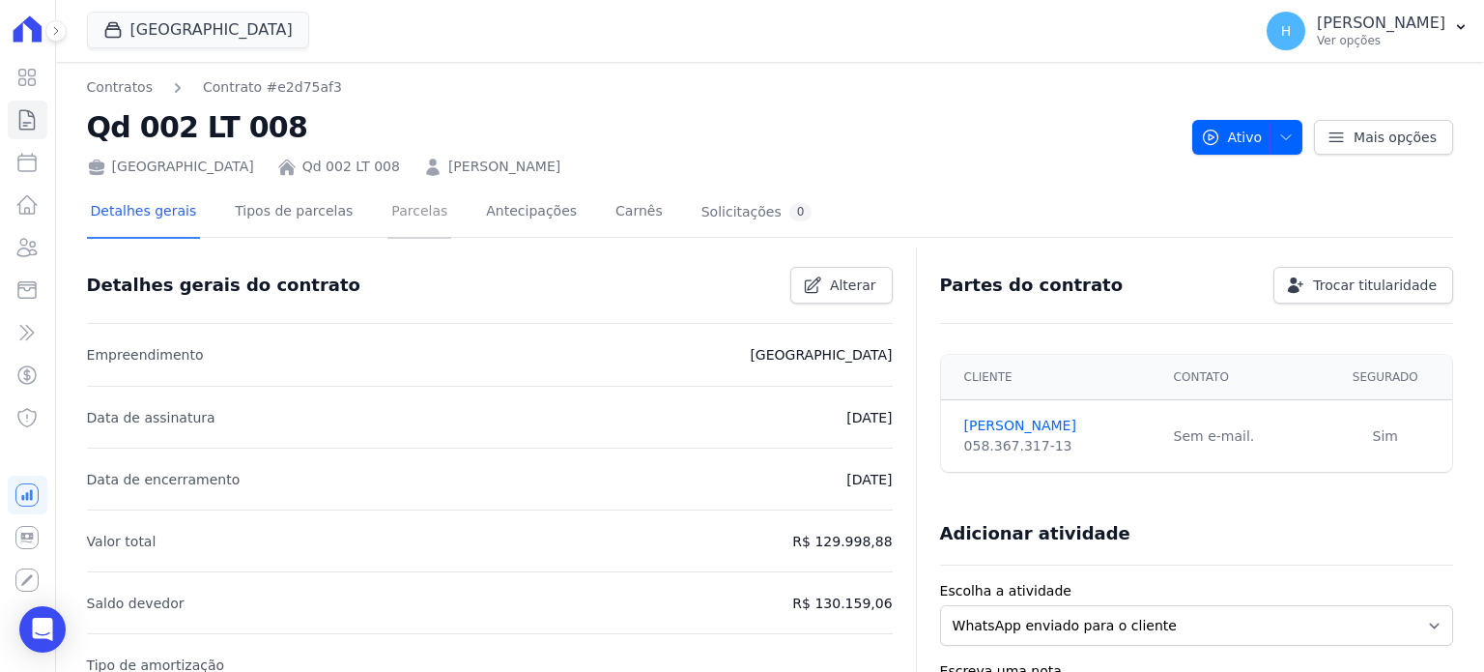
click at [394, 220] on link "Parcelas" at bounding box center [420, 212] width 64 height 51
click at [388, 215] on link "Parcelas" at bounding box center [420, 212] width 64 height 51
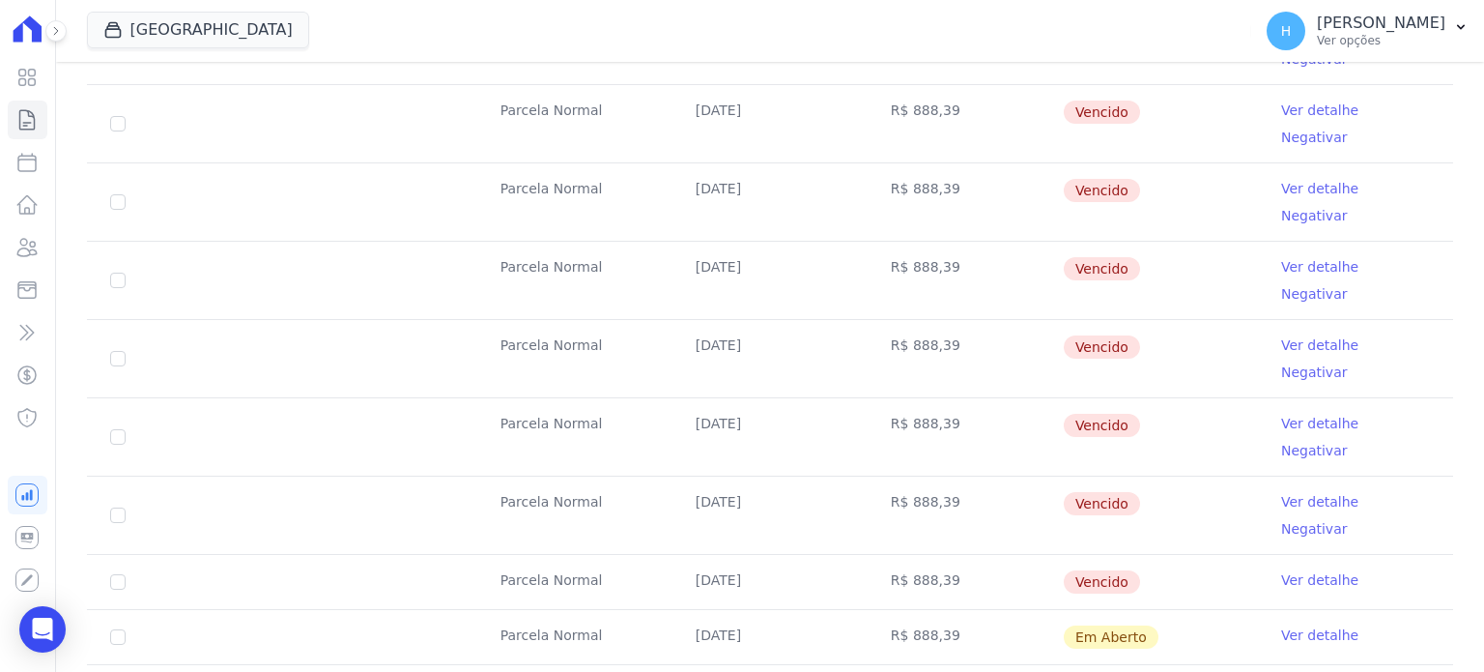
scroll to position [773, 0]
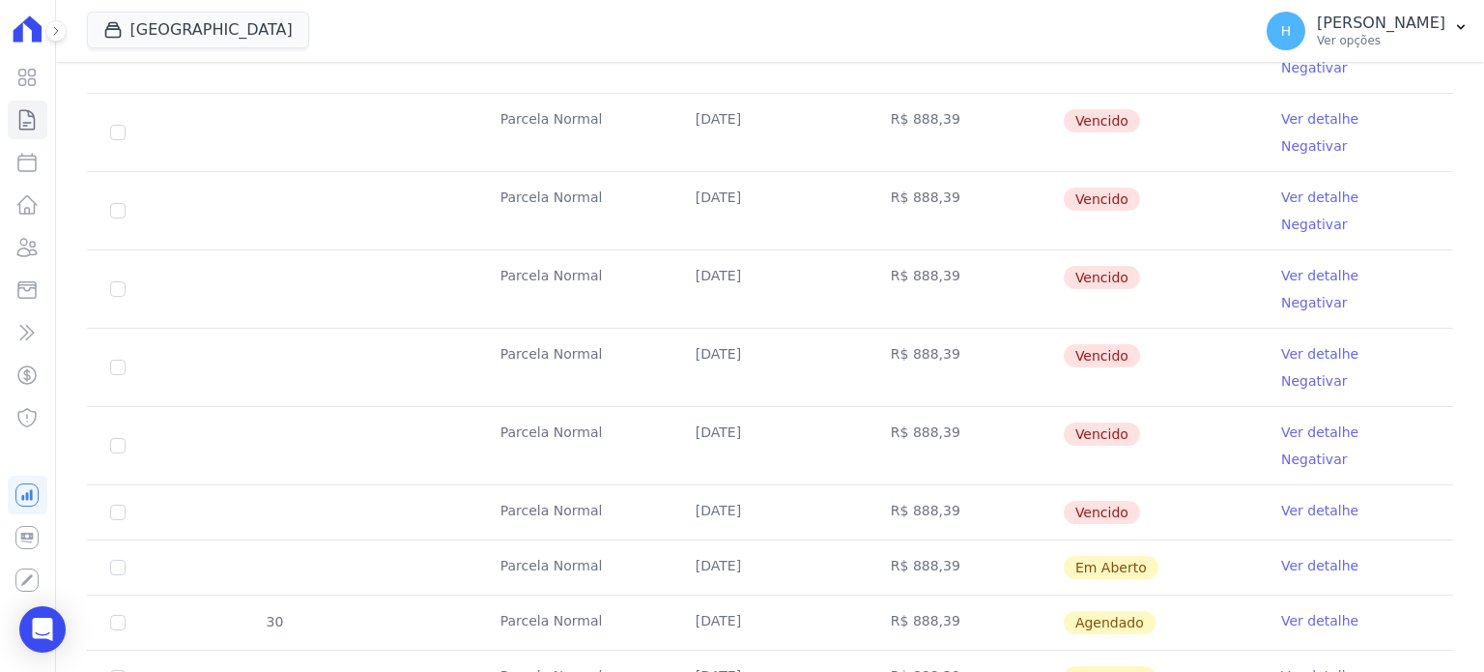
click at [1314, 556] on link "Ver detalhe" at bounding box center [1319, 565] width 77 height 19
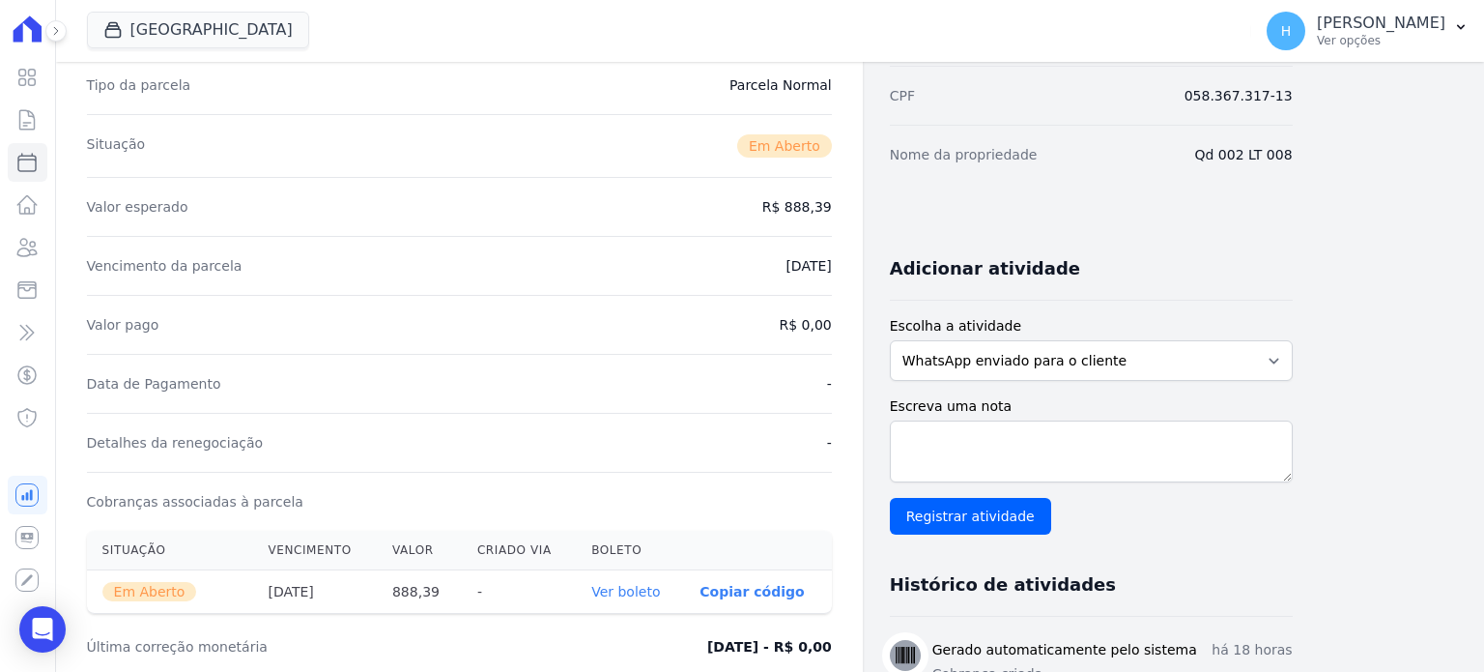
scroll to position [580, 0]
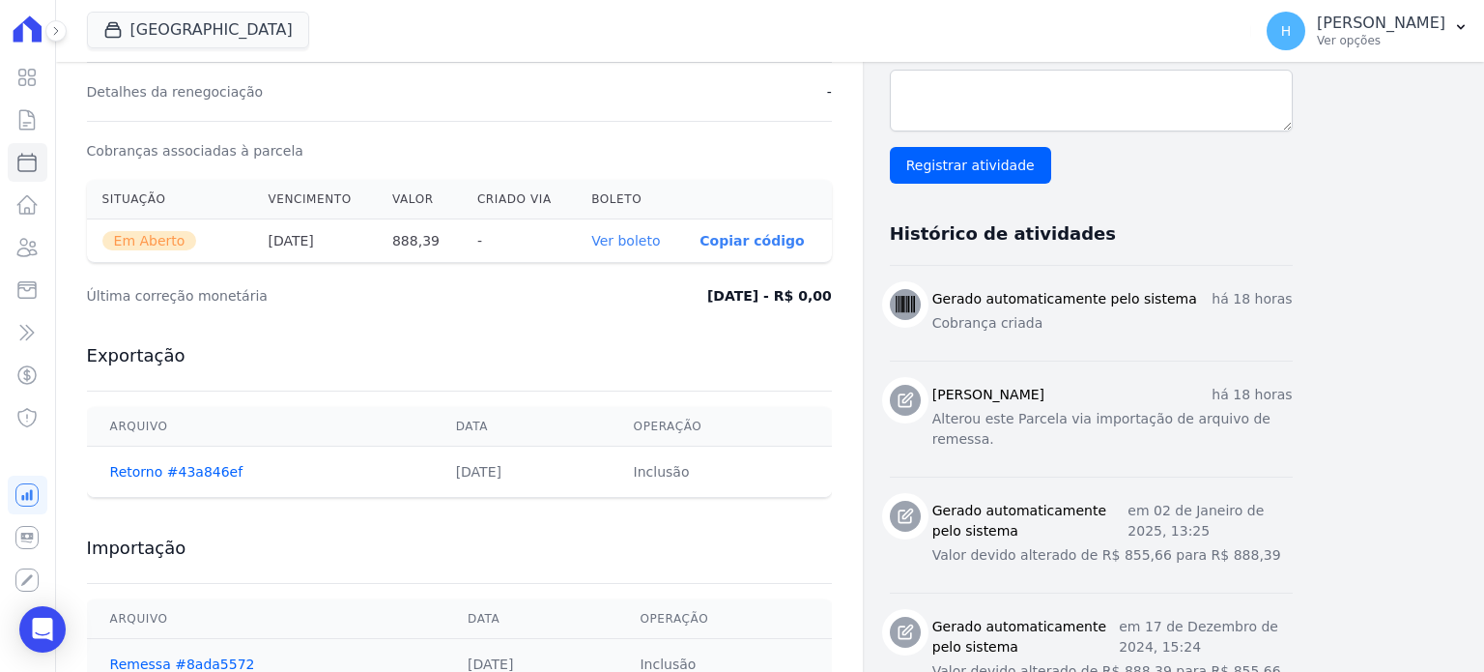
click at [633, 238] on link "Ver boleto" at bounding box center [625, 240] width 69 height 15
click at [25, 246] on icon at bounding box center [26, 247] width 23 height 23
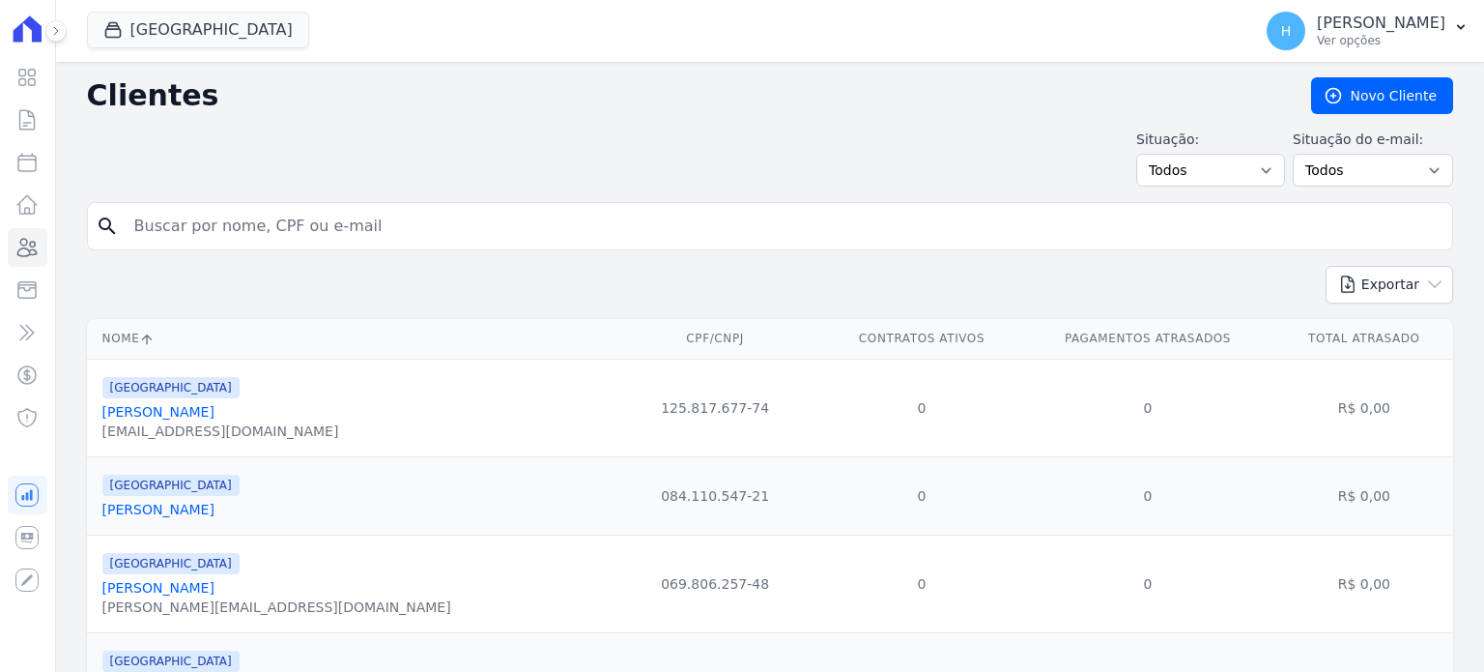
click at [169, 226] on input "search" at bounding box center [784, 226] width 1322 height 39
type input "[PERSON_NAME]"
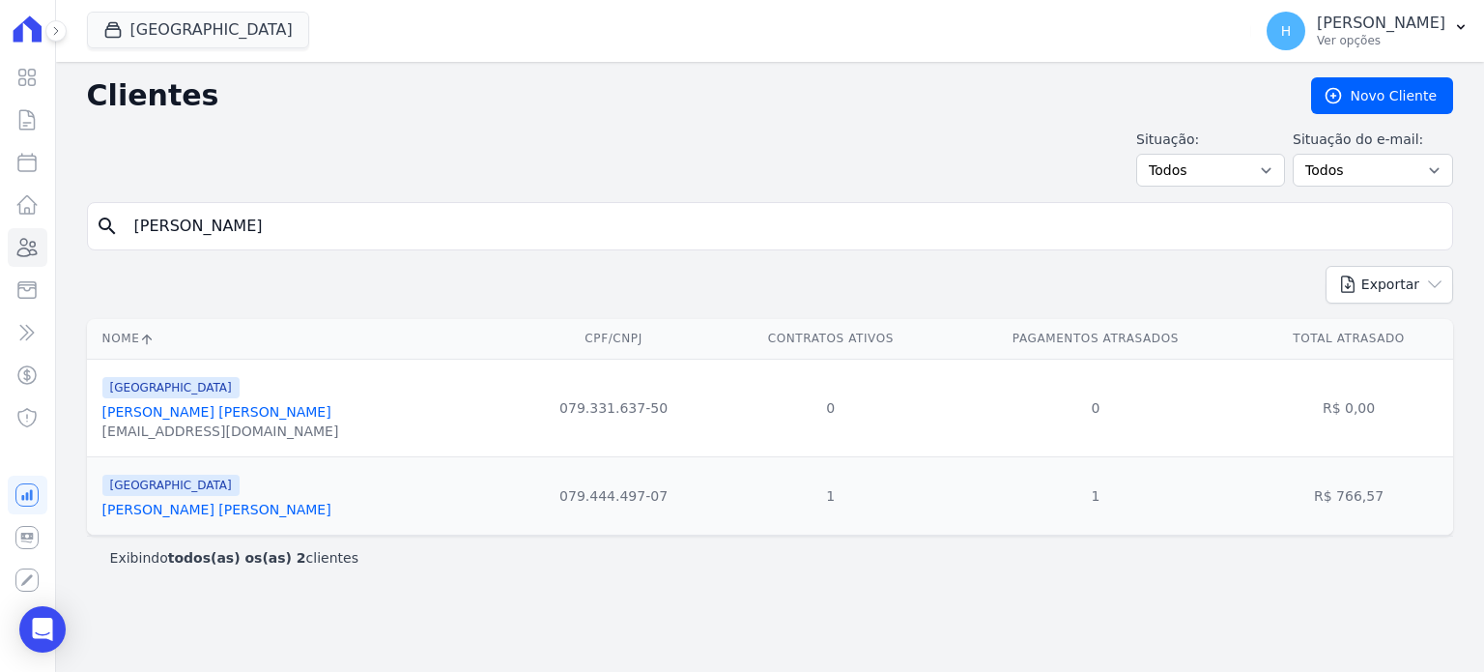
click at [202, 513] on link "[PERSON_NAME] [PERSON_NAME]" at bounding box center [216, 509] width 229 height 15
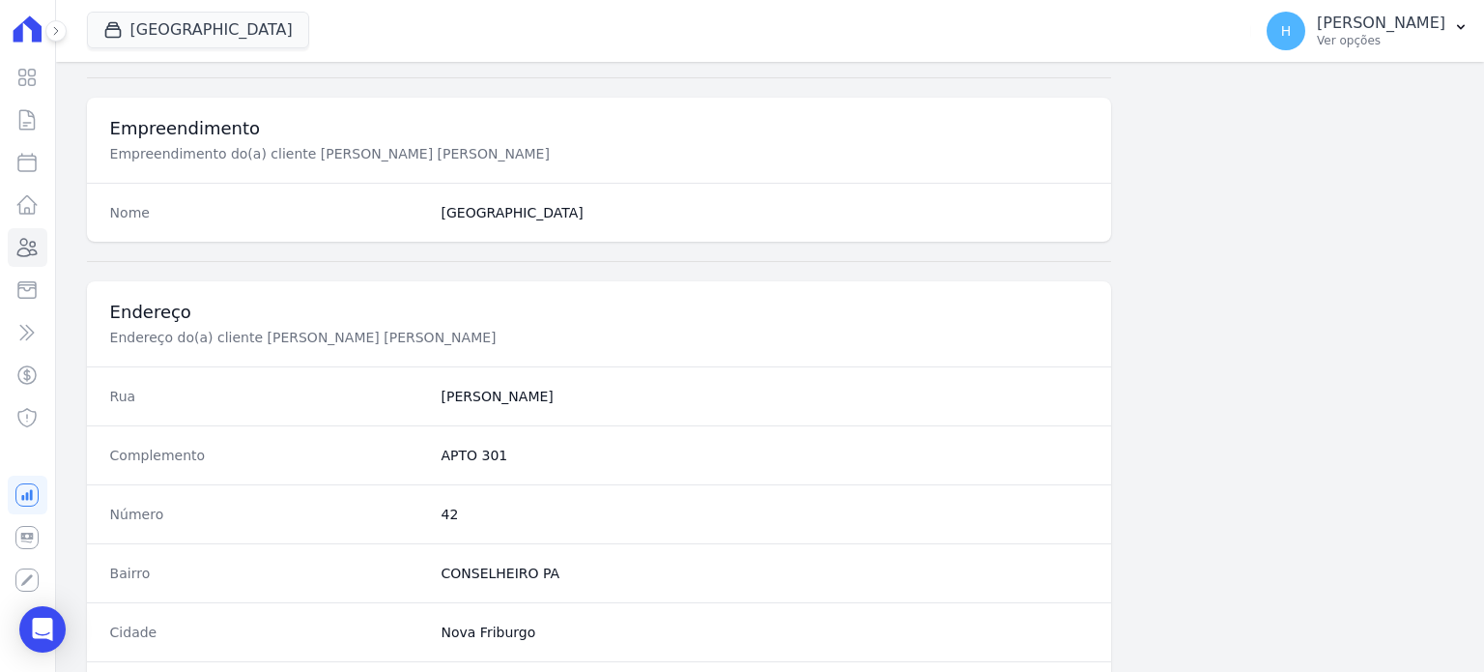
scroll to position [1130, 0]
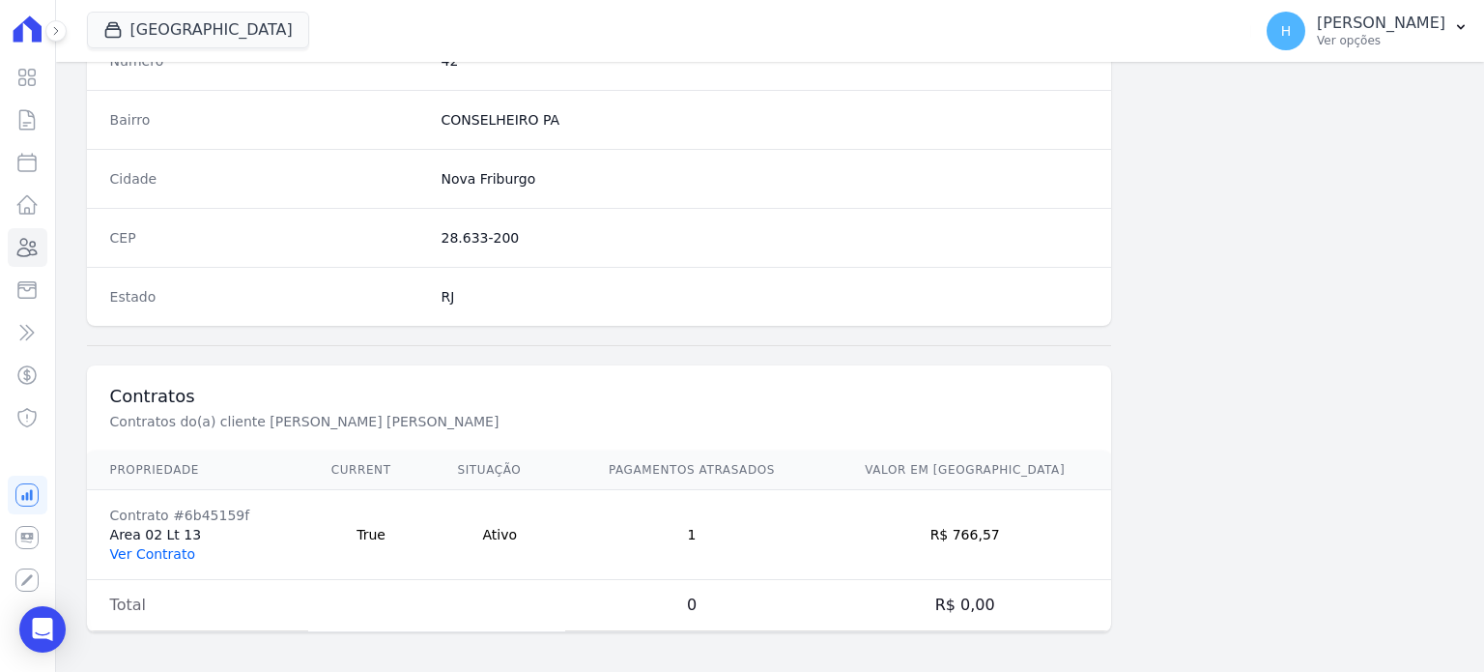
click at [161, 546] on link "Ver Contrato" at bounding box center [152, 553] width 85 height 15
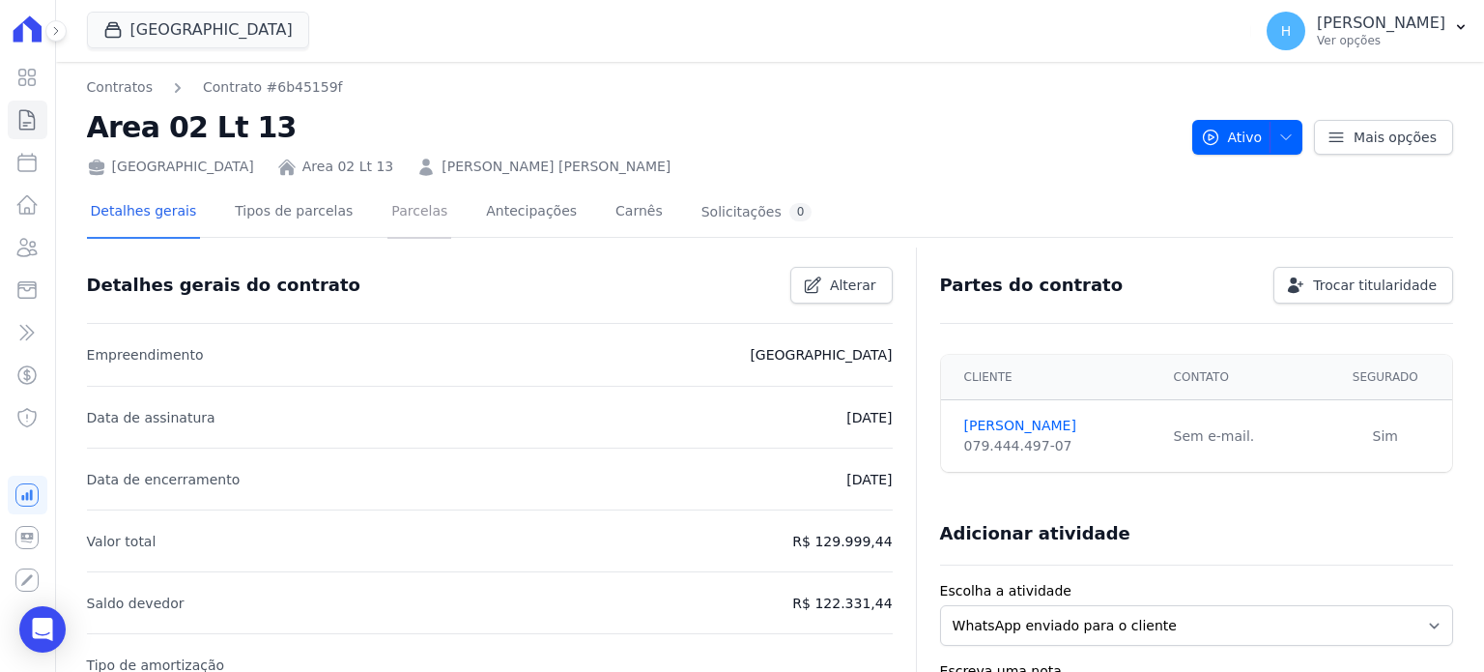
click at [405, 219] on link "Parcelas" at bounding box center [420, 212] width 64 height 51
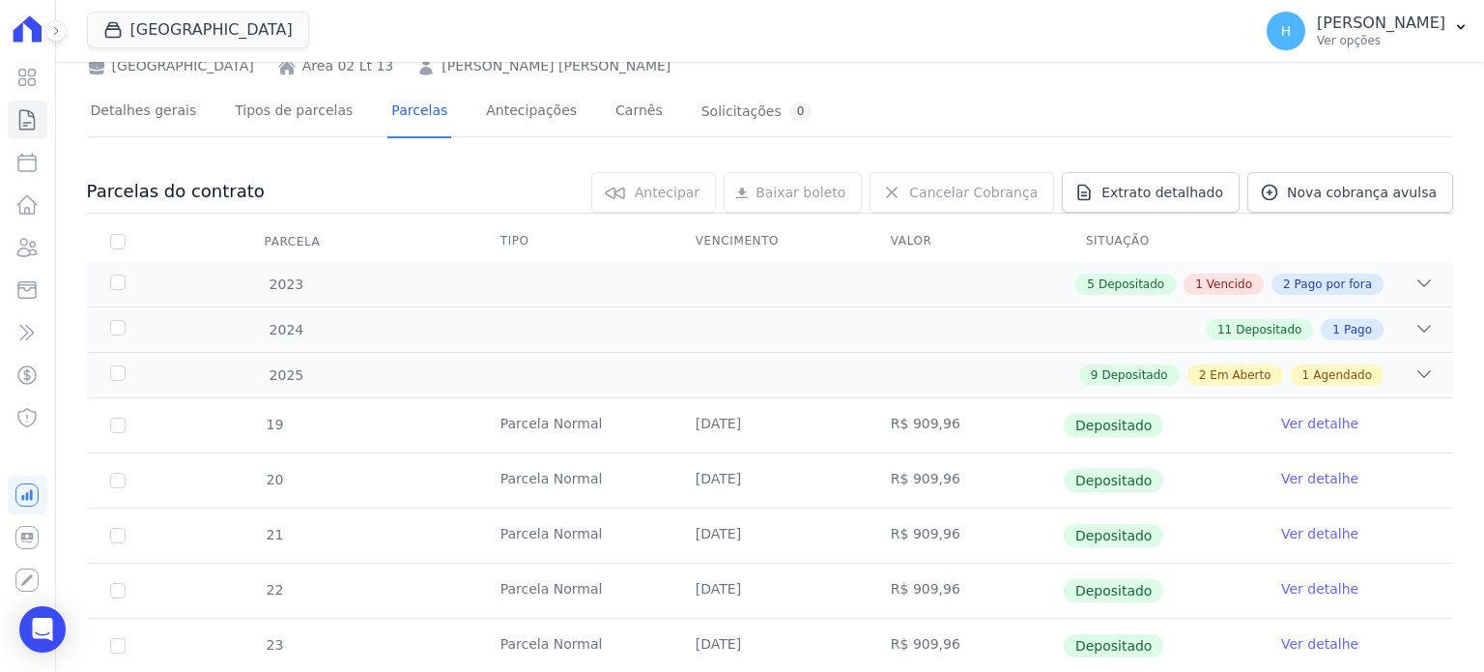
scroll to position [483, 0]
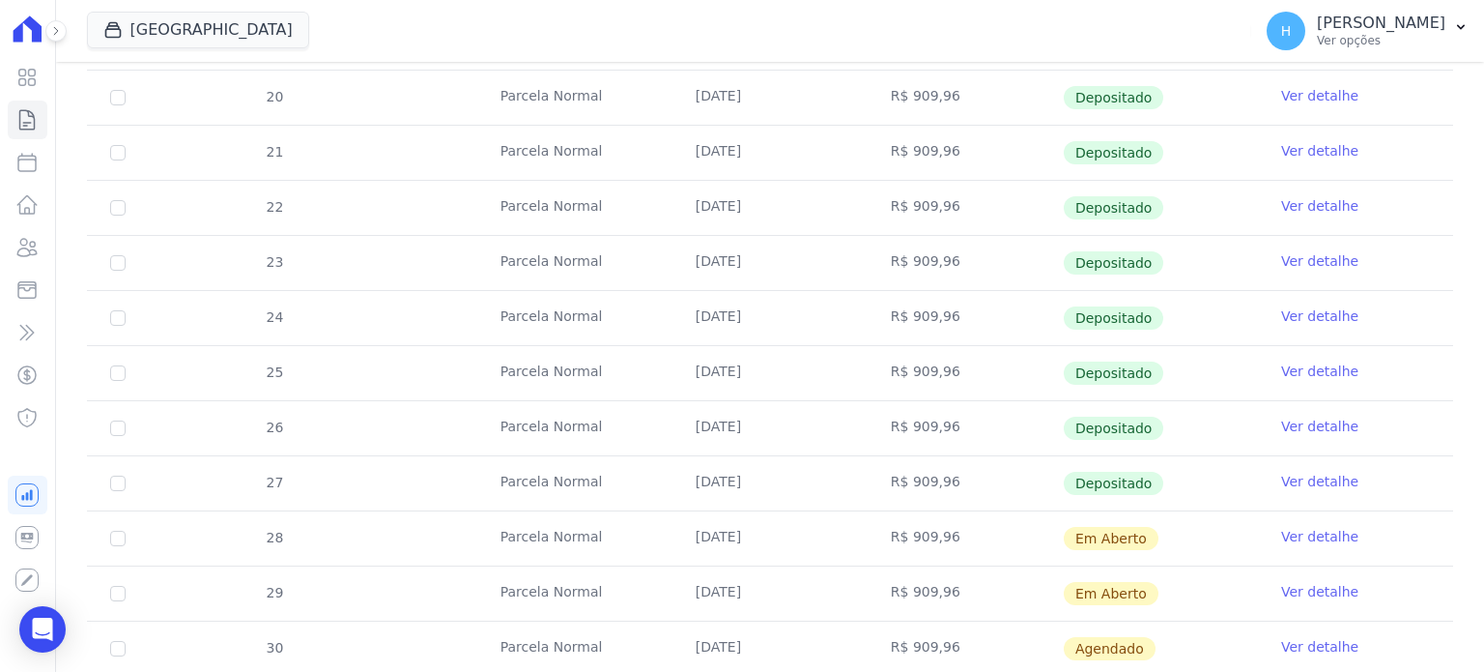
click at [1304, 535] on link "Ver detalhe" at bounding box center [1319, 536] width 77 height 19
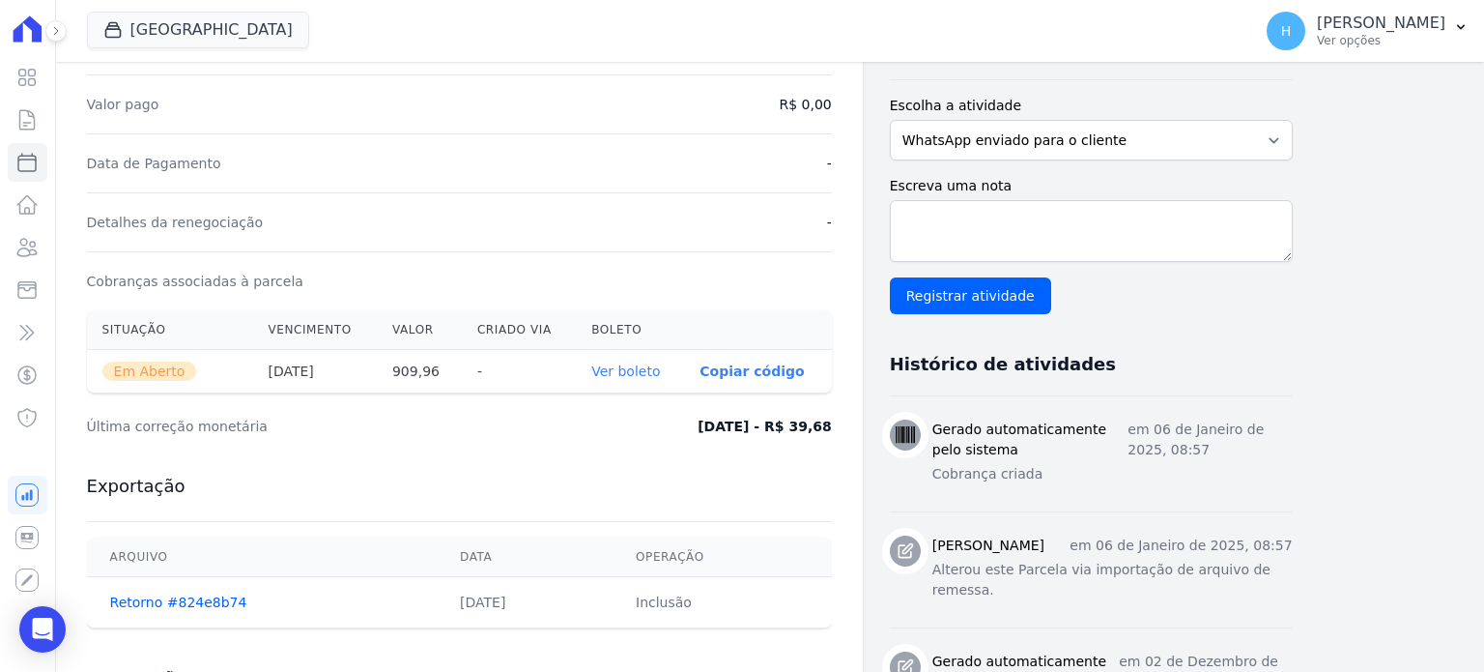
scroll to position [483, 0]
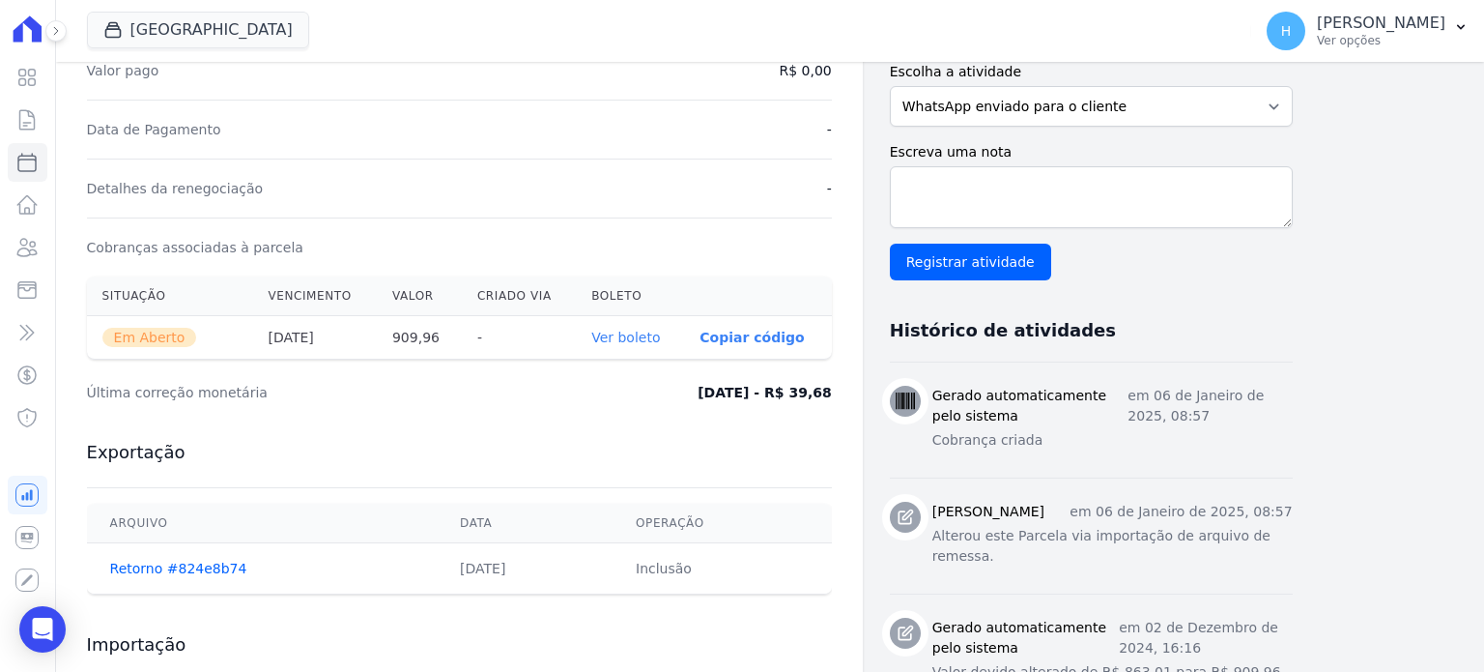
click at [630, 342] on link "Ver boleto" at bounding box center [625, 337] width 69 height 15
click at [23, 248] on icon at bounding box center [27, 247] width 19 height 17
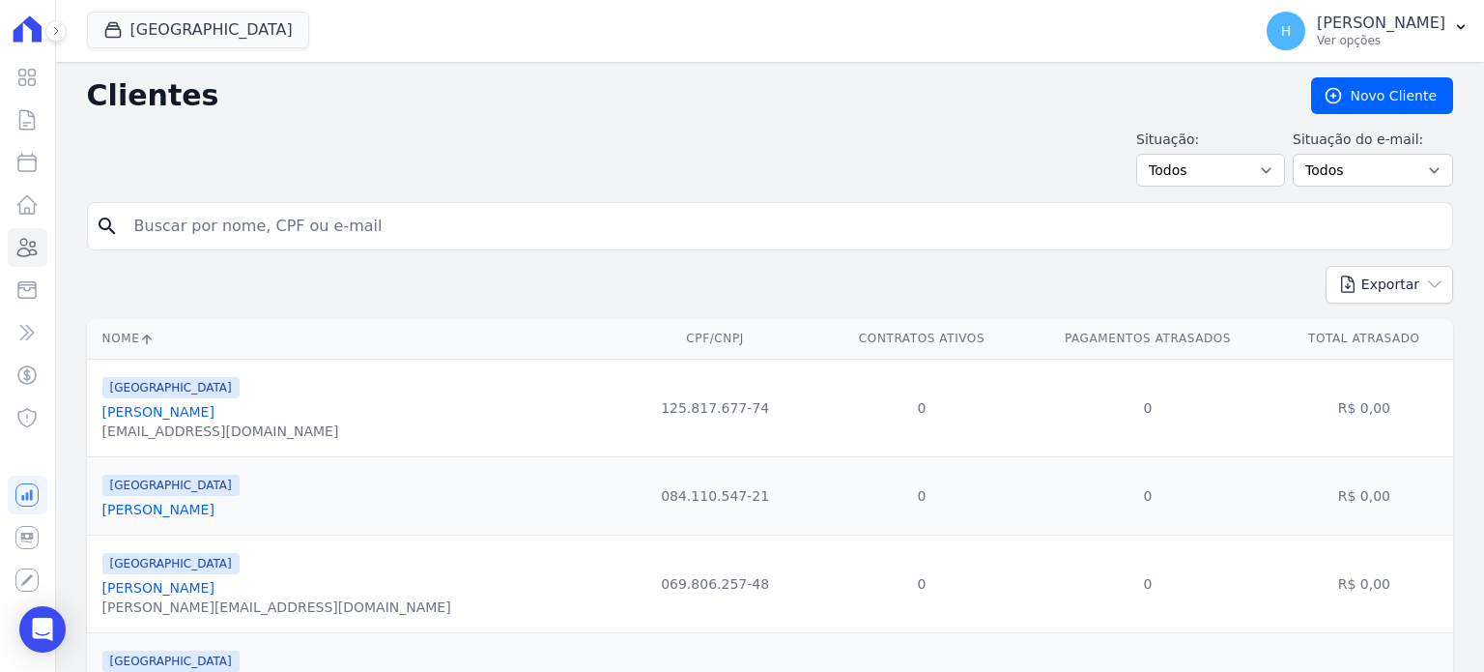
click at [197, 229] on input "search" at bounding box center [784, 226] width 1322 height 39
type input "[PERSON_NAME]"
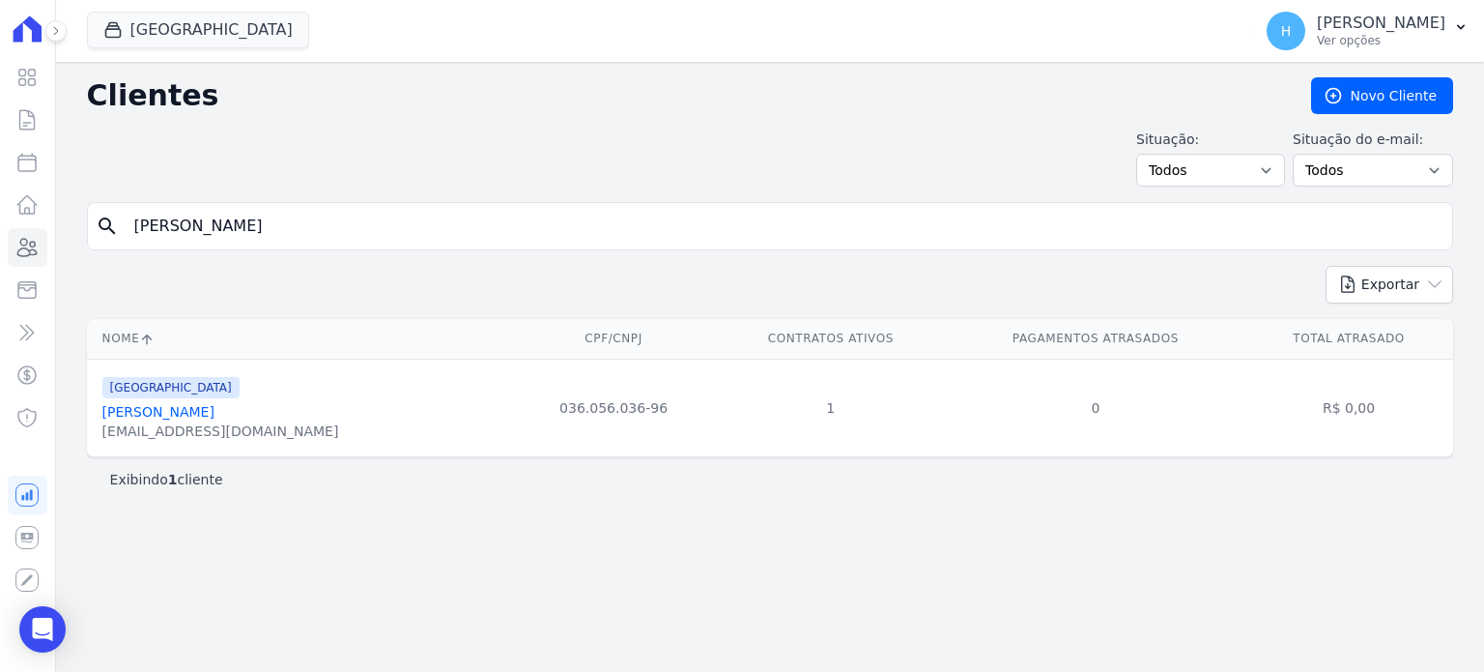
click at [209, 406] on link "[PERSON_NAME]" at bounding box center [158, 411] width 112 height 15
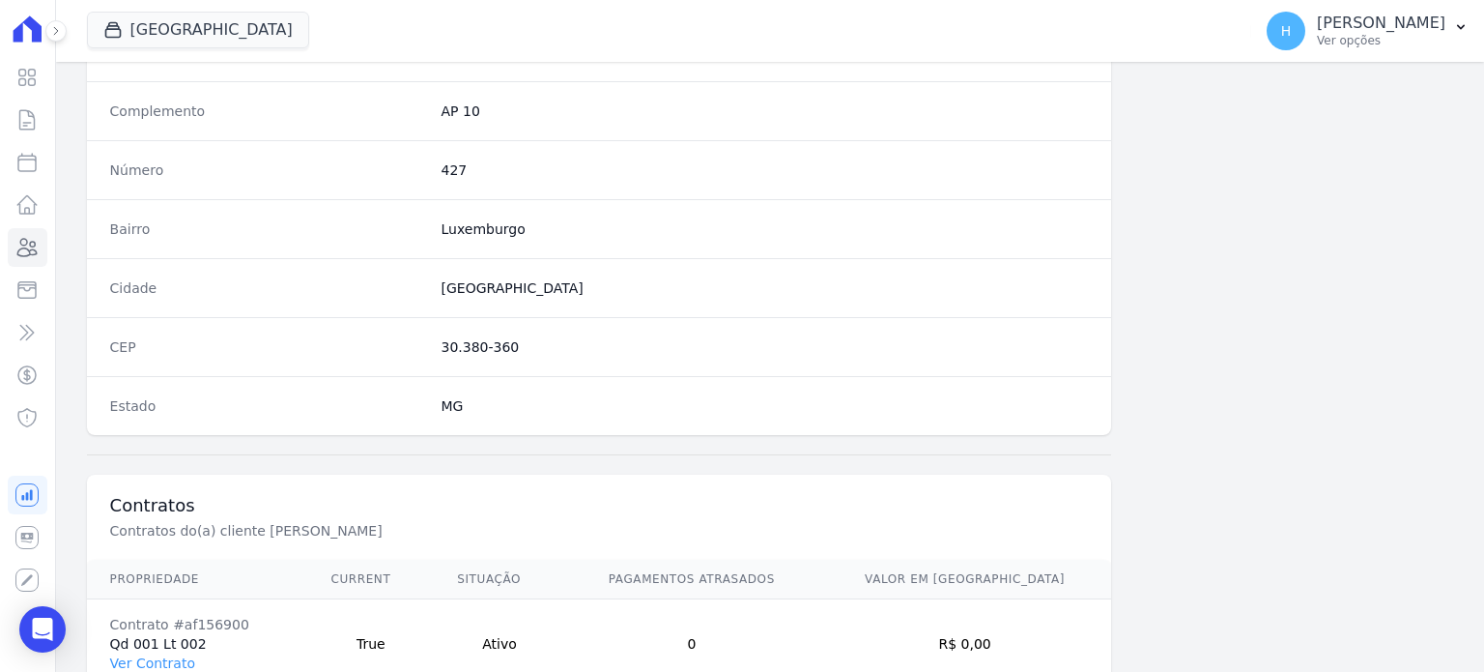
scroll to position [1130, 0]
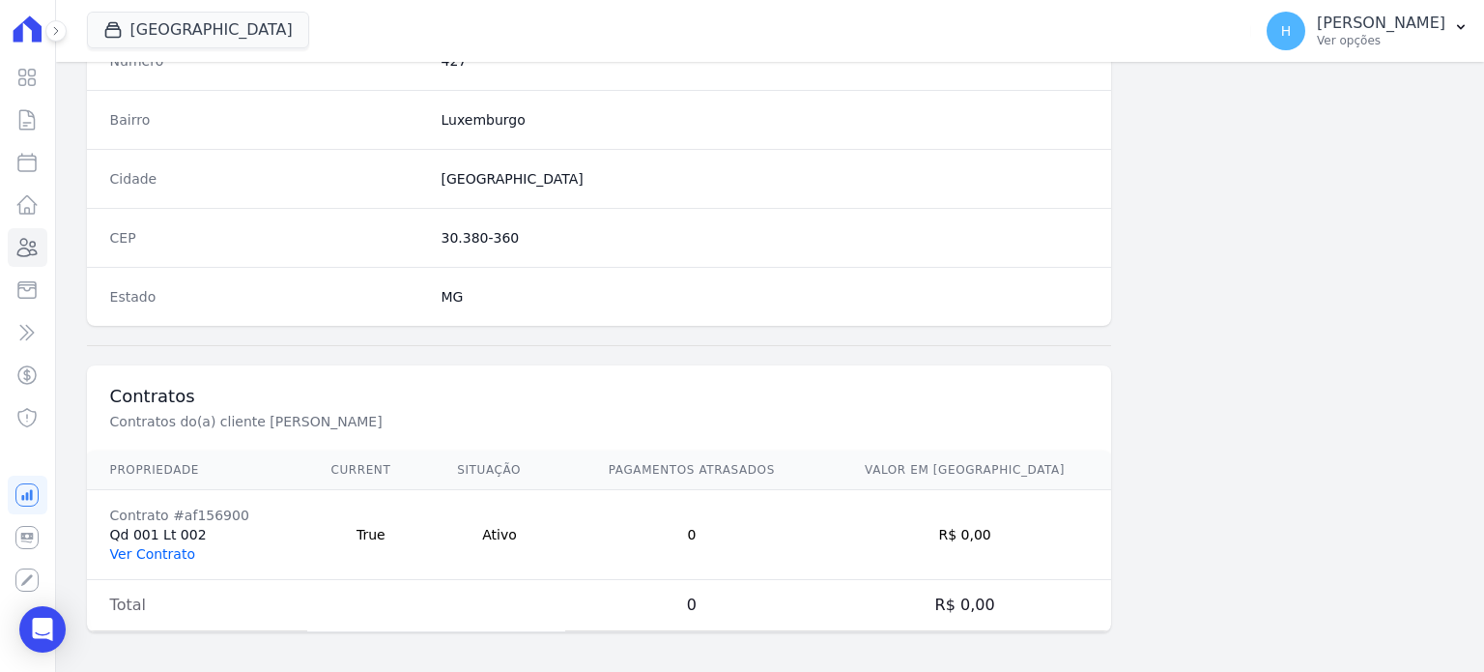
click at [166, 546] on link "Ver Contrato" at bounding box center [152, 553] width 85 height 15
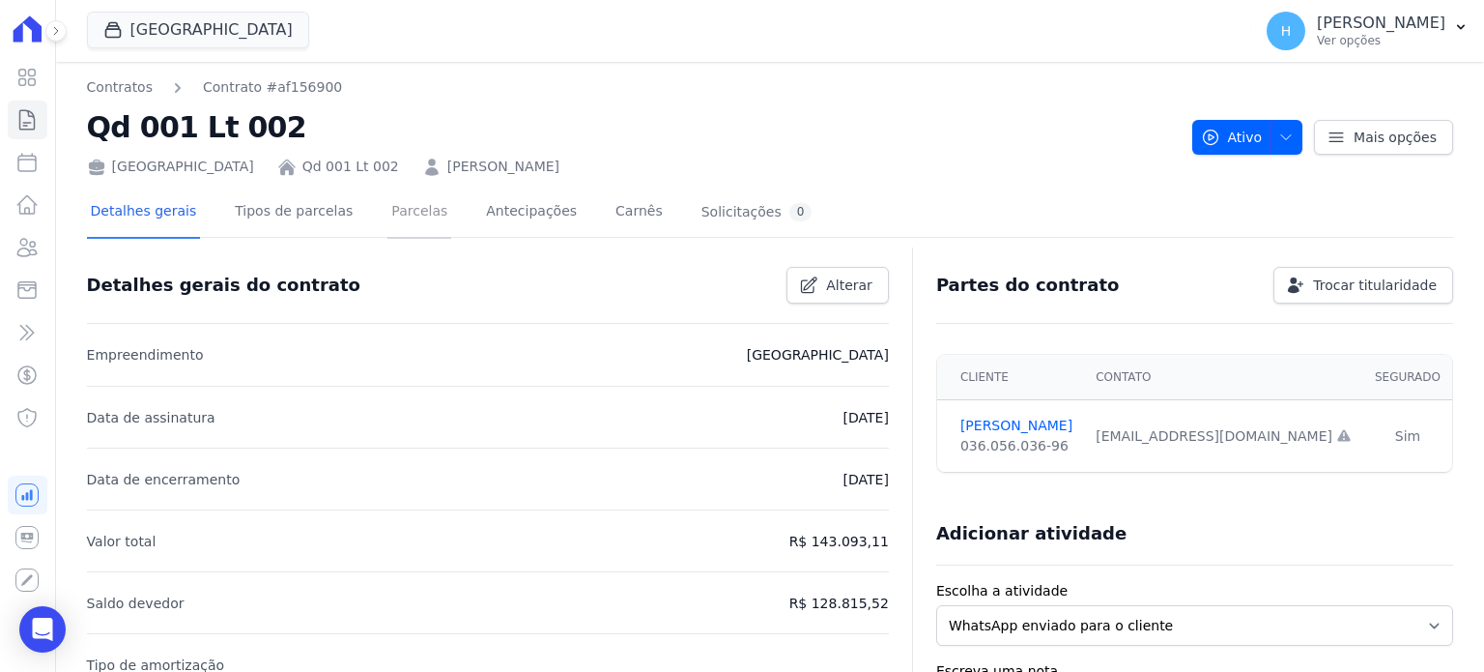
click at [389, 223] on link "Parcelas" at bounding box center [420, 212] width 64 height 51
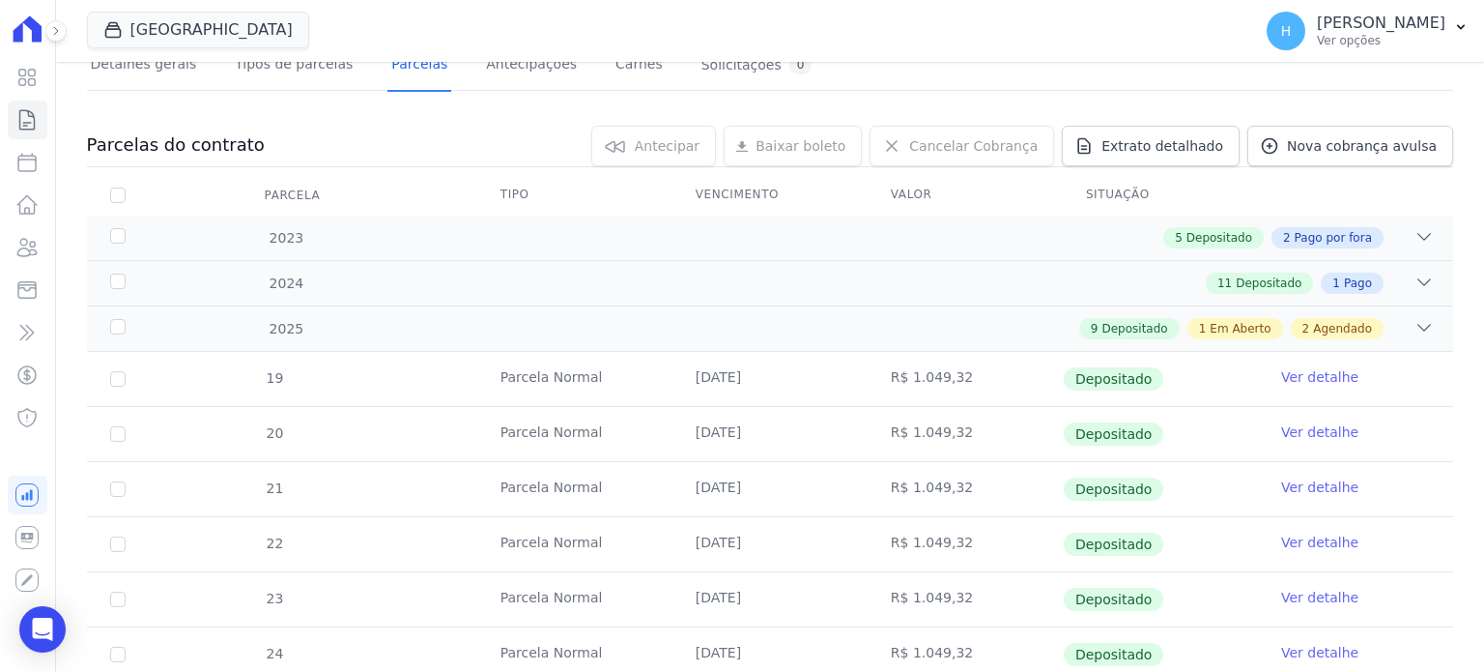
scroll to position [580, 0]
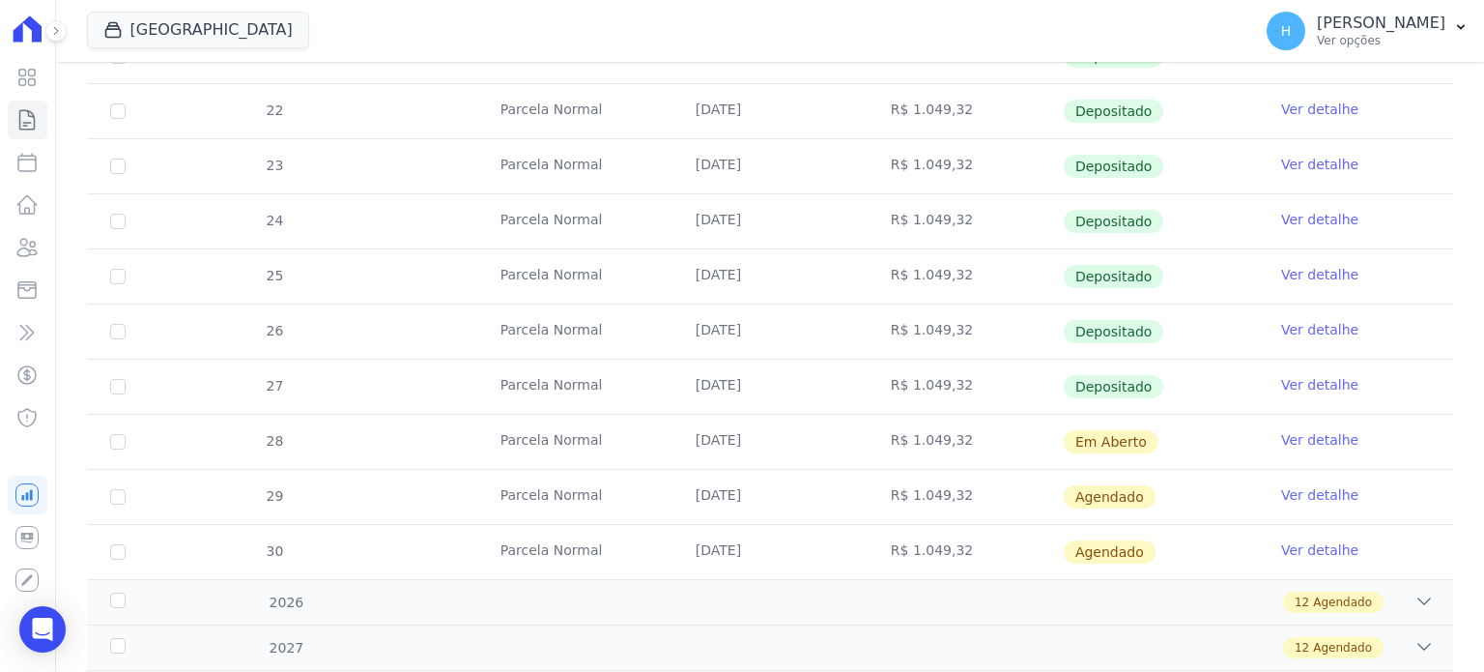
click at [1316, 440] on link "Ver detalhe" at bounding box center [1319, 439] width 77 height 19
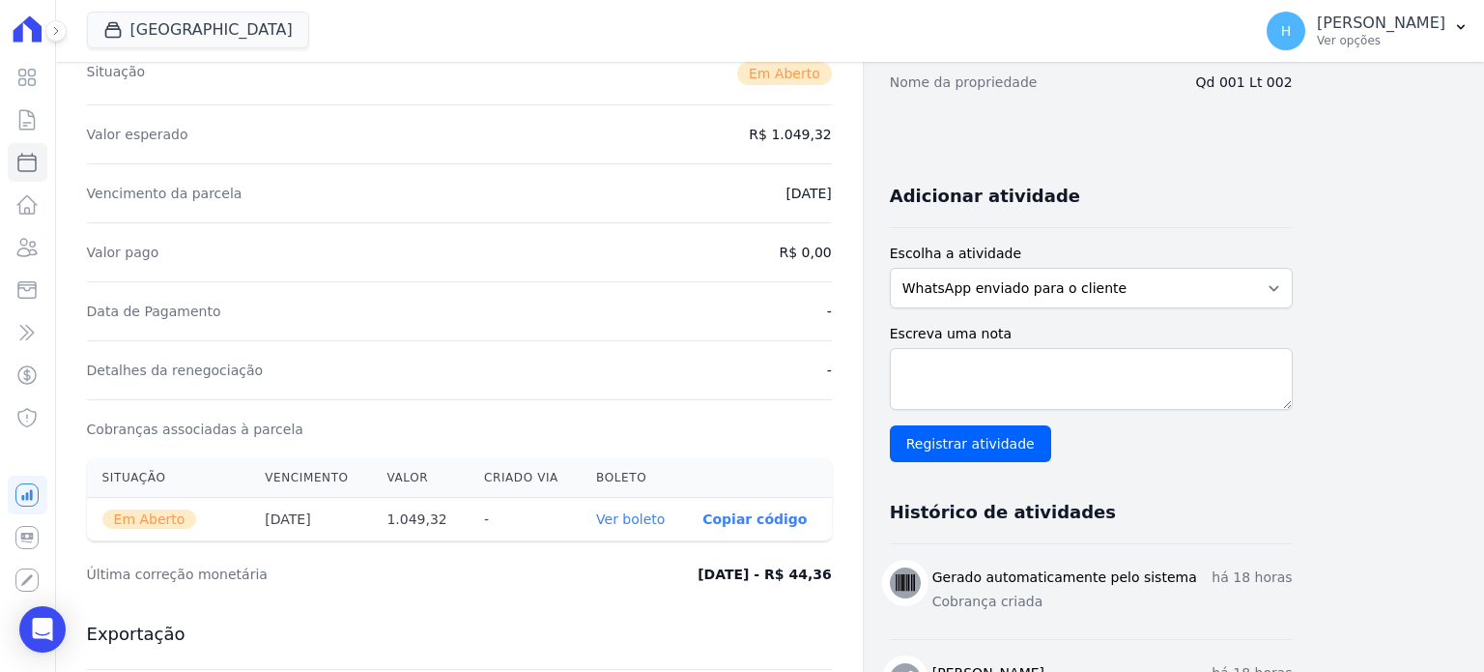
scroll to position [483, 0]
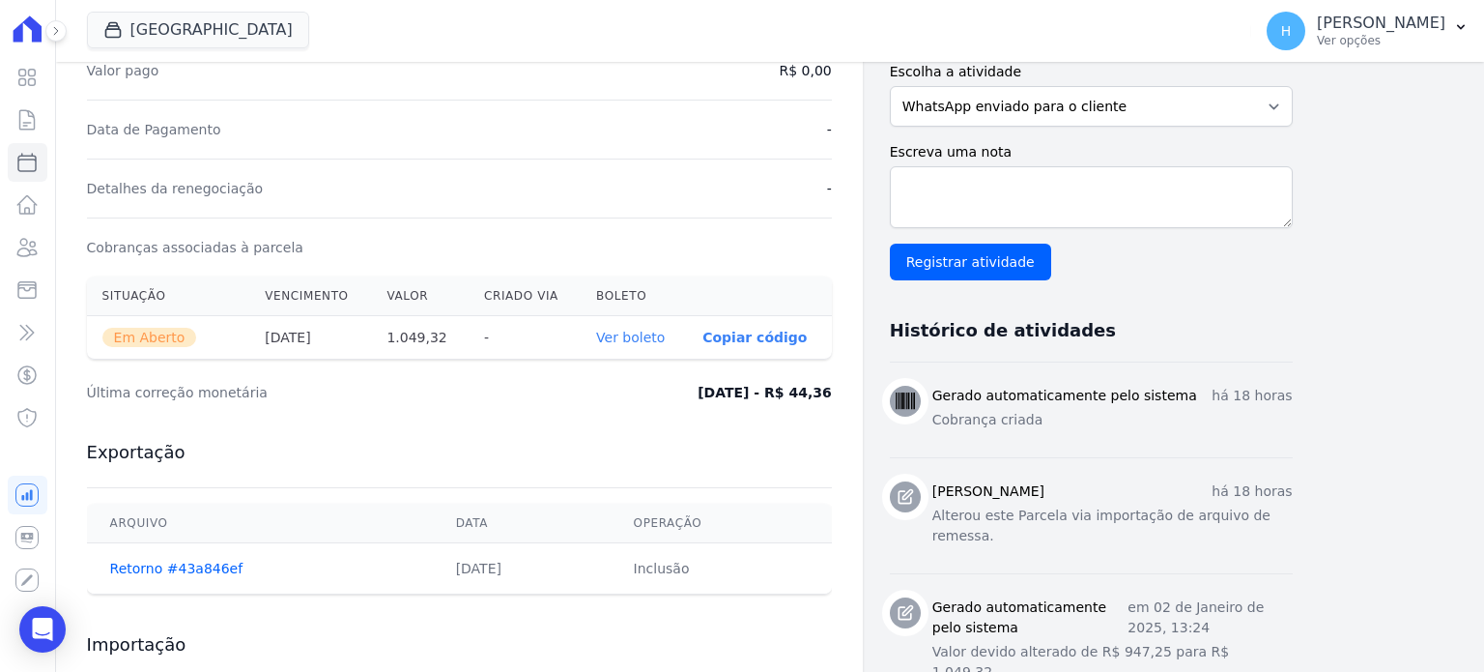
click at [630, 336] on link "Ver boleto" at bounding box center [630, 337] width 69 height 15
click at [25, 253] on icon at bounding box center [26, 247] width 23 height 23
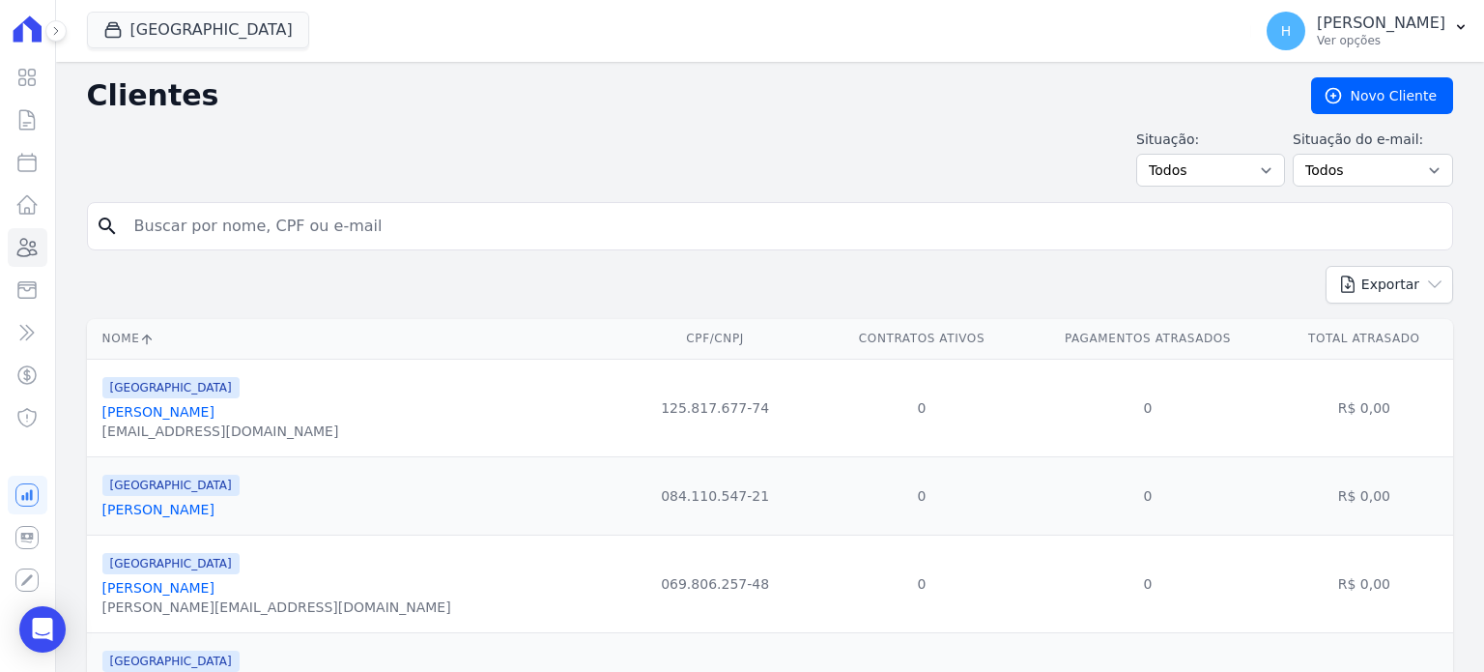
click at [299, 231] on input "search" at bounding box center [784, 226] width 1322 height 39
type input "raula"
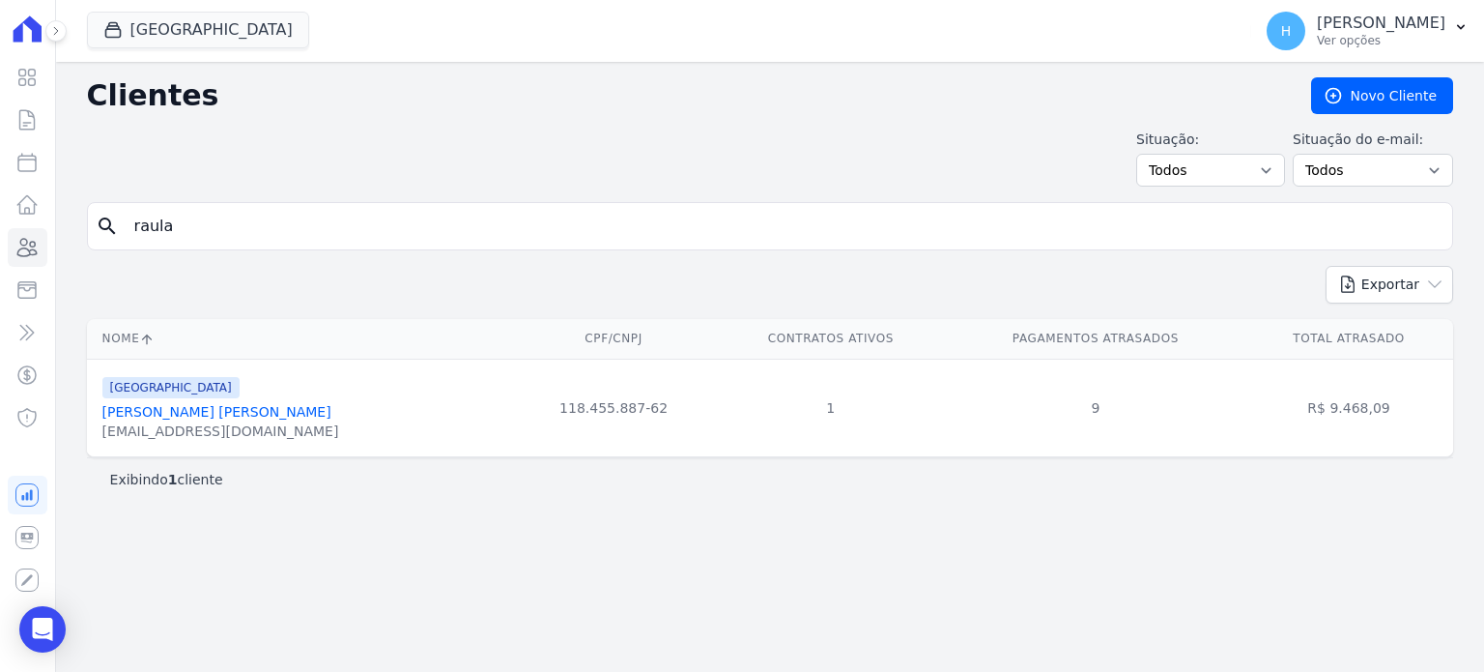
click at [169, 408] on link "[PERSON_NAME] [PERSON_NAME]" at bounding box center [216, 411] width 229 height 15
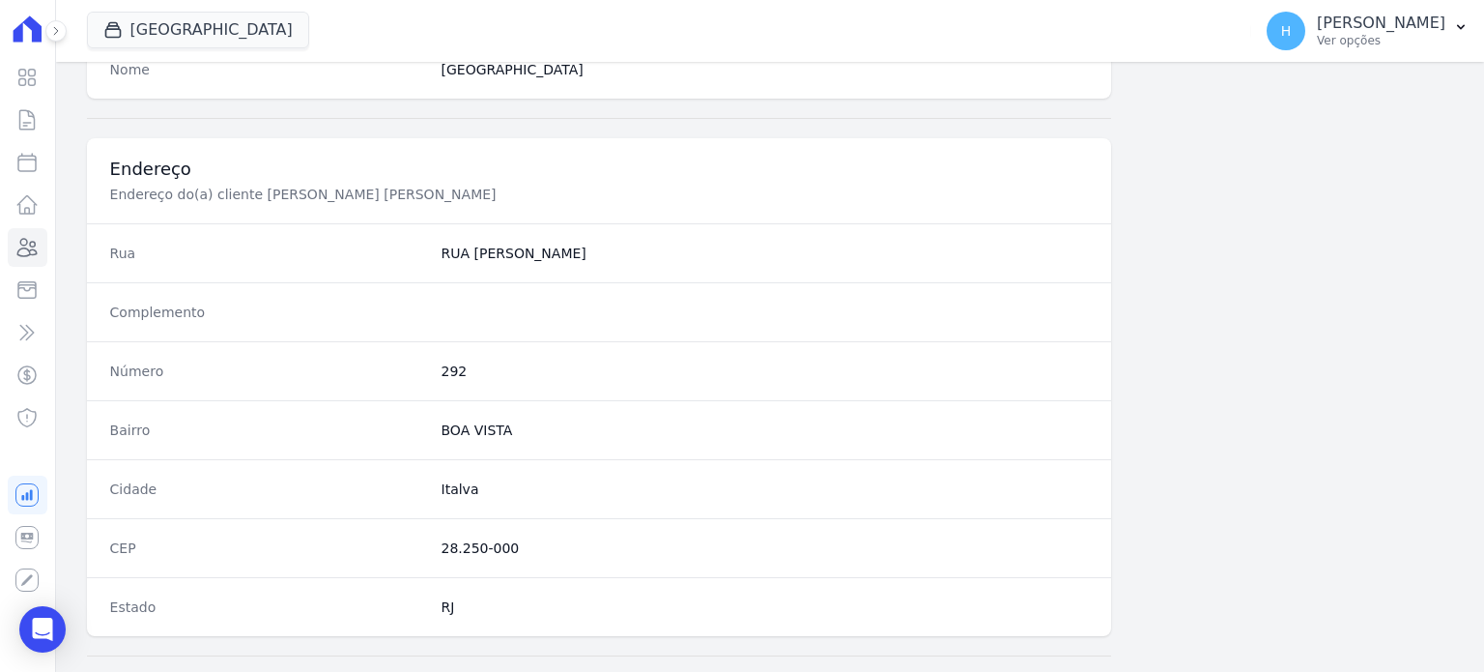
scroll to position [1130, 0]
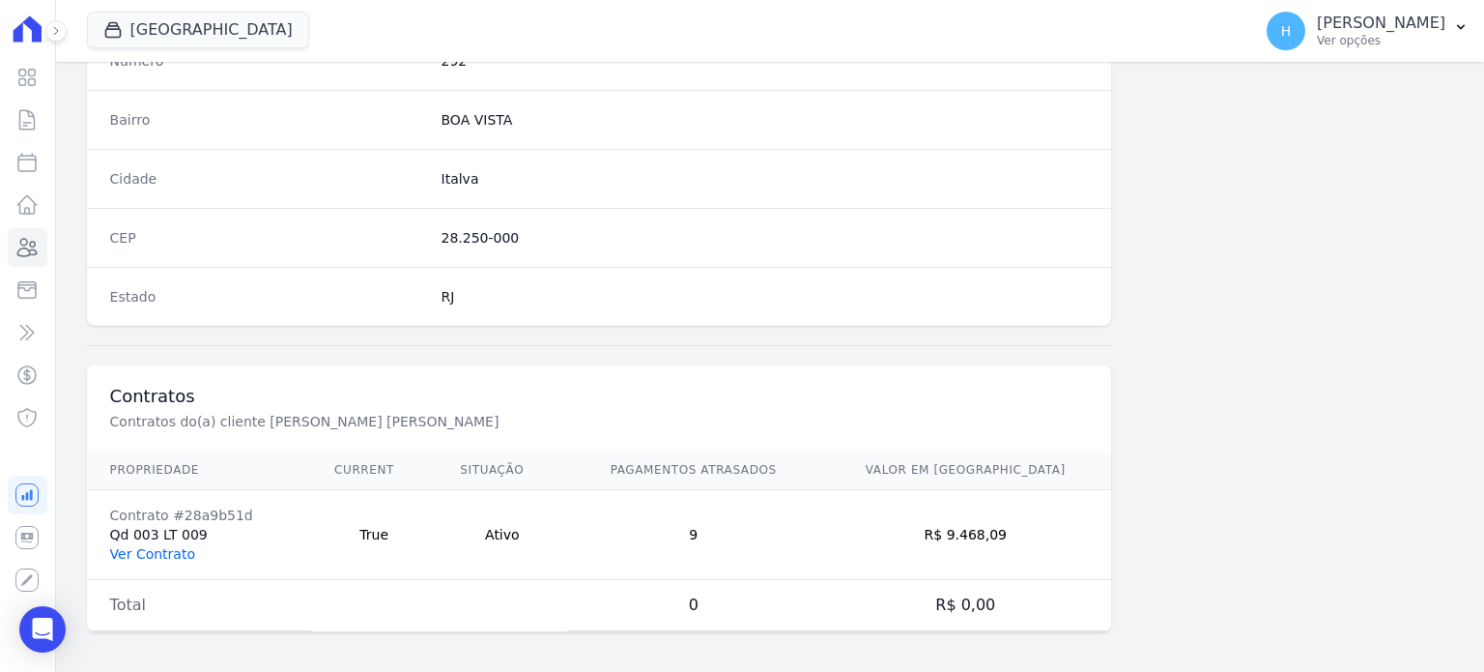
click at [155, 547] on link "Ver Contrato" at bounding box center [152, 553] width 85 height 15
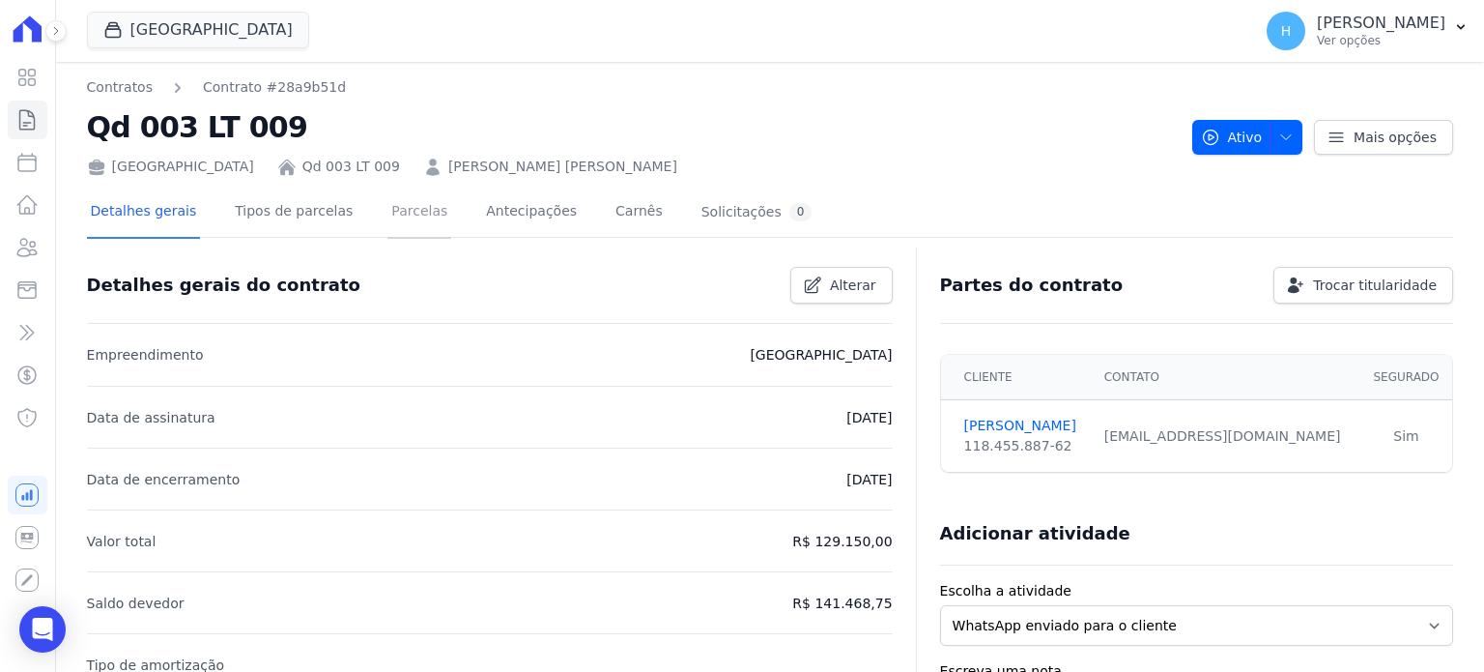
click at [388, 214] on link "Parcelas" at bounding box center [420, 212] width 64 height 51
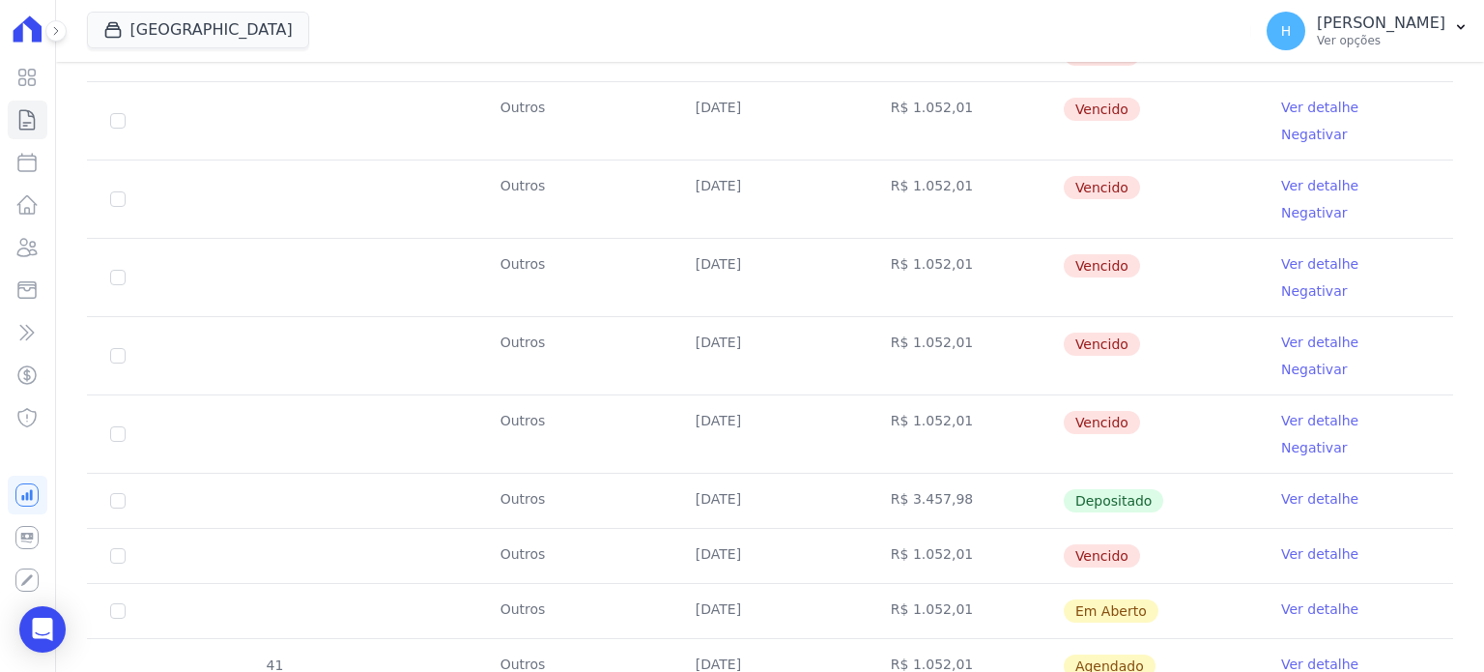
scroll to position [966, 0]
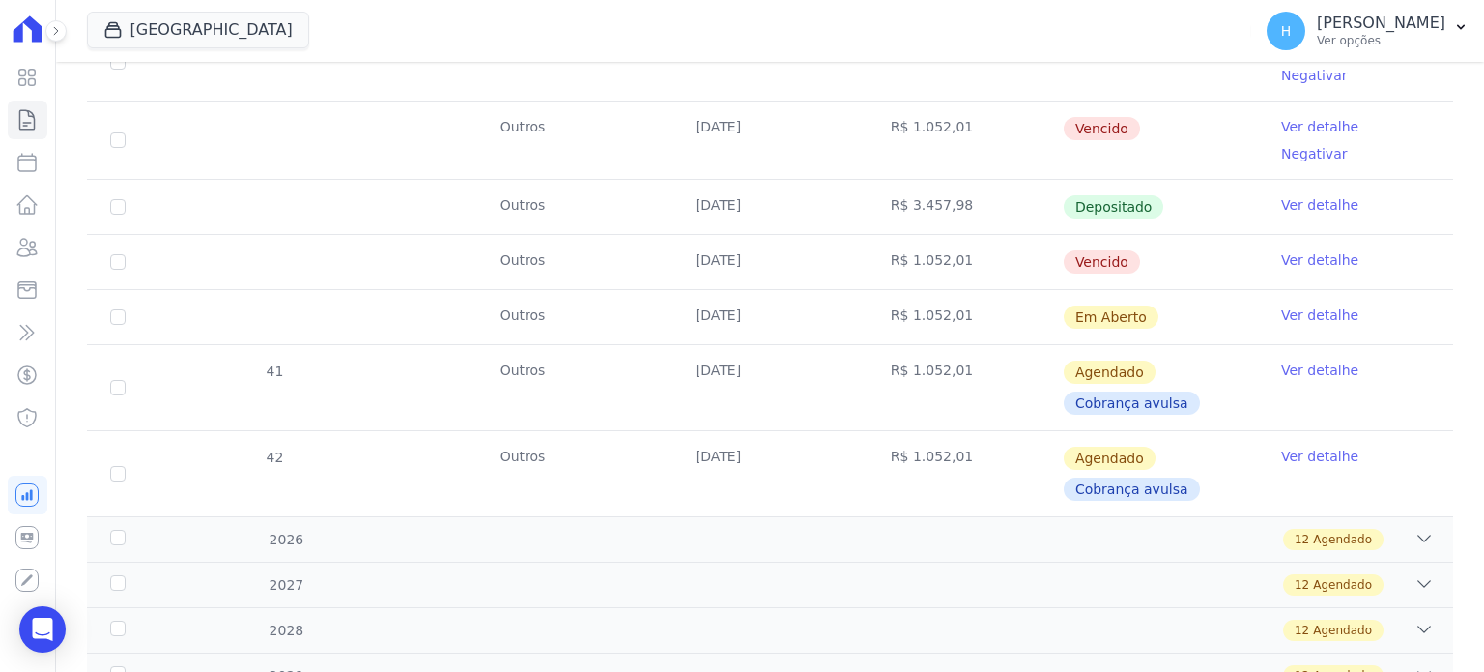
click at [1305, 305] on link "Ver detalhe" at bounding box center [1319, 314] width 77 height 19
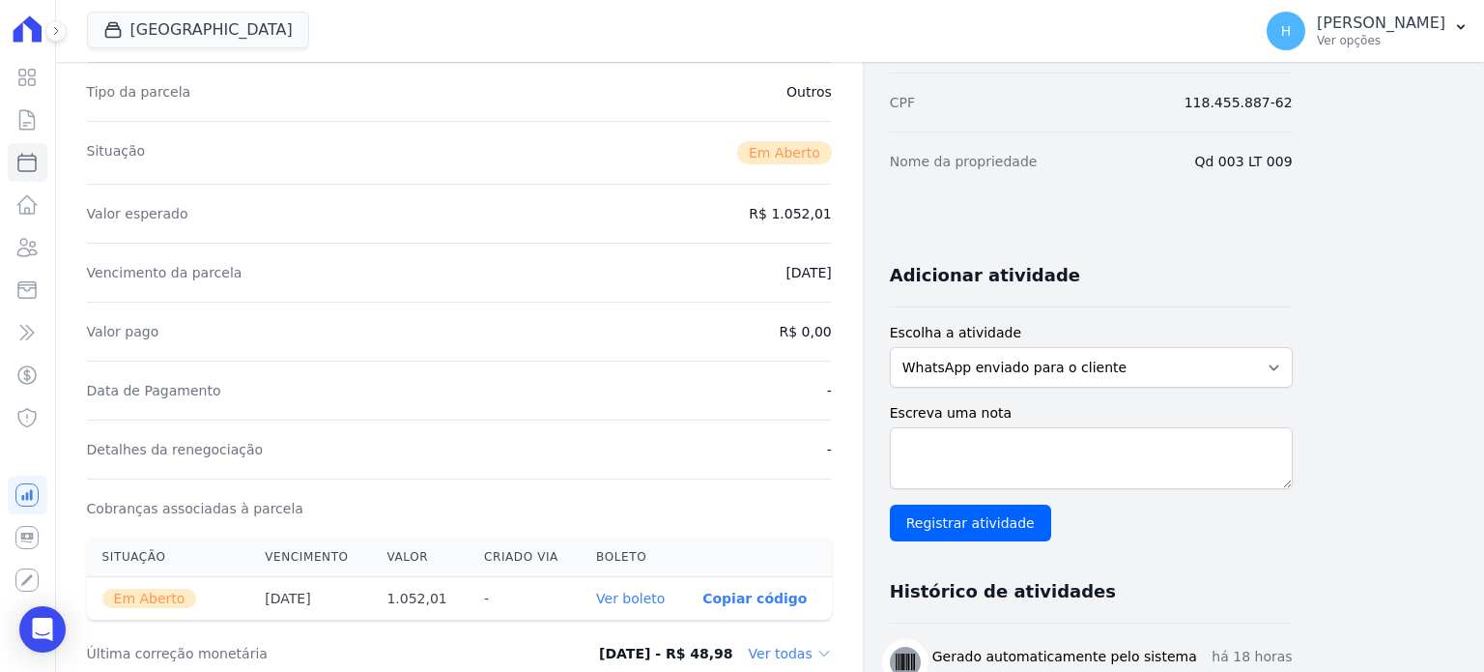
scroll to position [387, 0]
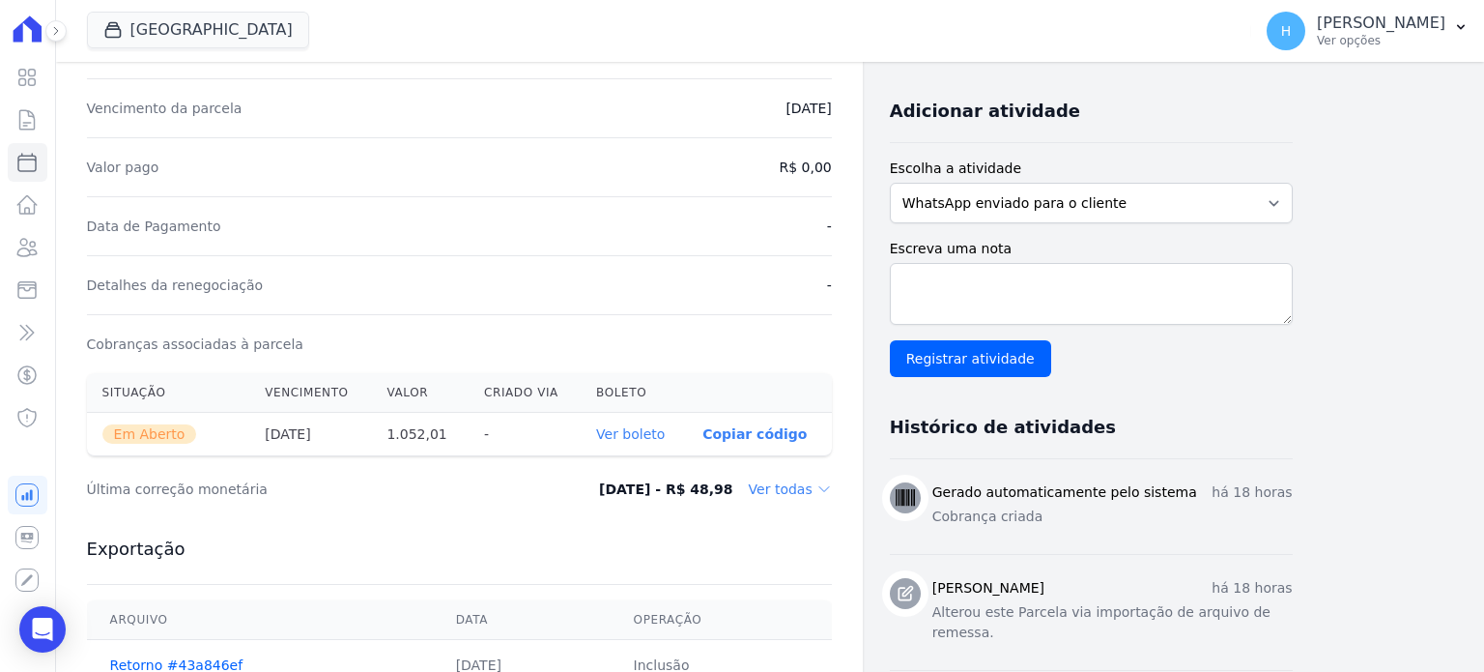
click at [653, 436] on link "Ver boleto" at bounding box center [630, 433] width 69 height 15
drag, startPoint x: 151, startPoint y: 40, endPoint x: 148, endPoint y: 77, distance: 37.8
click at [151, 38] on button "[GEOGRAPHIC_DATA]" at bounding box center [198, 30] width 222 height 37
click at [165, 38] on button "[GEOGRAPHIC_DATA]" at bounding box center [198, 30] width 222 height 37
click at [146, 15] on button "[GEOGRAPHIC_DATA]" at bounding box center [198, 30] width 222 height 37
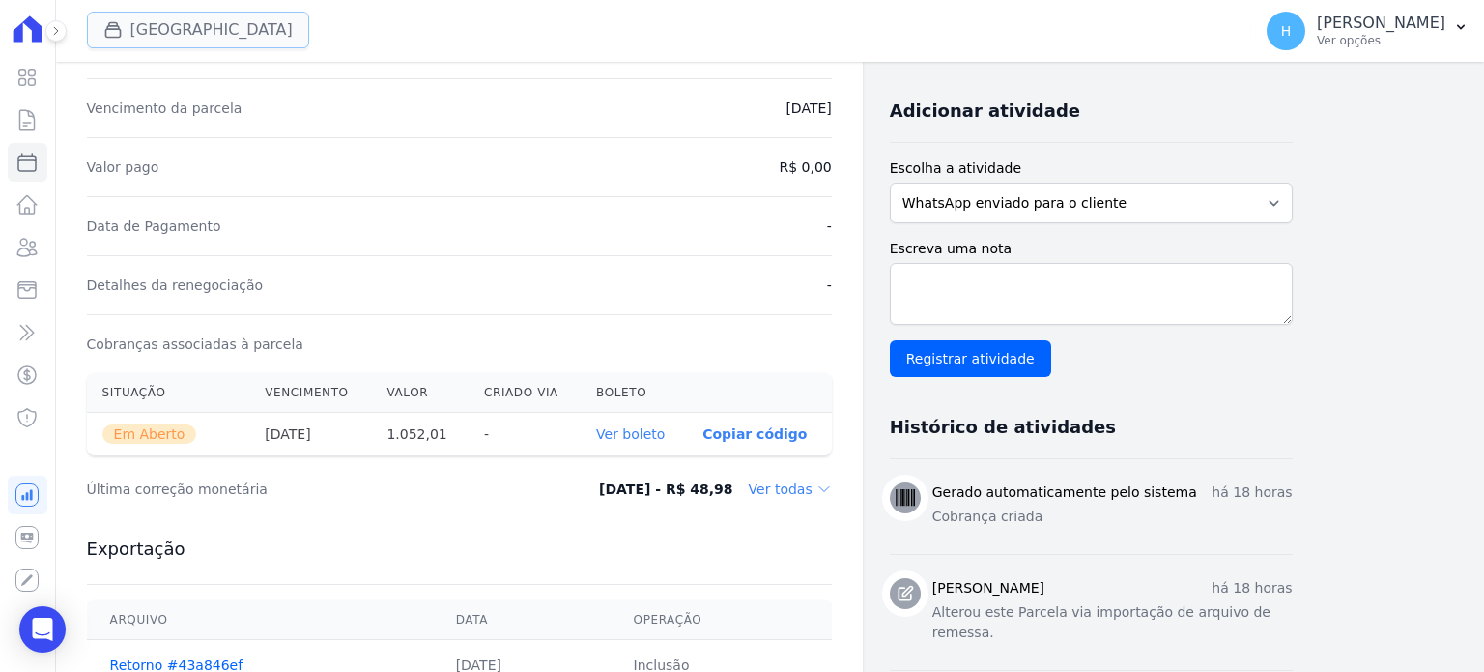
click at [164, 34] on button "[GEOGRAPHIC_DATA]" at bounding box center [198, 30] width 222 height 37
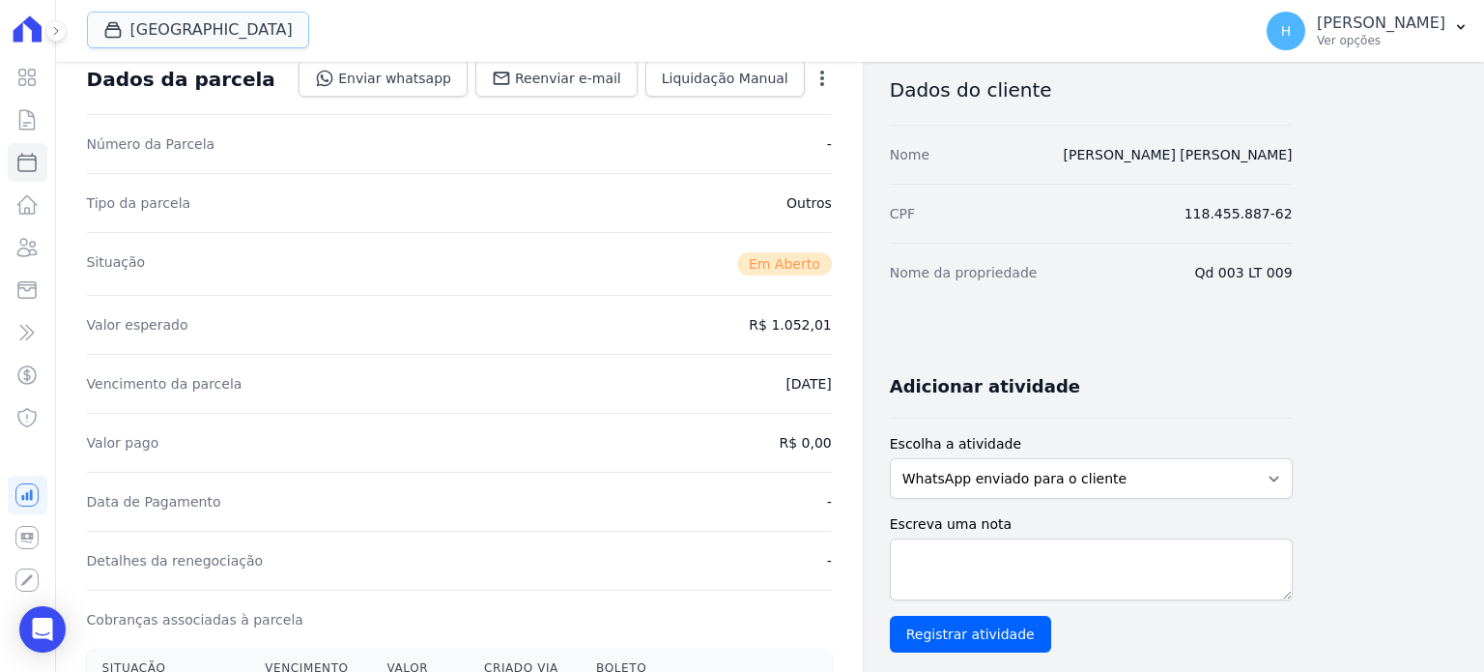
scroll to position [0, 0]
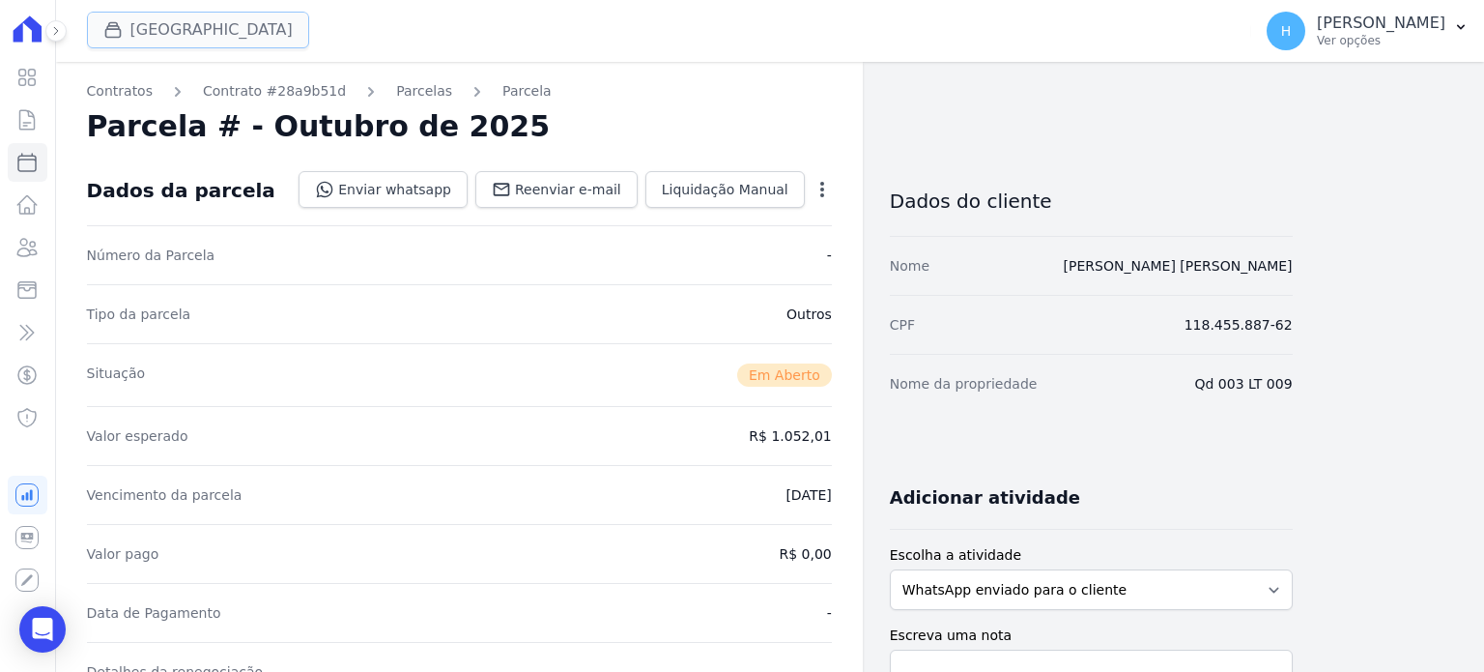
click at [167, 17] on button "[GEOGRAPHIC_DATA]" at bounding box center [198, 30] width 222 height 37
click at [31, 244] on icon at bounding box center [27, 247] width 19 height 17
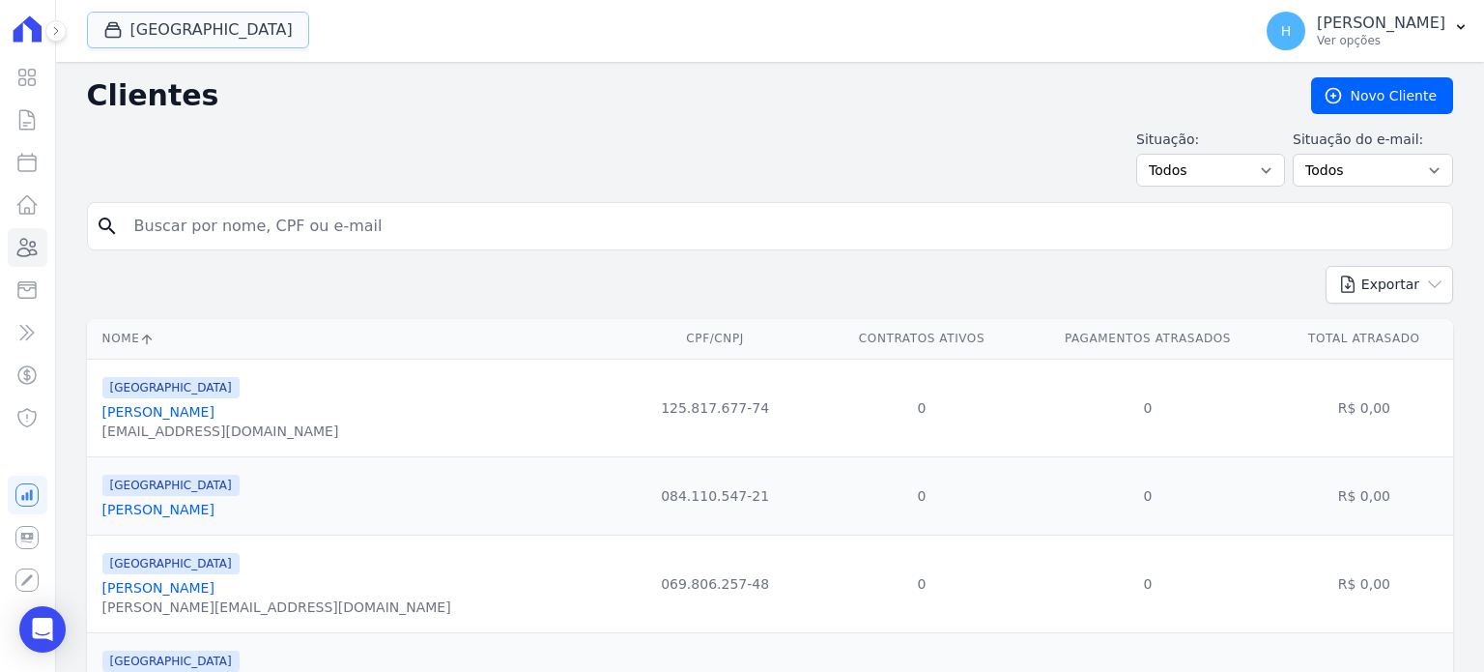
click at [112, 26] on icon "button" at bounding box center [112, 29] width 19 height 19
click at [158, 15] on button "[GEOGRAPHIC_DATA]" at bounding box center [198, 30] width 222 height 37
click at [184, 40] on button "[GEOGRAPHIC_DATA]" at bounding box center [198, 30] width 222 height 37
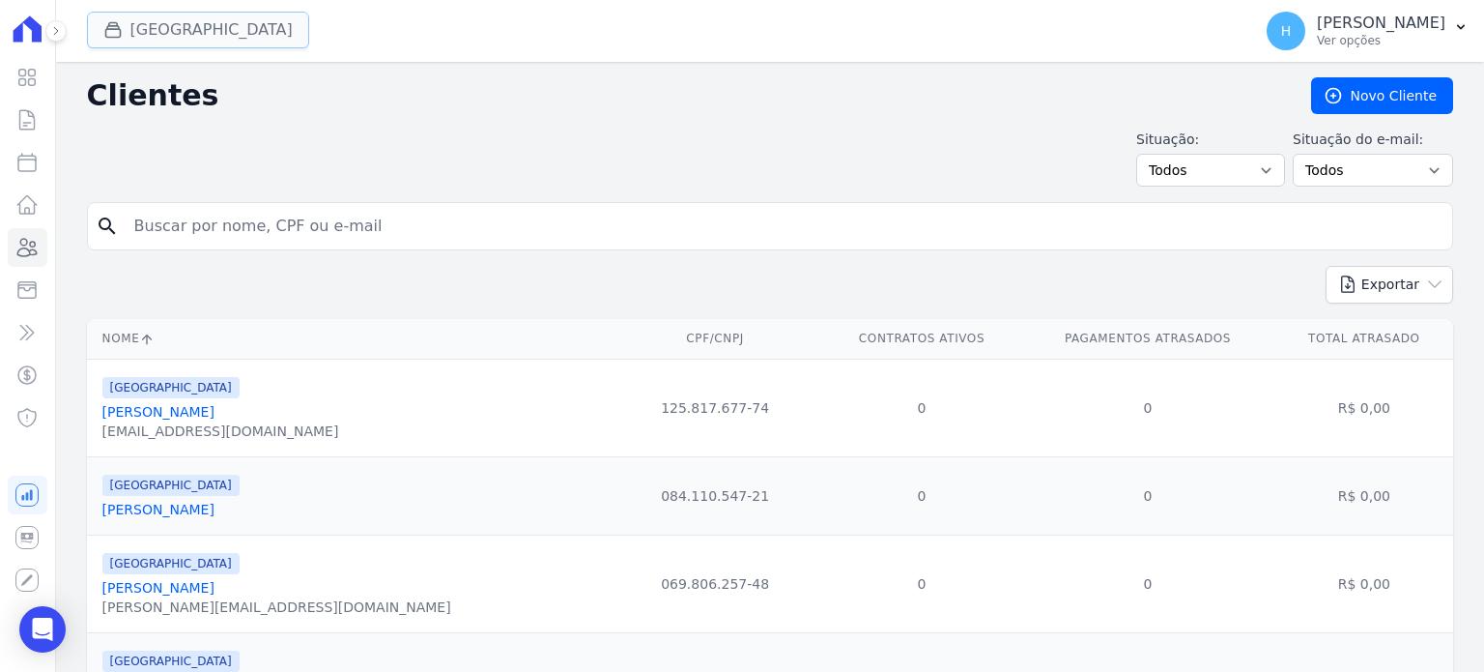
click at [184, 40] on button "[GEOGRAPHIC_DATA]" at bounding box center [198, 30] width 222 height 37
click at [260, 36] on button "[GEOGRAPHIC_DATA]" at bounding box center [198, 30] width 222 height 37
click at [97, 34] on button "[GEOGRAPHIC_DATA]" at bounding box center [198, 30] width 222 height 37
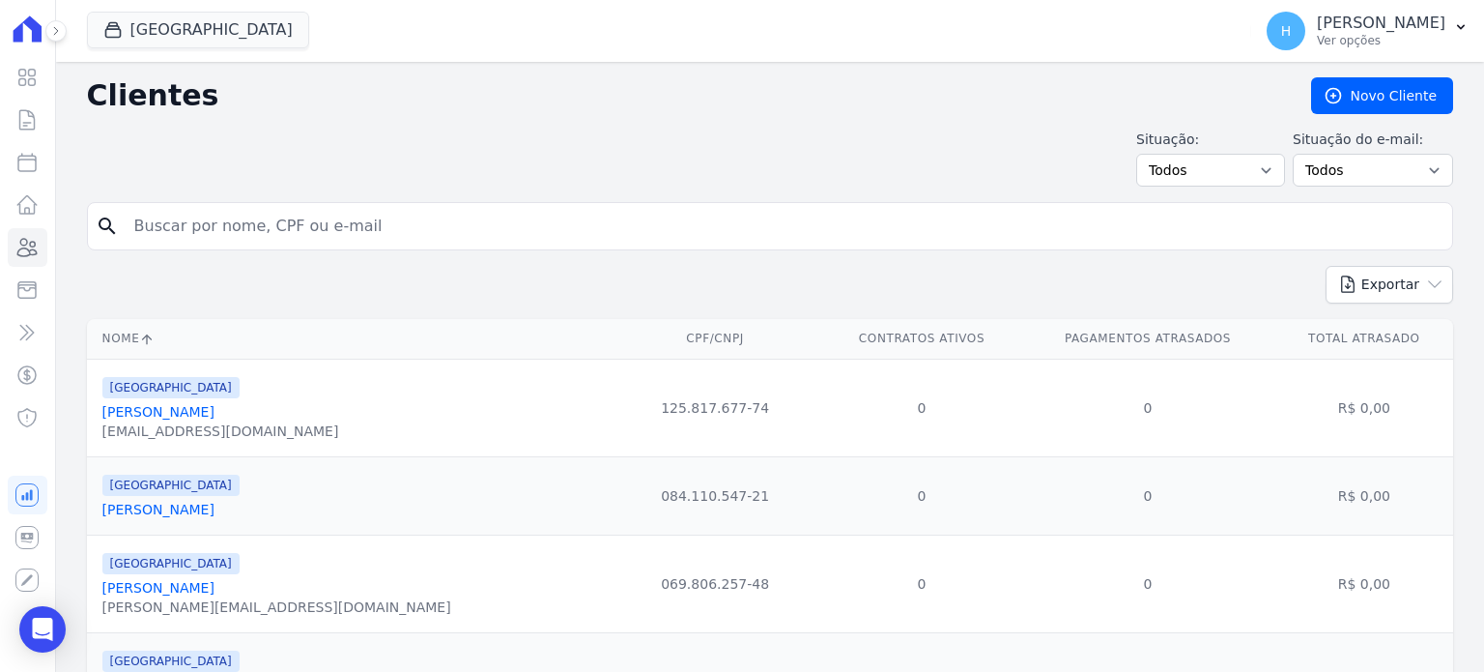
click at [180, 48] on span "[GEOGRAPHIC_DATA]" at bounding box center [198, 31] width 222 height 39
click at [184, 33] on button "[GEOGRAPHIC_DATA]" at bounding box center [198, 30] width 222 height 37
click at [189, 35] on button "[GEOGRAPHIC_DATA]" at bounding box center [198, 30] width 222 height 37
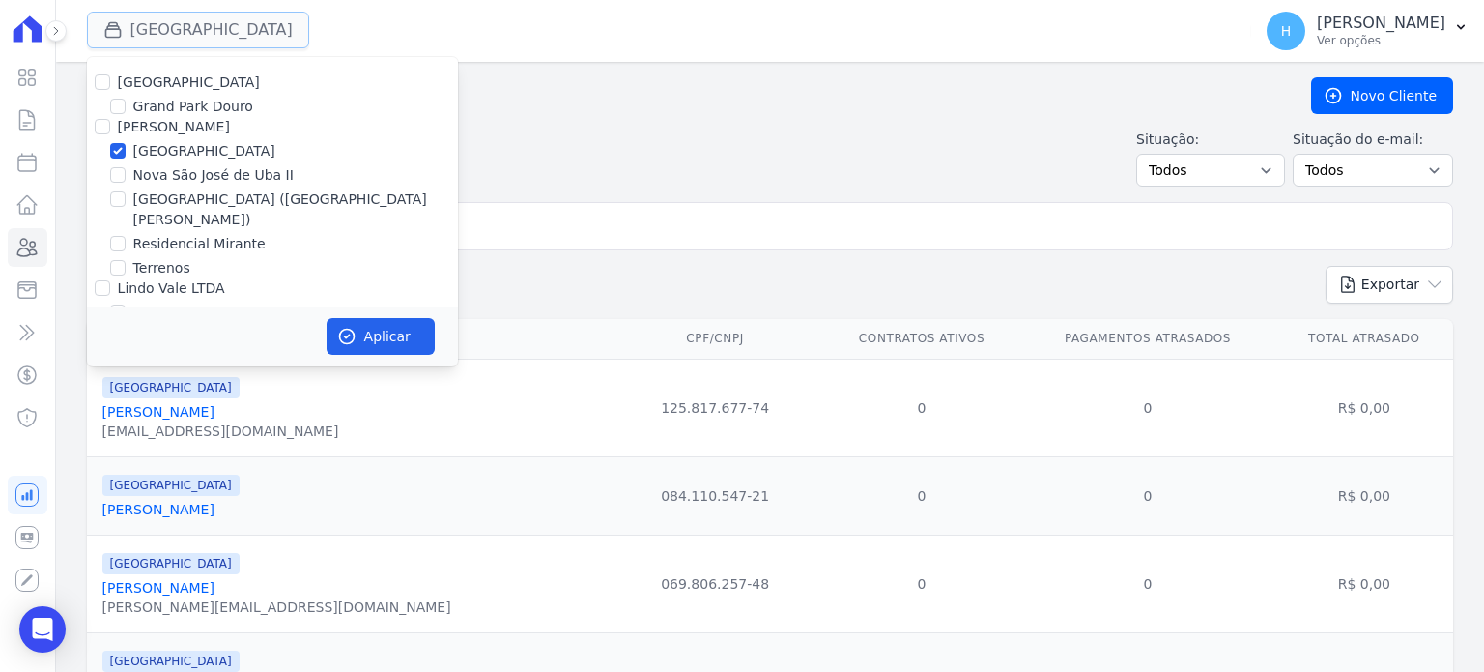
click at [189, 35] on button "[GEOGRAPHIC_DATA]" at bounding box center [198, 30] width 222 height 37
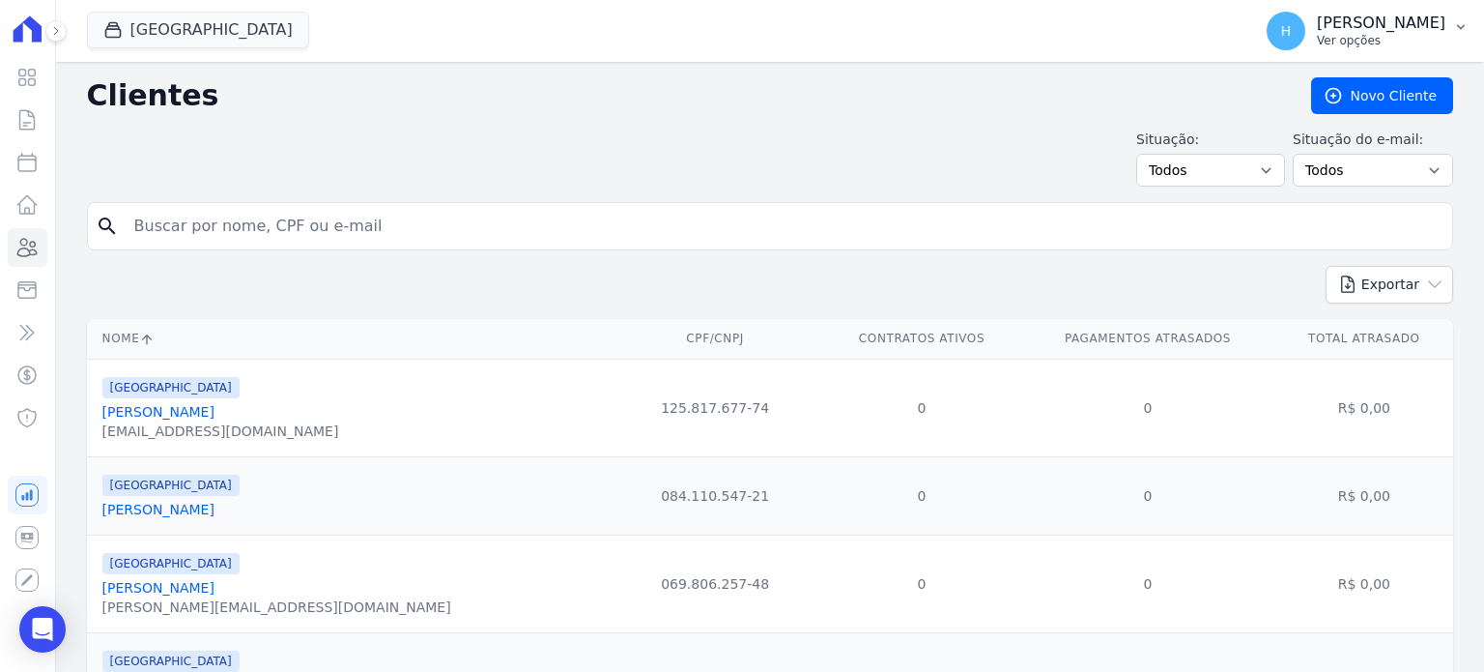
click at [1439, 27] on p "[PERSON_NAME]" at bounding box center [1381, 23] width 129 height 19
